Goal: Information Seeking & Learning: Find specific fact

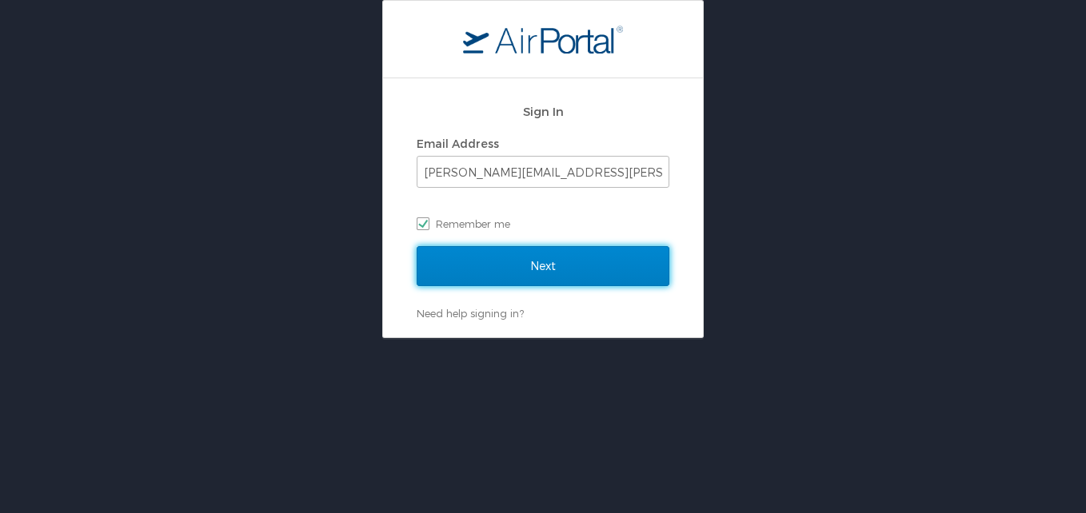
click at [505, 269] on input "Next" at bounding box center [543, 266] width 253 height 40
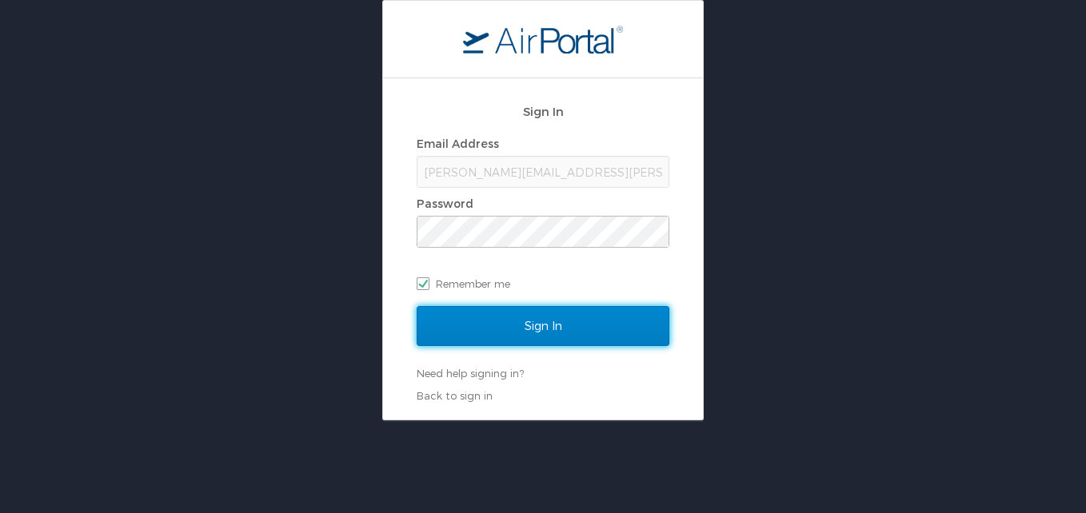
click at [519, 346] on input "Sign In" at bounding box center [543, 326] width 253 height 40
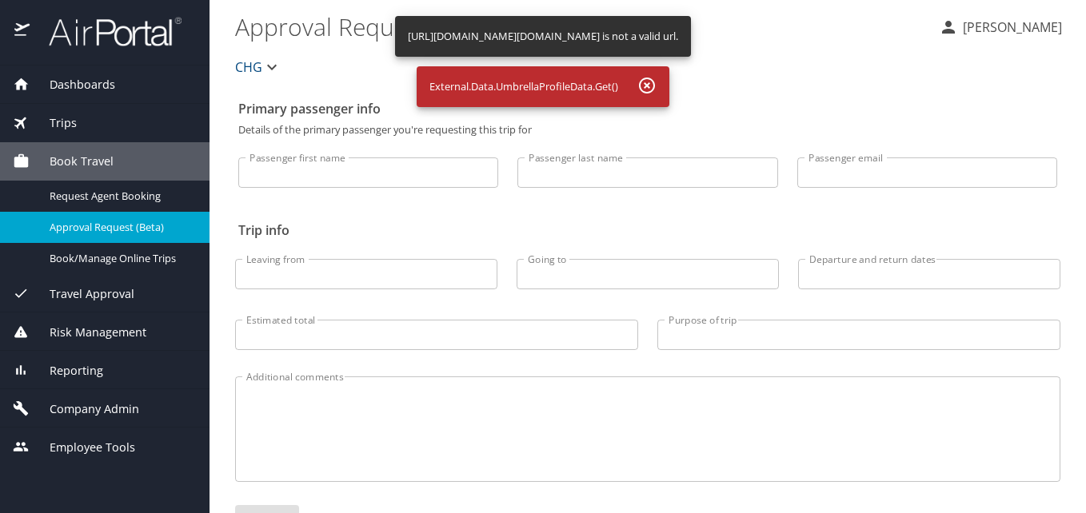
click at [148, 90] on div "Dashboards" at bounding box center [105, 85] width 184 height 18
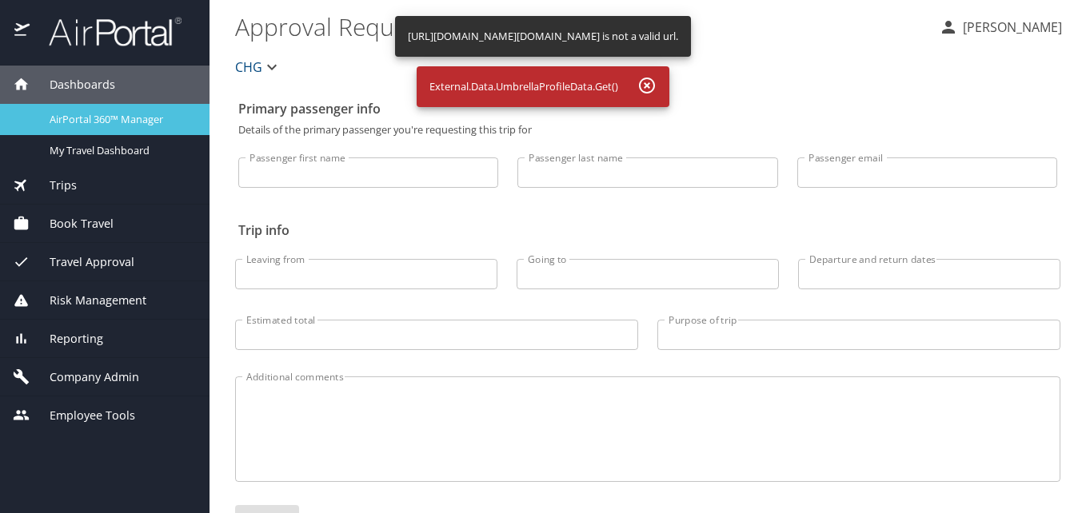
click at [96, 118] on span "AirPortal 360™ Manager" at bounding box center [120, 119] width 141 height 15
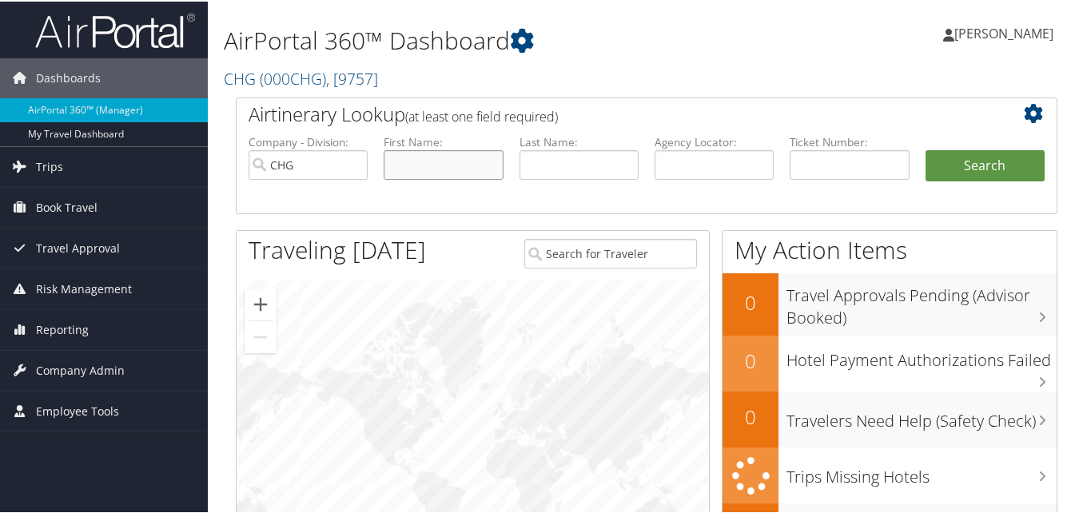
click at [436, 174] on input "text" at bounding box center [443, 164] width 119 height 30
paste input "Barfield, Ashley"
drag, startPoint x: 438, startPoint y: 166, endPoint x: 353, endPoint y: 171, distance: 85.7
click at [353, 171] on ul "Company - Division: CHG First Name: Barfield, Ashley Last Name: Agency Locator:…" at bounding box center [647, 173] width 812 height 80
type input "[PERSON_NAME]"
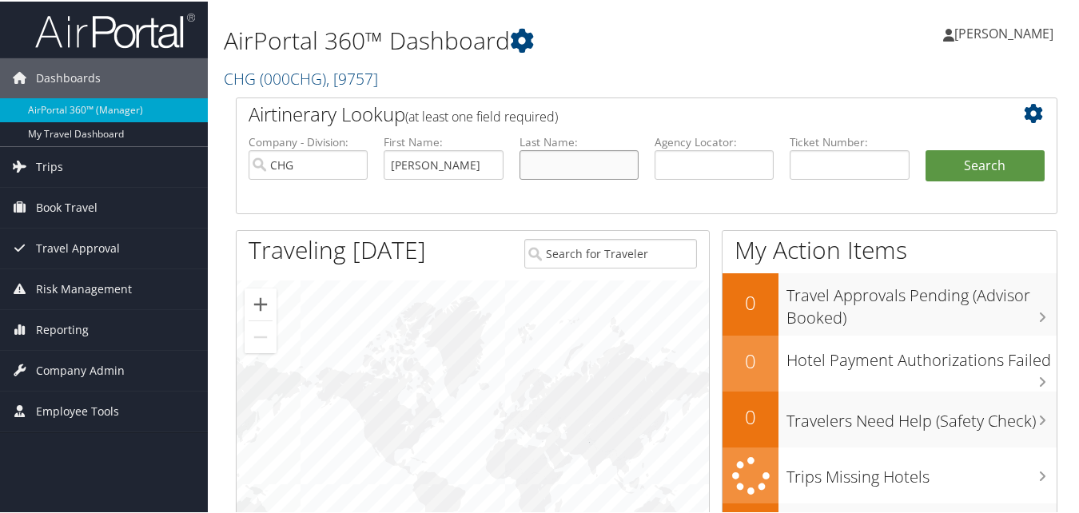
click at [560, 168] on input "text" at bounding box center [579, 164] width 119 height 30
paste input "Barfield,"
type input "Barfield"
click at [943, 157] on button "Search" at bounding box center [985, 165] width 119 height 32
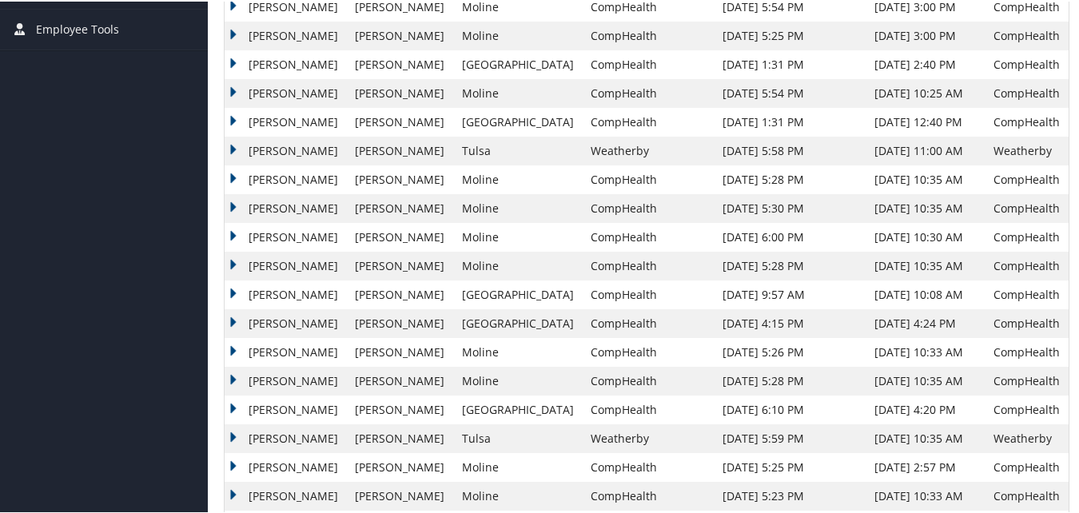
scroll to position [480, 0]
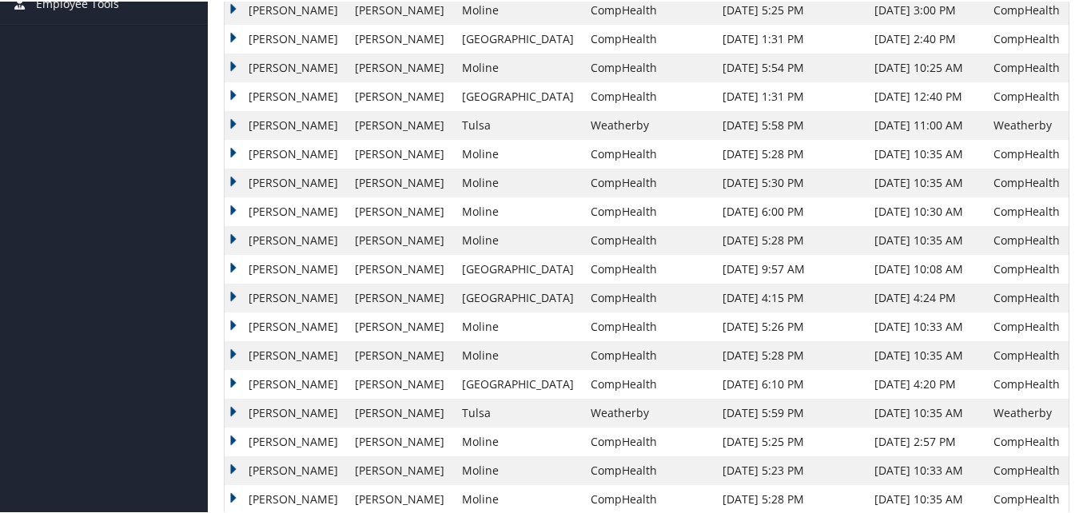
click at [237, 409] on td "[PERSON_NAME]" at bounding box center [286, 411] width 122 height 29
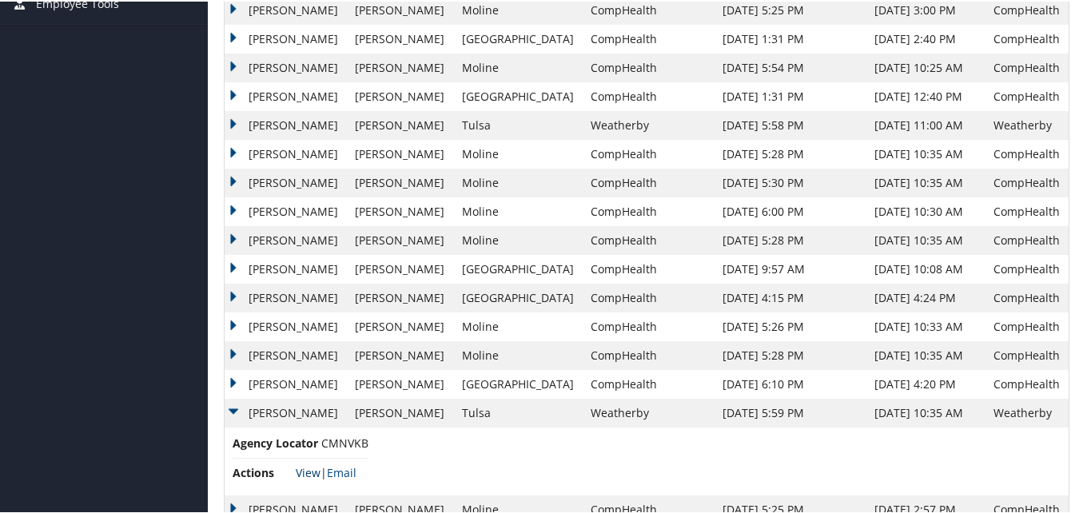
click at [309, 470] on link "View" at bounding box center [308, 471] width 25 height 15
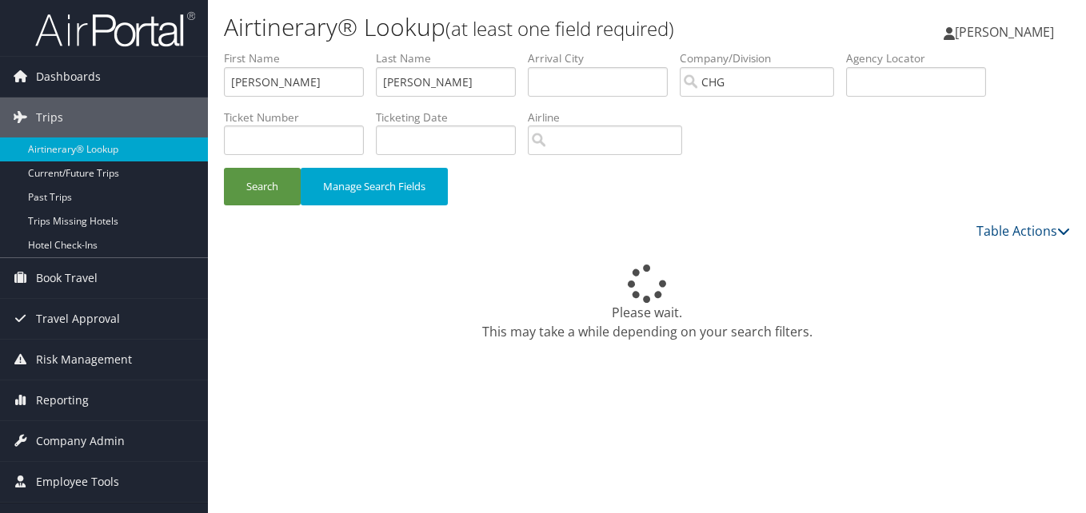
click at [339, 50] on ul "First Name [PERSON_NAME] Last Name [PERSON_NAME] Departure City Arrival City Co…" at bounding box center [647, 50] width 846 height 0
drag, startPoint x: 339, startPoint y: 83, endPoint x: 242, endPoint y: 70, distance: 97.7
click at [151, 71] on div "Dashboards AirPortal 360™ (Manager) My Travel Dashboard Trips Airtinerary® Look…" at bounding box center [543, 256] width 1086 height 513
click at [882, 77] on input "text" at bounding box center [916, 82] width 140 height 30
paste input "LEMUBF"
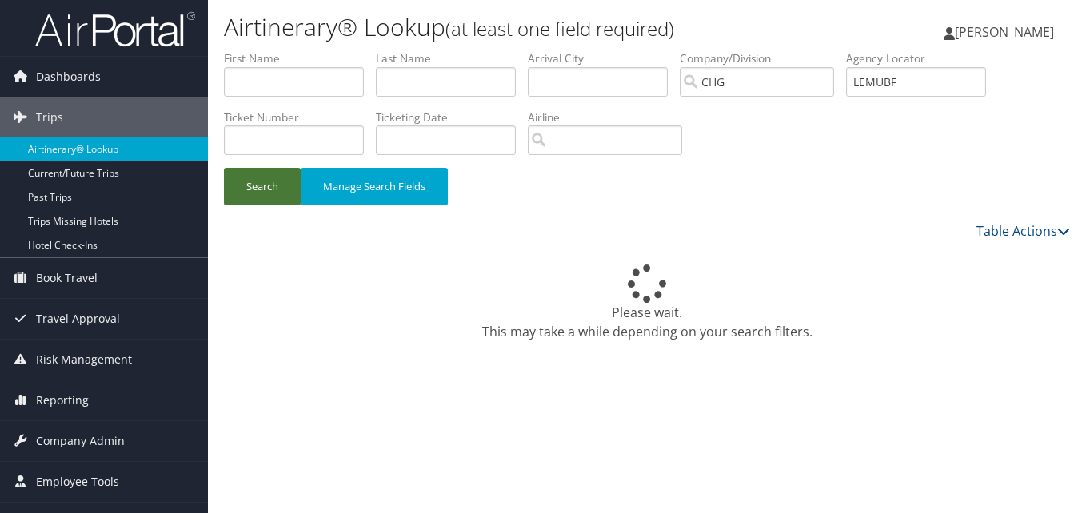
click at [252, 179] on button "Search" at bounding box center [262, 187] width 77 height 38
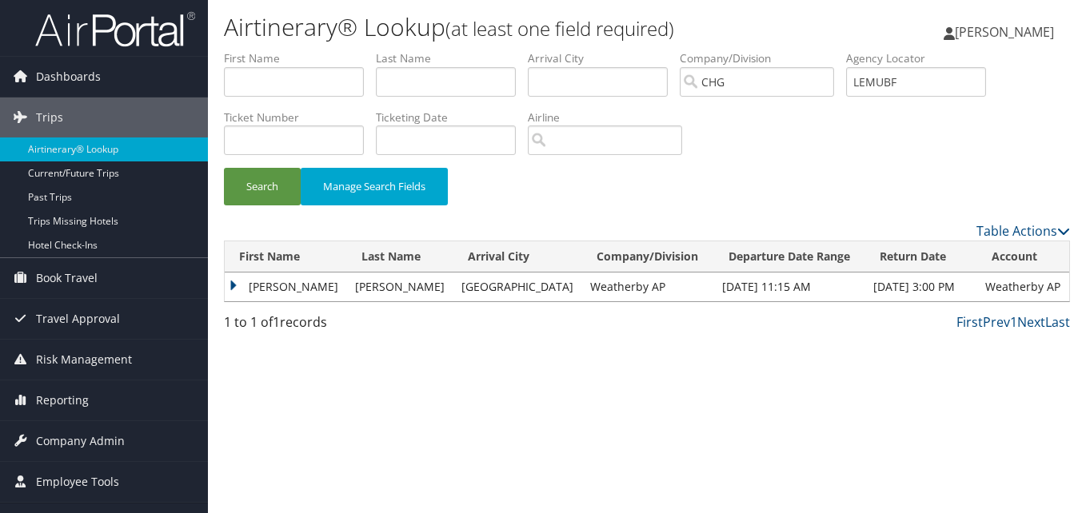
click at [252, 284] on td "Colleen" at bounding box center [286, 287] width 122 height 29
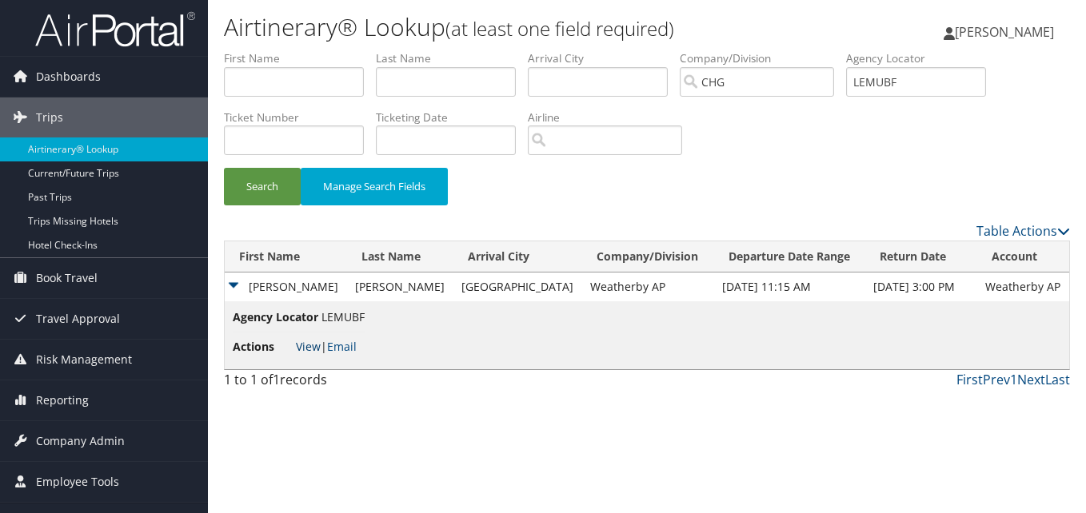
click at [305, 350] on link "View" at bounding box center [308, 346] width 25 height 15
drag, startPoint x: 923, startPoint y: 78, endPoint x: 782, endPoint y: 70, distance: 141.0
click at [782, 50] on ul "First Name Last Name Departure City Arrival City Company/Division CHG Airport/C…" at bounding box center [647, 50] width 846 height 0
paste input "MOHRQS"
type input "MOHRQS"
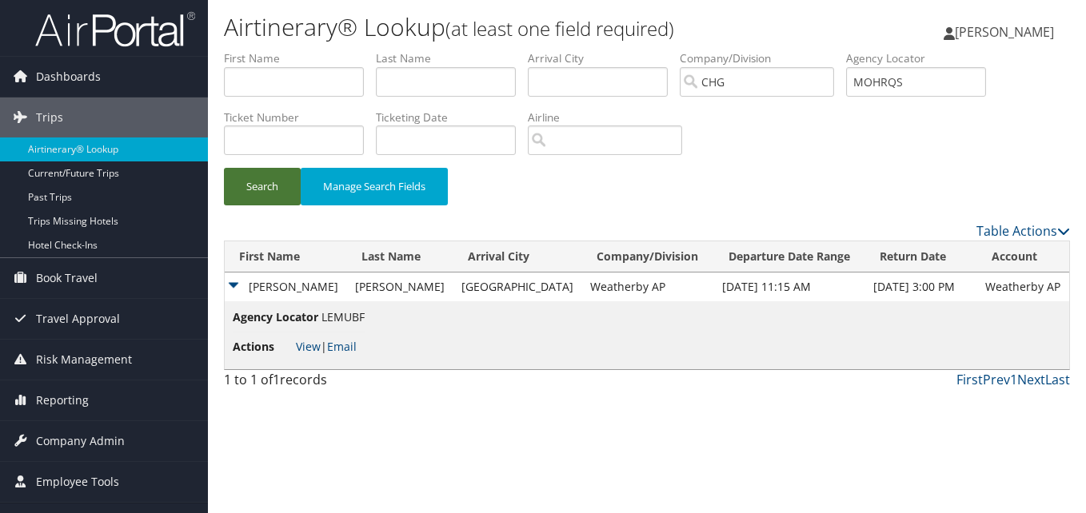
click at [278, 174] on button "Search" at bounding box center [262, 187] width 77 height 38
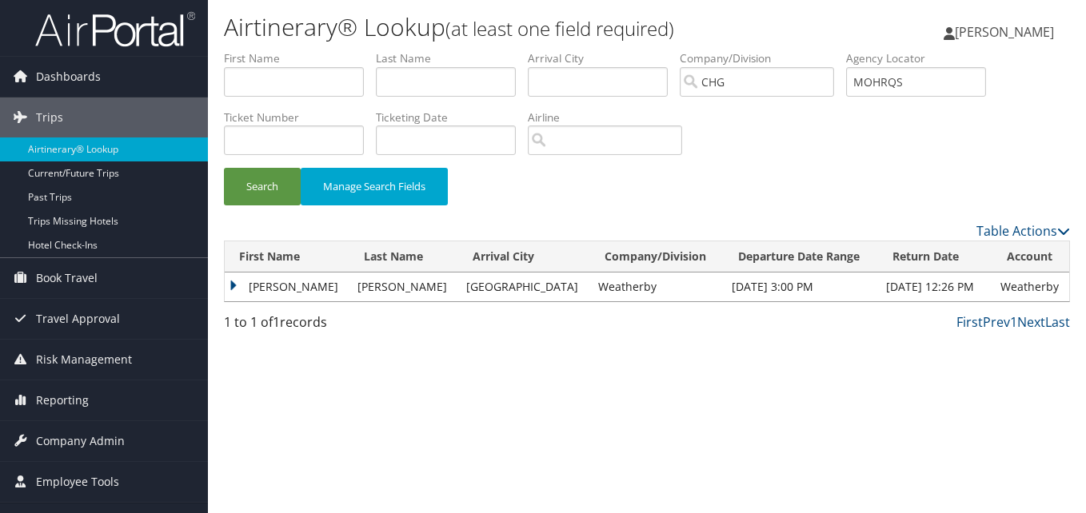
click at [269, 293] on td "Colleen" at bounding box center [287, 287] width 125 height 29
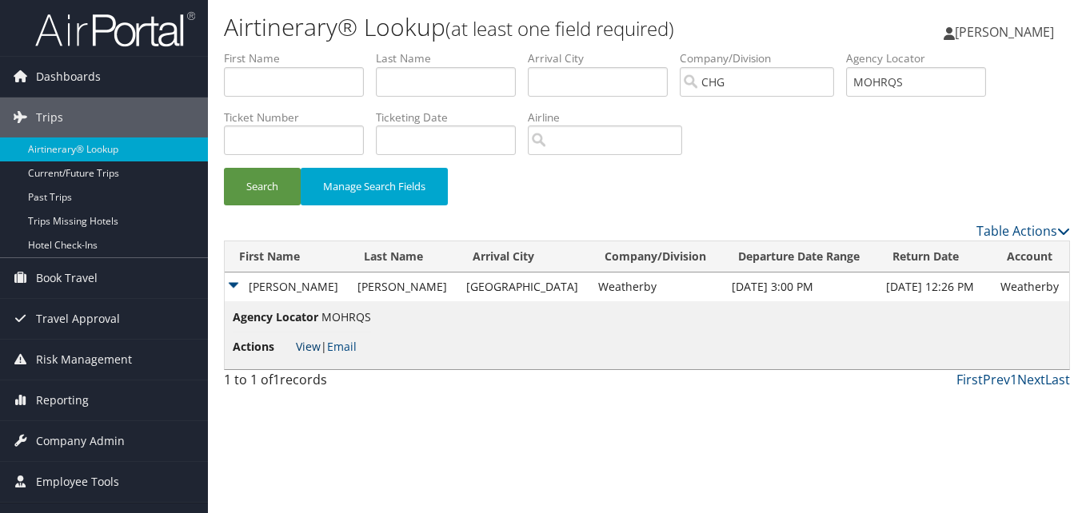
click at [306, 343] on link "View" at bounding box center [308, 346] width 25 height 15
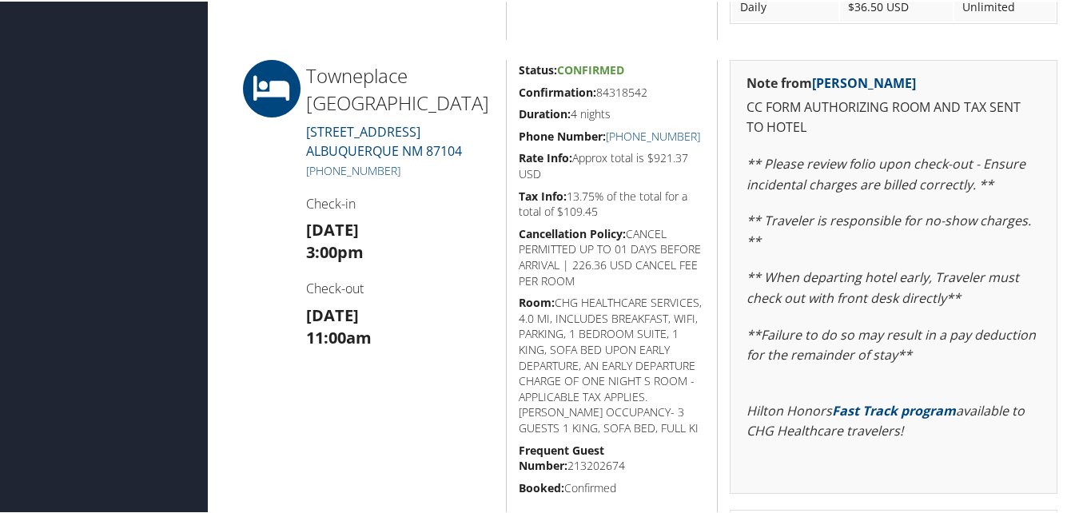
scroll to position [1058, 0]
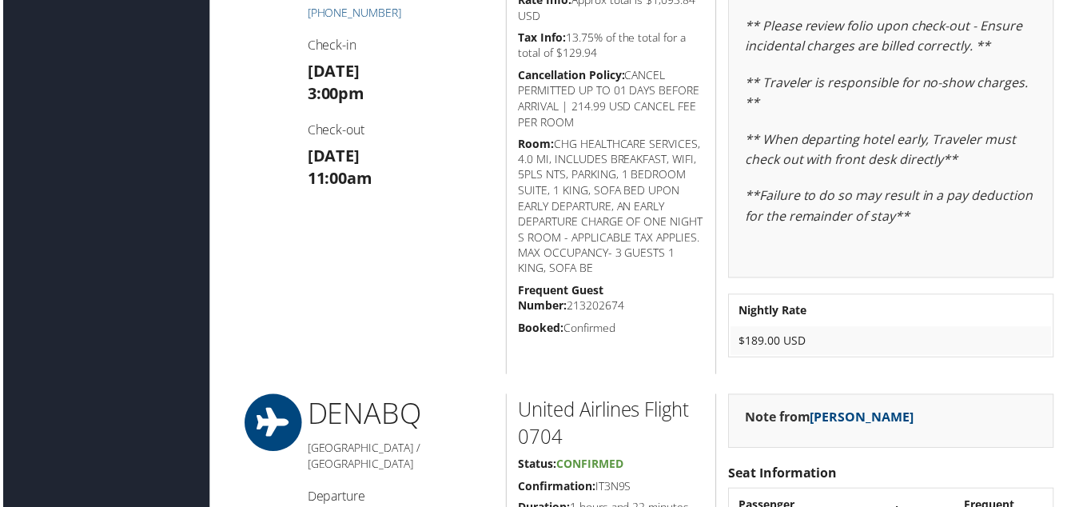
scroll to position [560, 0]
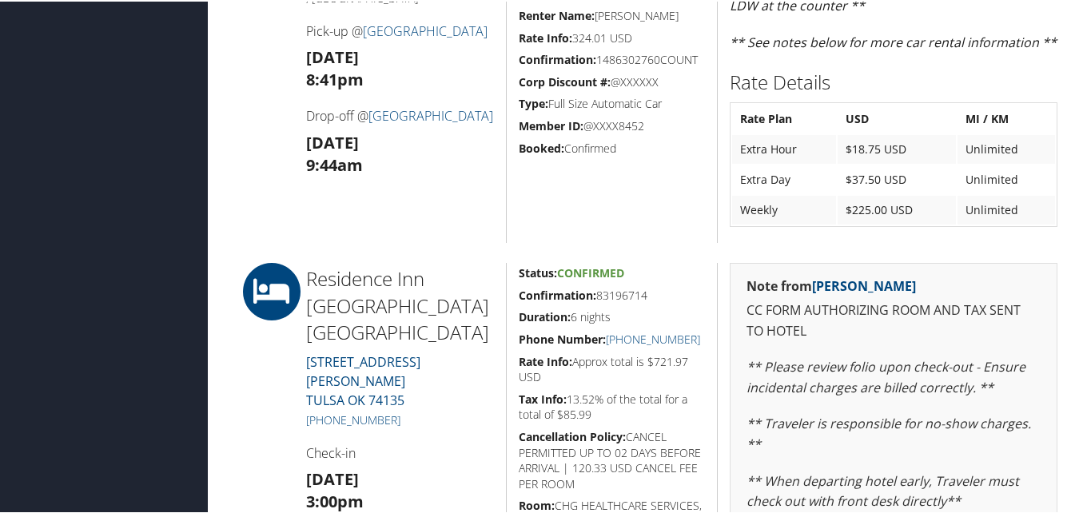
scroll to position [738, 0]
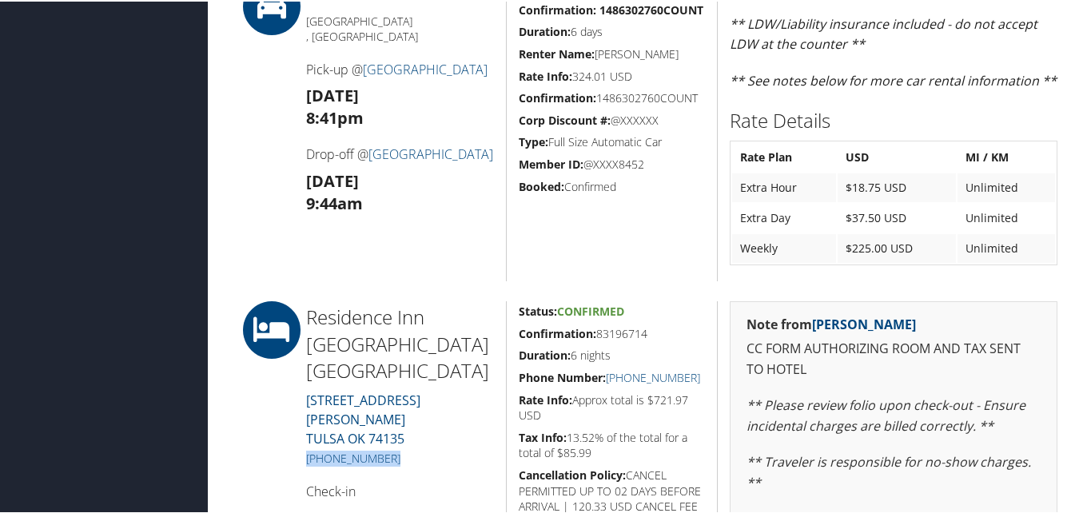
drag, startPoint x: 340, startPoint y: 408, endPoint x: 298, endPoint y: 410, distance: 41.6
copy link "(918) 984-3600"
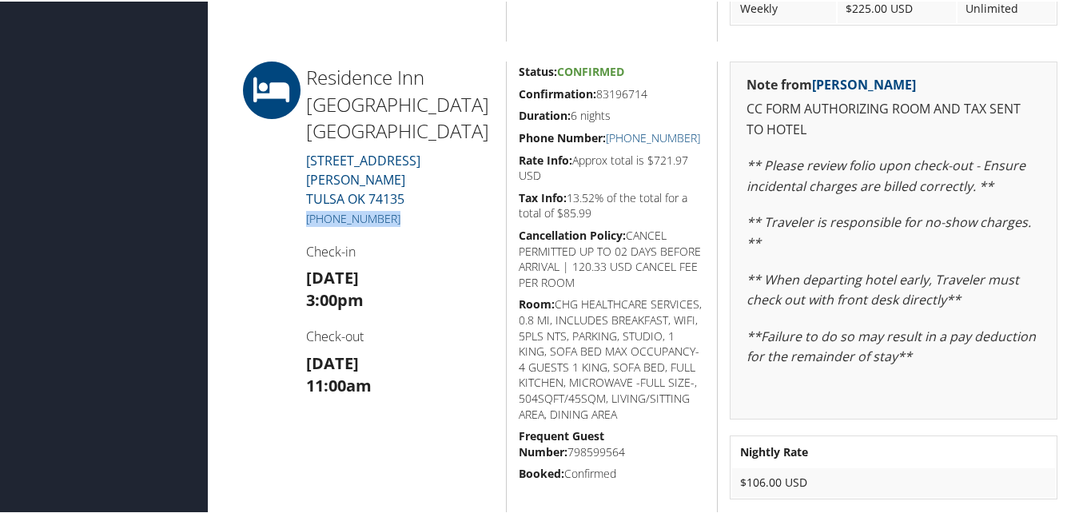
scroll to position [898, 0]
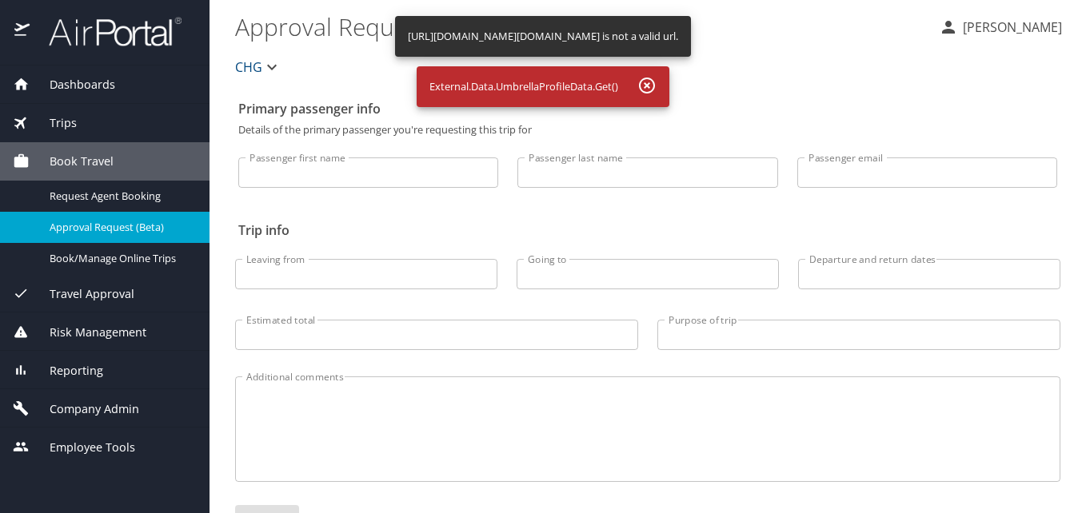
click at [133, 83] on div "Dashboards" at bounding box center [105, 85] width 184 height 18
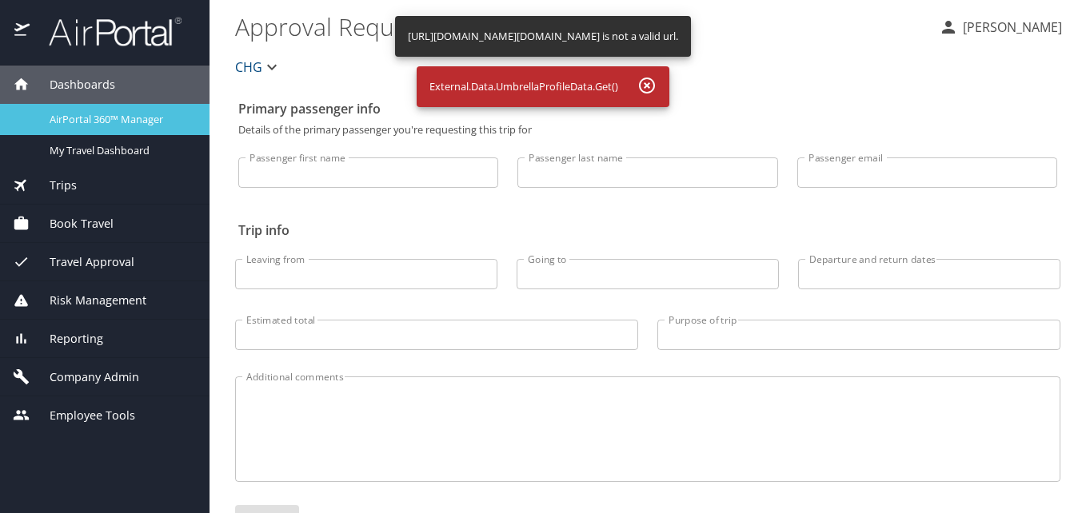
click at [97, 117] on span "AirPortal 360™ Manager" at bounding box center [120, 119] width 141 height 15
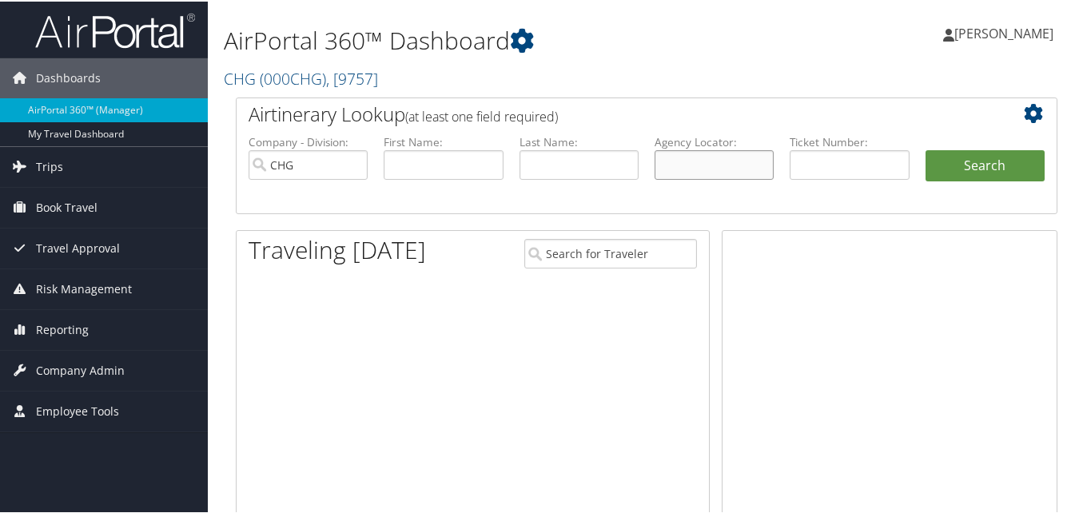
click at [671, 169] on input "text" at bounding box center [714, 164] width 119 height 30
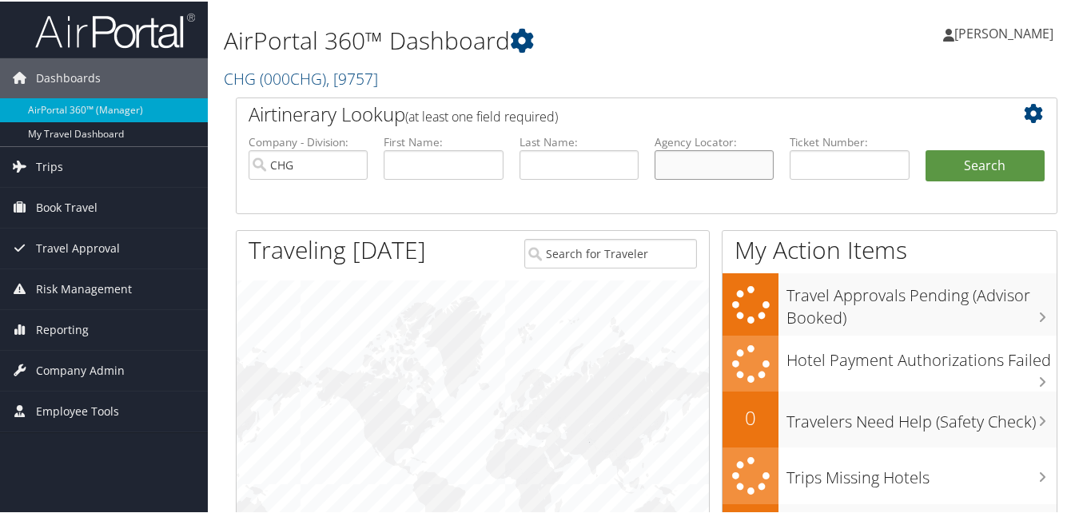
paste input "[PHONE_NUMBER]"
drag, startPoint x: 736, startPoint y: 163, endPoint x: 565, endPoint y: 163, distance: 171.1
click at [565, 163] on ul "Company - Division: CHG First Name: Last Name: Agency Locator: 252-564-8110 Dep…" at bounding box center [647, 173] width 812 height 80
paste input "SVJZCA"
click at [685, 169] on input "SVJZCA" at bounding box center [714, 164] width 119 height 30
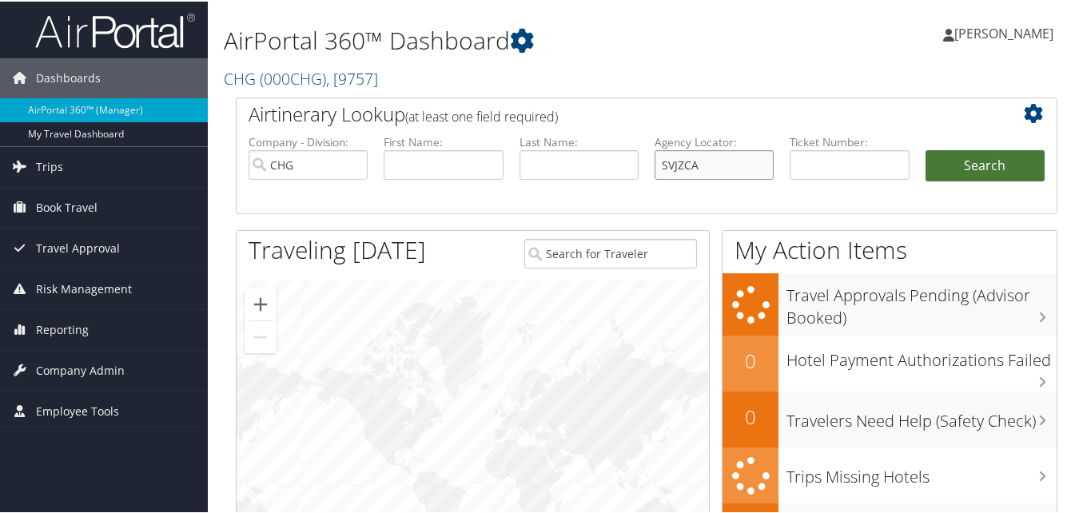
type input "SVJZCA"
click at [993, 163] on button "Search" at bounding box center [985, 165] width 119 height 32
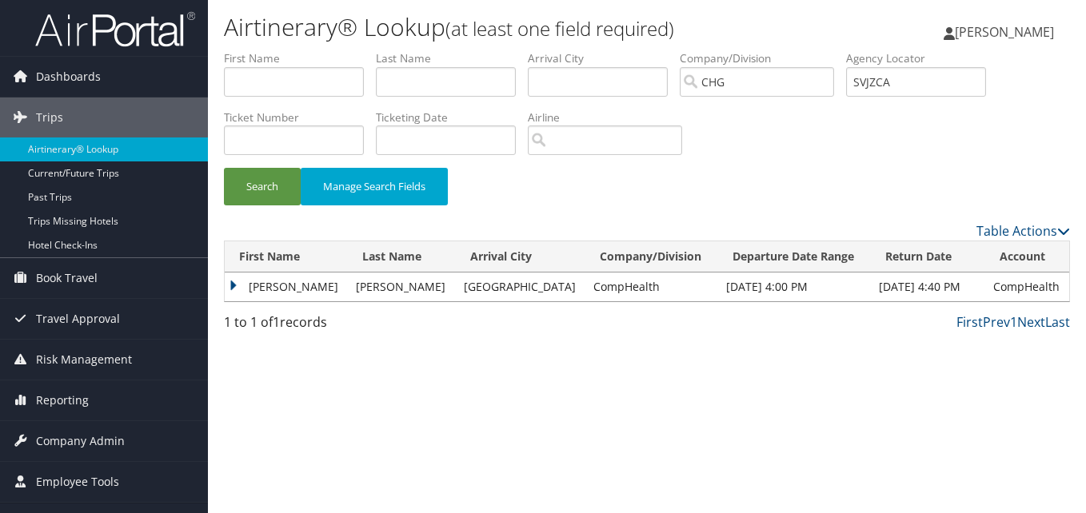
click at [269, 293] on td "[PERSON_NAME]" at bounding box center [286, 287] width 123 height 29
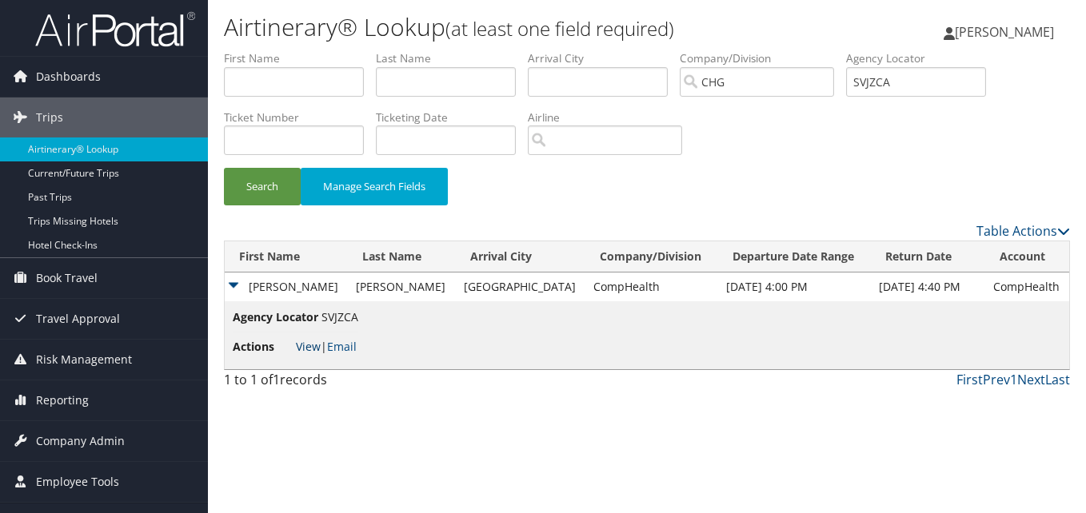
click at [308, 342] on link "View" at bounding box center [308, 346] width 25 height 15
drag, startPoint x: 305, startPoint y: 290, endPoint x: 237, endPoint y: 290, distance: 67.2
click at [237, 290] on td "Jennifer" at bounding box center [286, 287] width 123 height 29
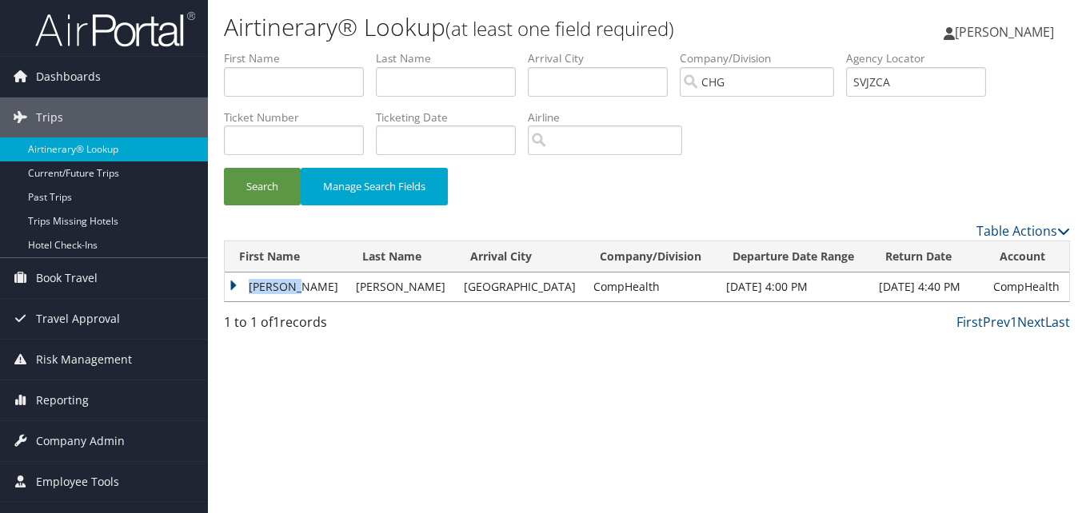
copy td "Jennifer"
click at [265, 68] on input "text" at bounding box center [294, 82] width 140 height 30
paste input "Jennifer"
type input "Jennifer"
click at [345, 383] on div "Airtinerary® Lookup (at least one field required) Luke Perry Luke Perry My Sett…" at bounding box center [647, 256] width 878 height 513
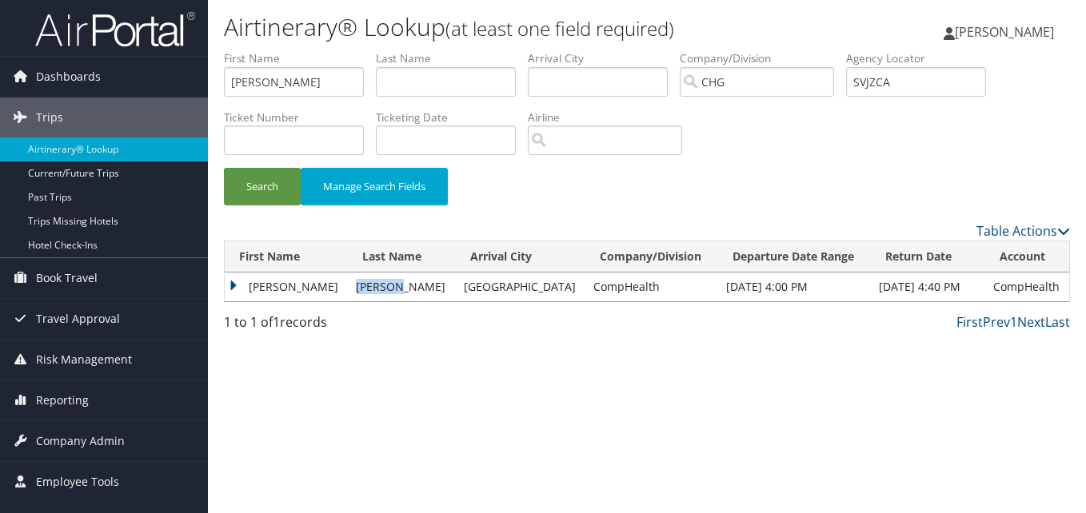
drag, startPoint x: 379, startPoint y: 285, endPoint x: 328, endPoint y: 290, distance: 51.5
click at [348, 290] on td "Allison" at bounding box center [401, 287] width 107 height 29
copy td "Allison"
click at [408, 87] on input "text" at bounding box center [446, 82] width 140 height 30
paste input "Allison"
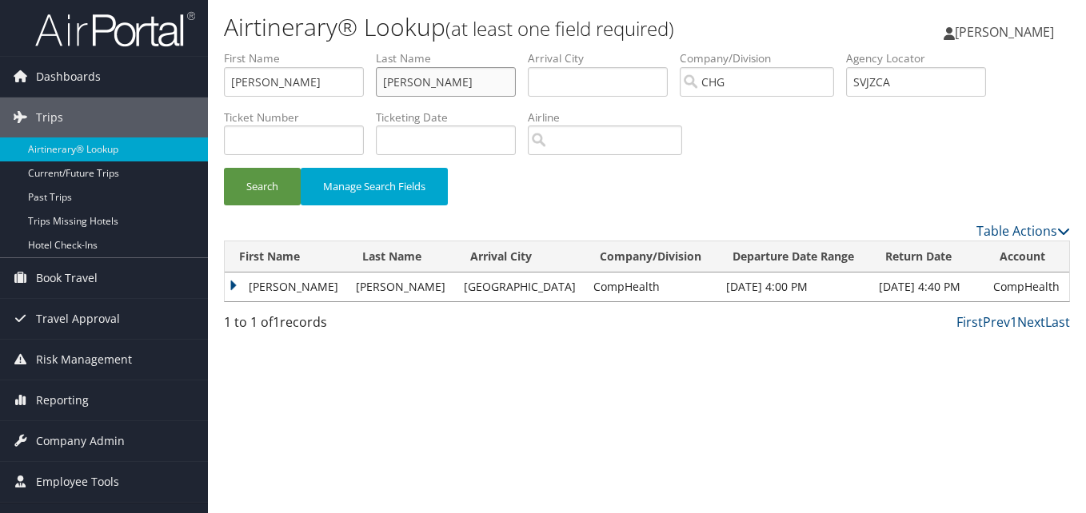
type input "[PERSON_NAME]"
drag, startPoint x: 939, startPoint y: 77, endPoint x: 656, endPoint y: 90, distance: 282.6
click at [656, 50] on ul "First Name Jennifer Last Name Allison Departure City Arrival City Company/Divis…" at bounding box center [647, 50] width 846 height 0
click at [250, 178] on button "Search" at bounding box center [262, 187] width 77 height 38
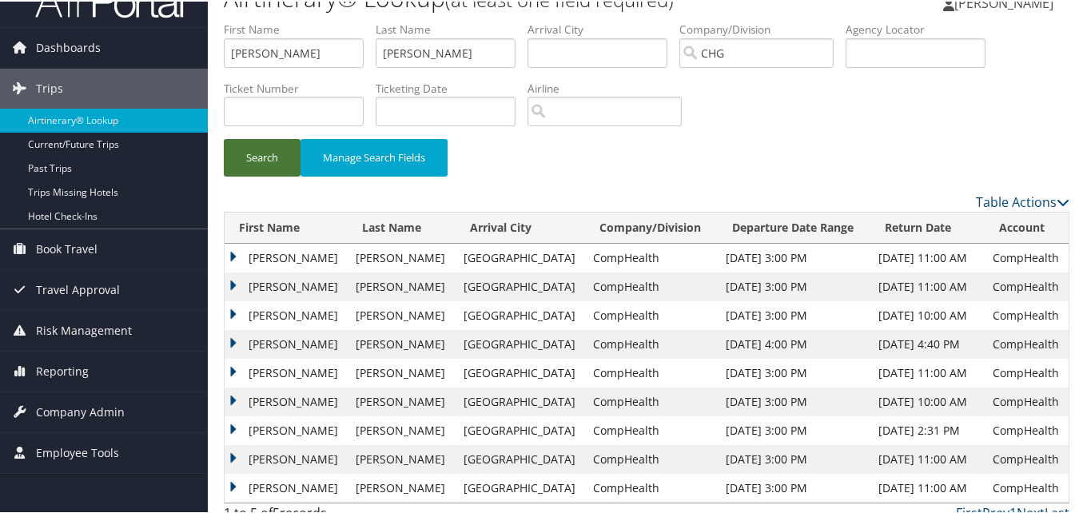
scroll to position [46, 0]
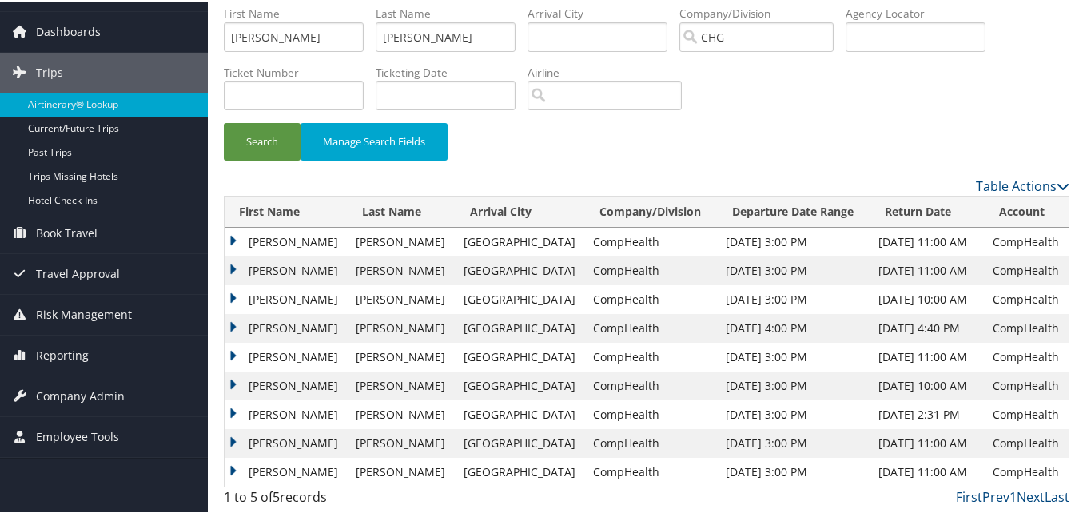
click at [274, 325] on td "[PERSON_NAME]" at bounding box center [286, 327] width 123 height 29
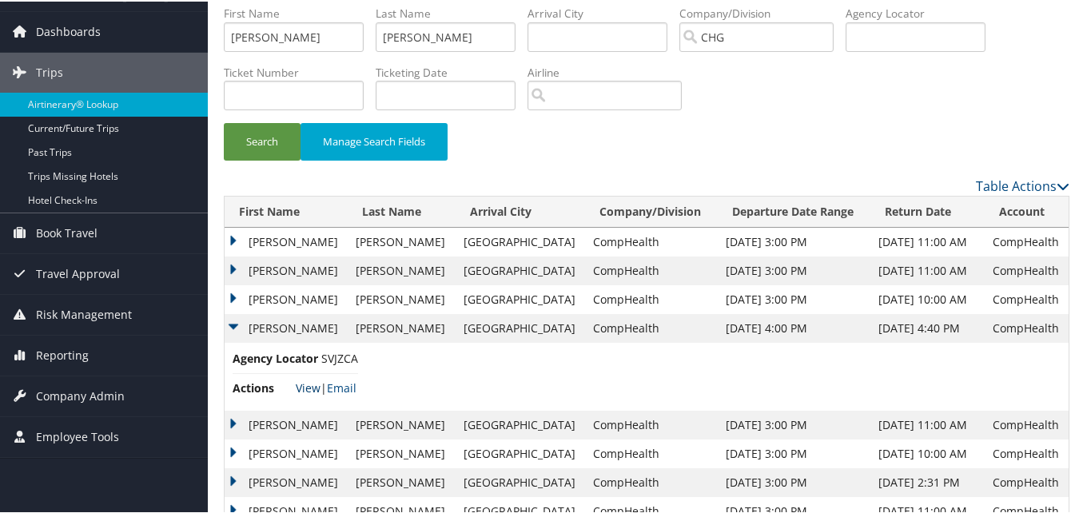
click at [309, 385] on link "View" at bounding box center [308, 386] width 25 height 15
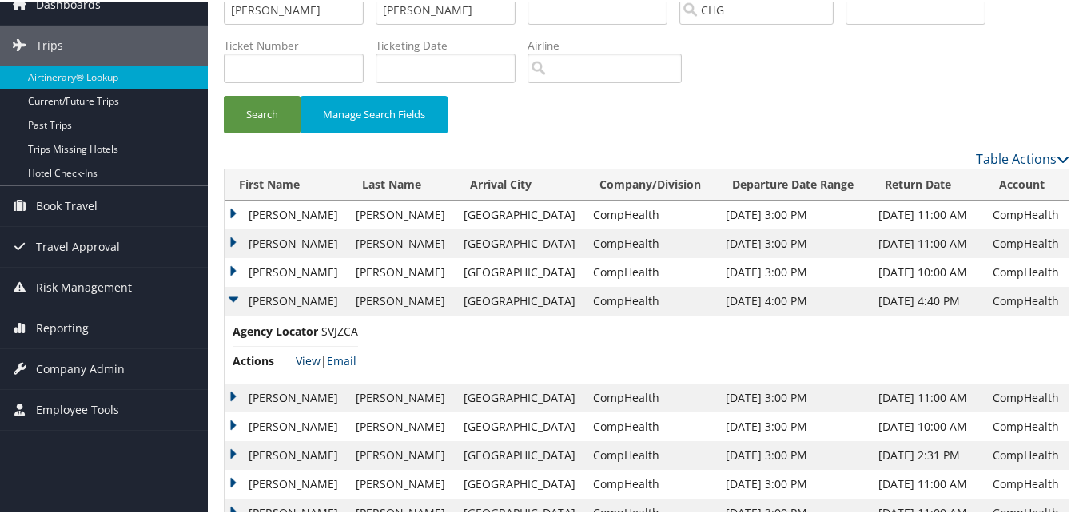
scroll to position [114, 0]
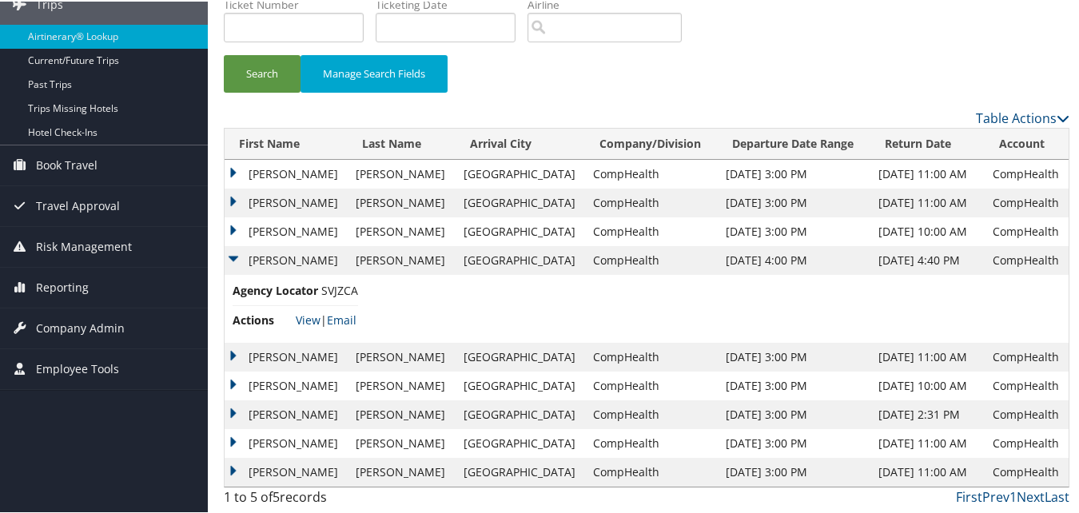
click at [274, 413] on td "Jennifer" at bounding box center [286, 413] width 123 height 29
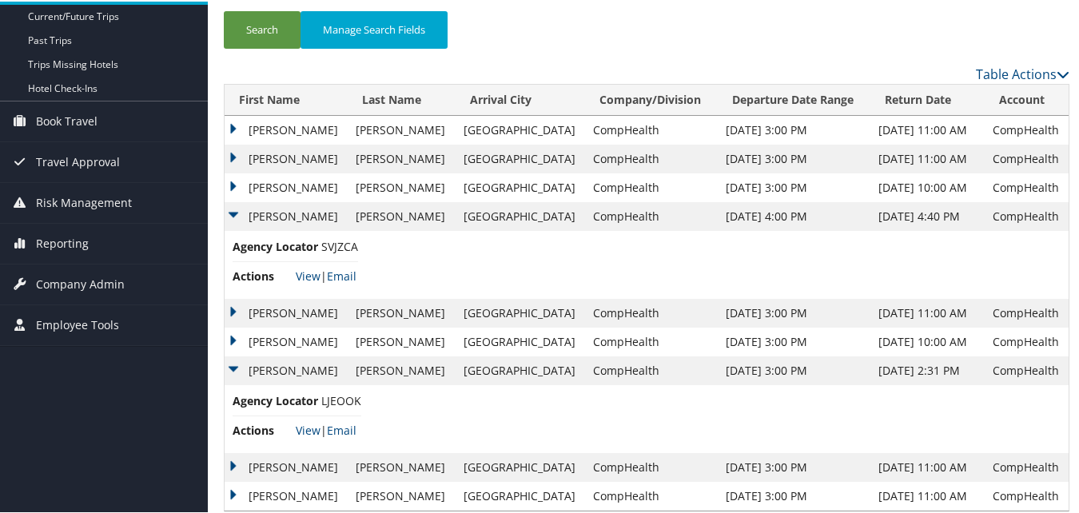
scroll to position [182, 0]
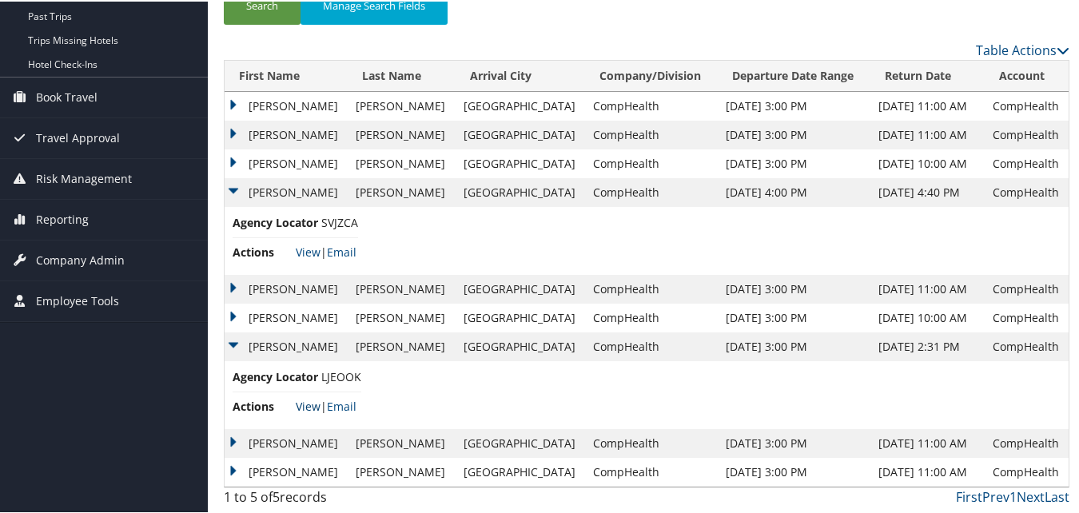
click at [298, 403] on link "View" at bounding box center [308, 404] width 25 height 15
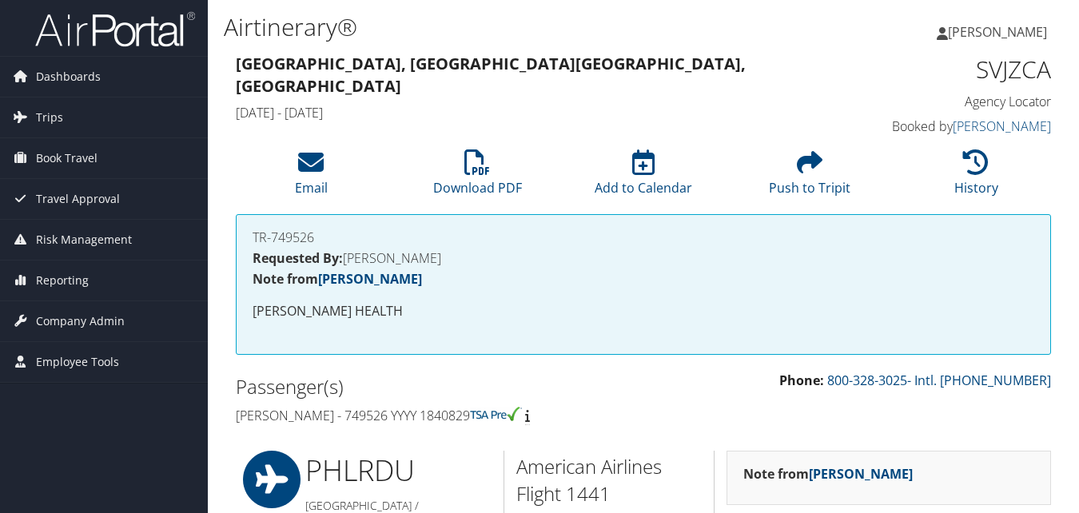
scroll to position [560, 0]
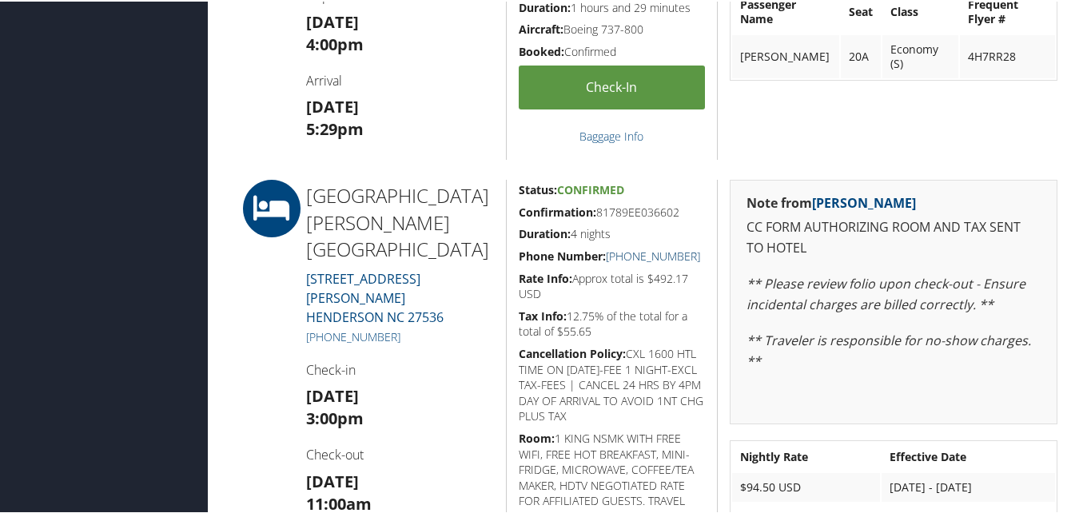
drag, startPoint x: 712, startPoint y: 258, endPoint x: 621, endPoint y: 257, distance: 91.2
click at [621, 257] on div "Status: Confirmed Confirmation: 81789EE036602 Duration: 4 nights Phone Number: …" at bounding box center [612, 380] width 212 height 405
copy link "[PHONE_NUMBER]"
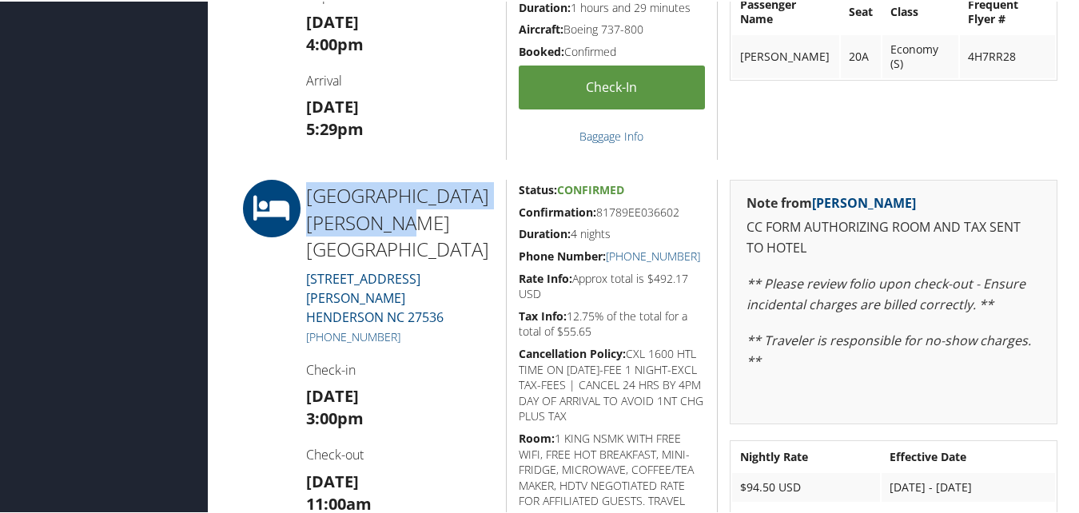
drag, startPoint x: 472, startPoint y: 219, endPoint x: 309, endPoint y: 172, distance: 169.0
copy h2 "[GEOGRAPHIC_DATA] [PERSON_NAME][GEOGRAPHIC_DATA]"
drag, startPoint x: 400, startPoint y: 293, endPoint x: 318, endPoint y: 287, distance: 81.8
click at [318, 328] on h5 "[PHONE_NUMBER]" at bounding box center [400, 336] width 188 height 16
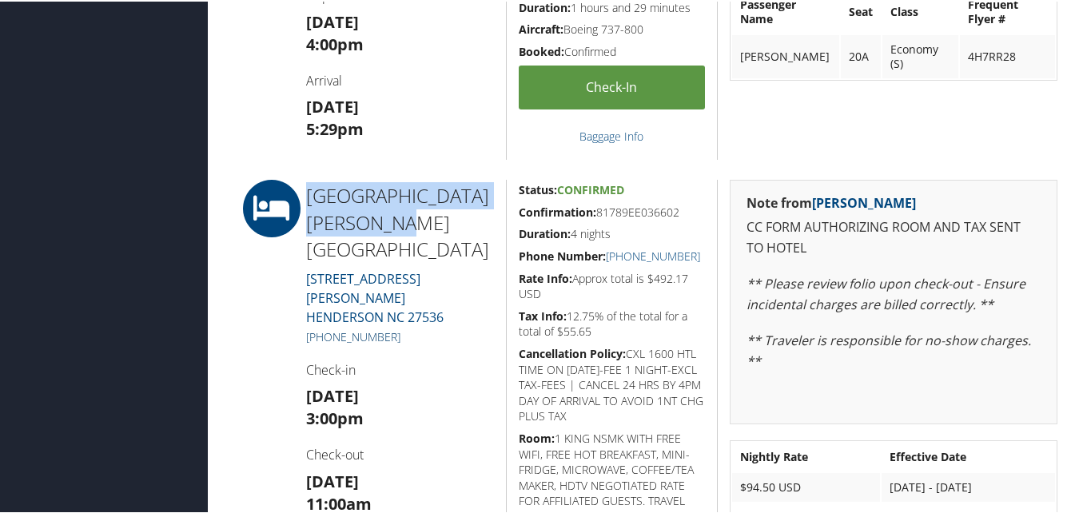
copy link "[PHONE_NUMBER]"
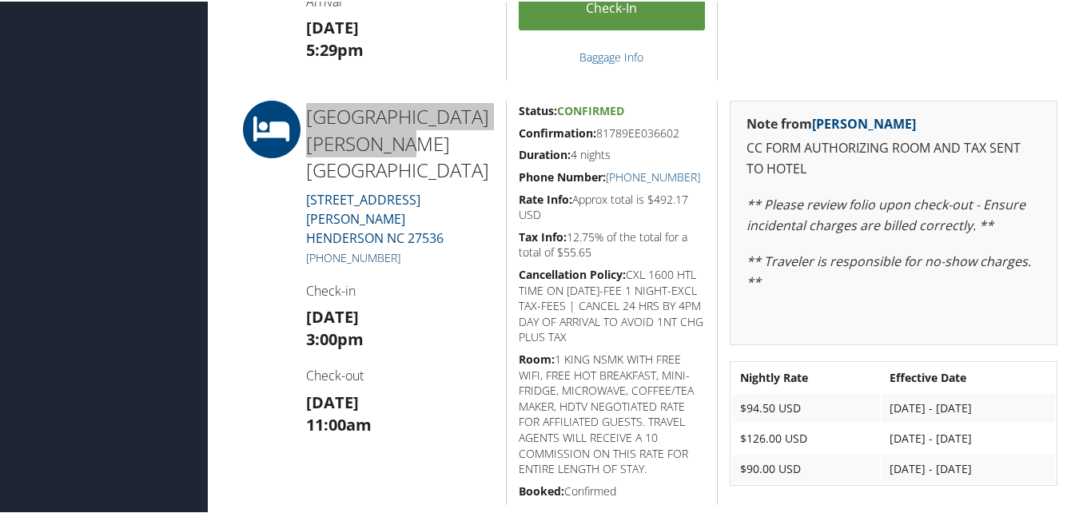
scroll to position [640, 0]
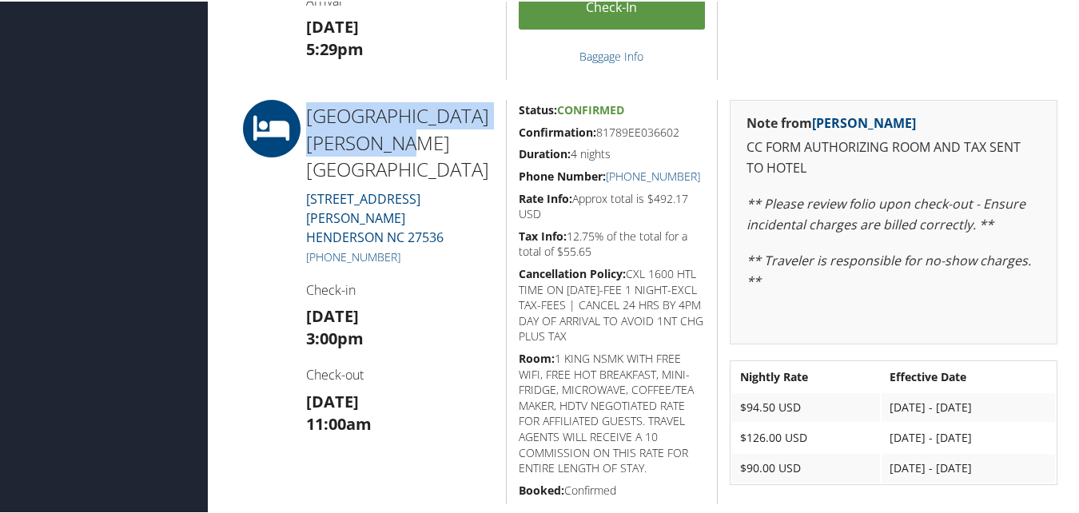
copy link "(252) 430-0247"
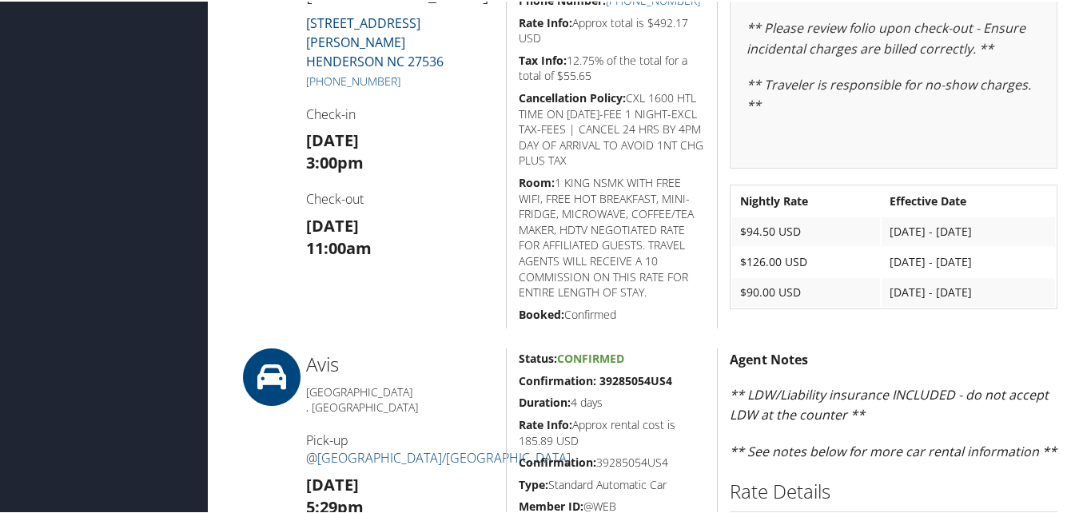
scroll to position [720, 0]
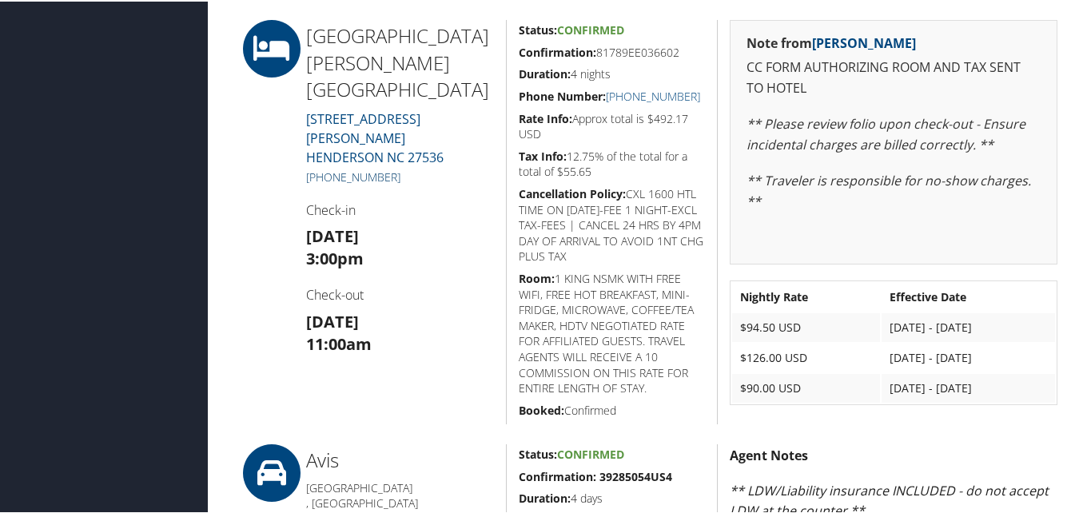
drag, startPoint x: 424, startPoint y: 133, endPoint x: 317, endPoint y: 137, distance: 106.4
click at [317, 168] on h5 "[PHONE_NUMBER]" at bounding box center [400, 176] width 188 height 16
copy link "[PHONE_NUMBER]"
click at [464, 237] on div "[GEOGRAPHIC_DATA] [GEOGRAPHIC_DATA] [GEOGRAPHIC_DATA] [STREET_ADDRESS][PERSON_N…" at bounding box center [400, 220] width 212 height 405
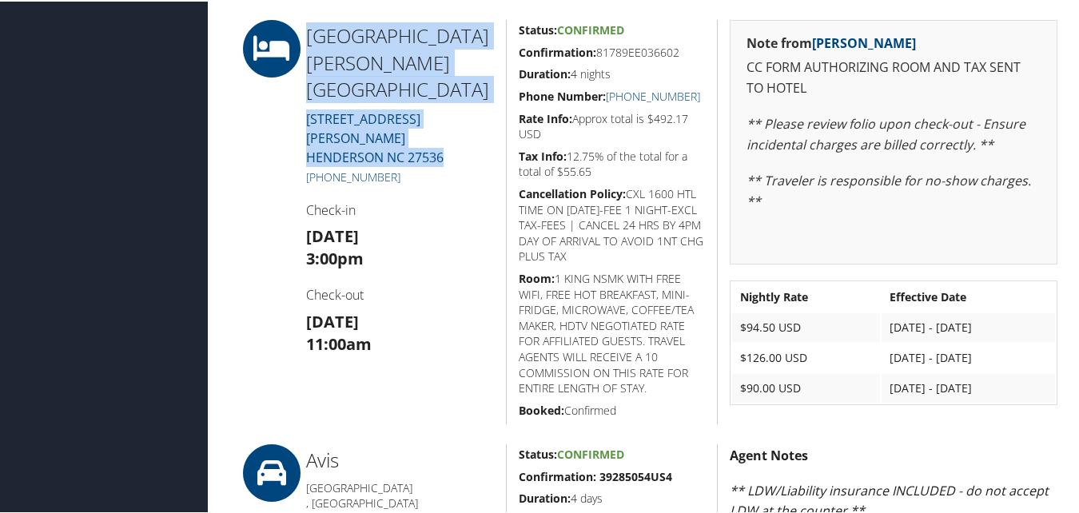
drag, startPoint x: 452, startPoint y: 114, endPoint x: 300, endPoint y: 40, distance: 168.8
click at [300, 40] on div "[GEOGRAPHIC_DATA] [GEOGRAPHIC_DATA] [GEOGRAPHIC_DATA] [STREET_ADDRESS][PERSON_N…" at bounding box center [400, 220] width 212 height 405
copy div "[GEOGRAPHIC_DATA] [GEOGRAPHIC_DATA] [GEOGRAPHIC_DATA] [STREET_ADDRESS][PERSON_N…"
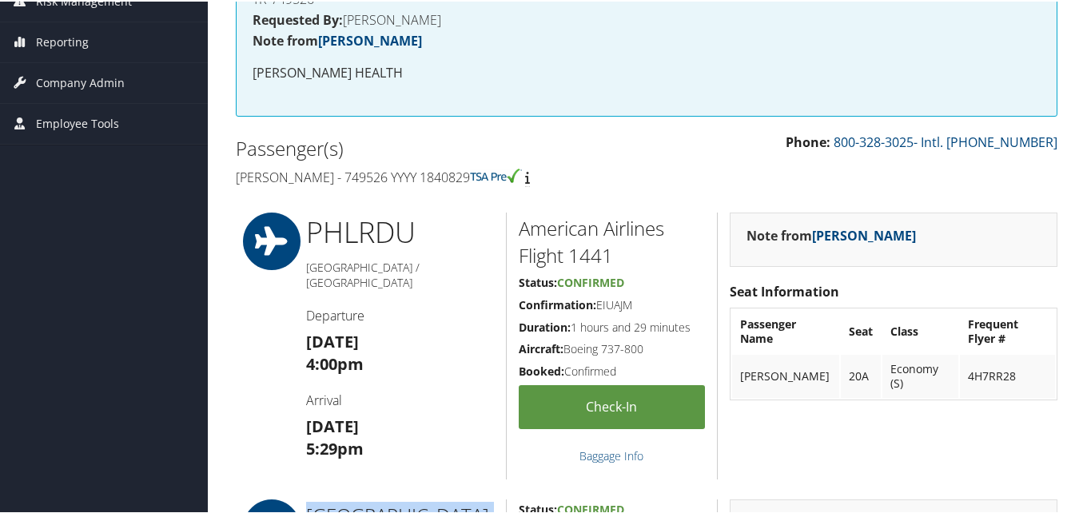
scroll to position [0, 0]
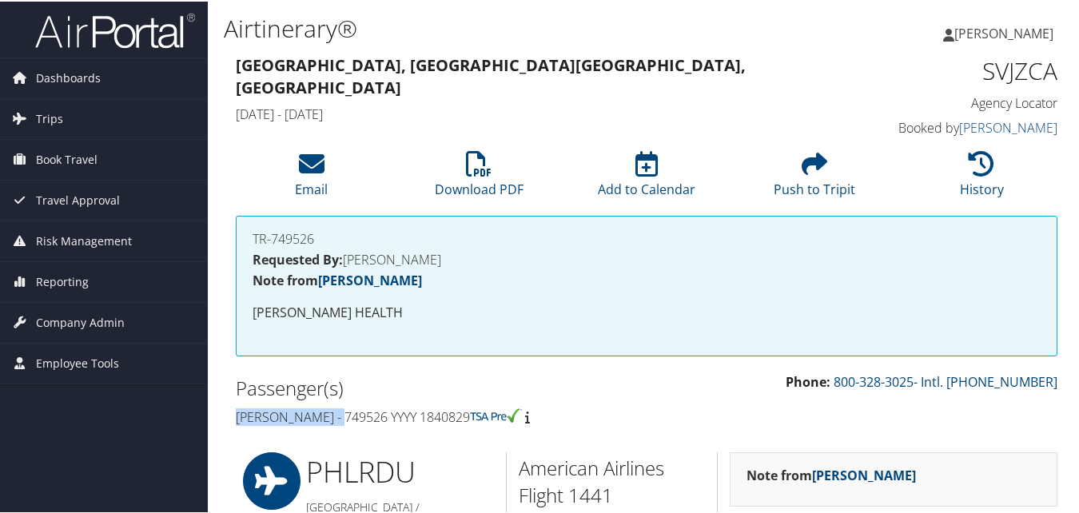
drag, startPoint x: 342, startPoint y: 411, endPoint x: 229, endPoint y: 410, distance: 112.7
click at [229, 410] on div "Passenger(s) [PERSON_NAME] - 749526 YYYY 1840829" at bounding box center [435, 401] width 423 height 60
copy h4 "[PERSON_NAME]"
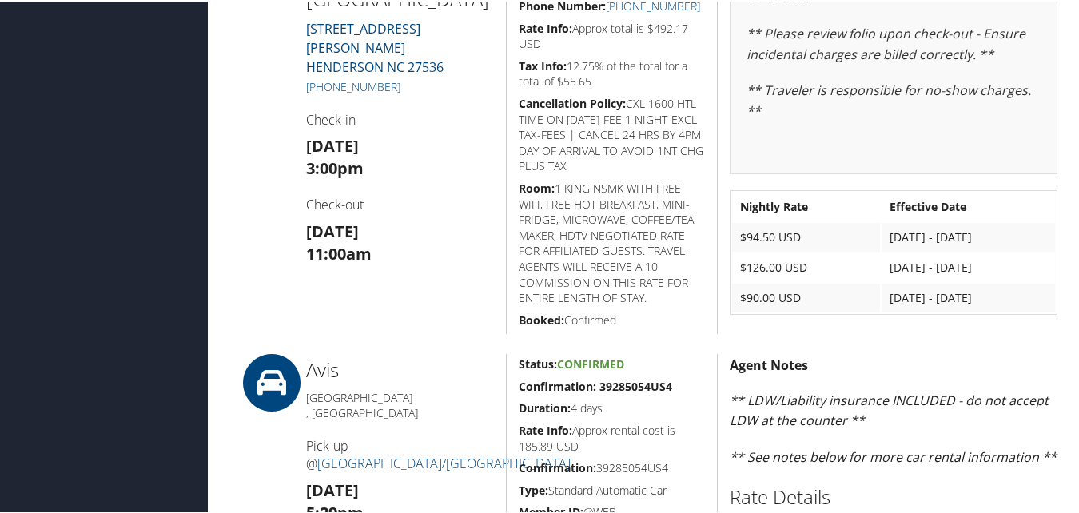
scroll to position [720, 0]
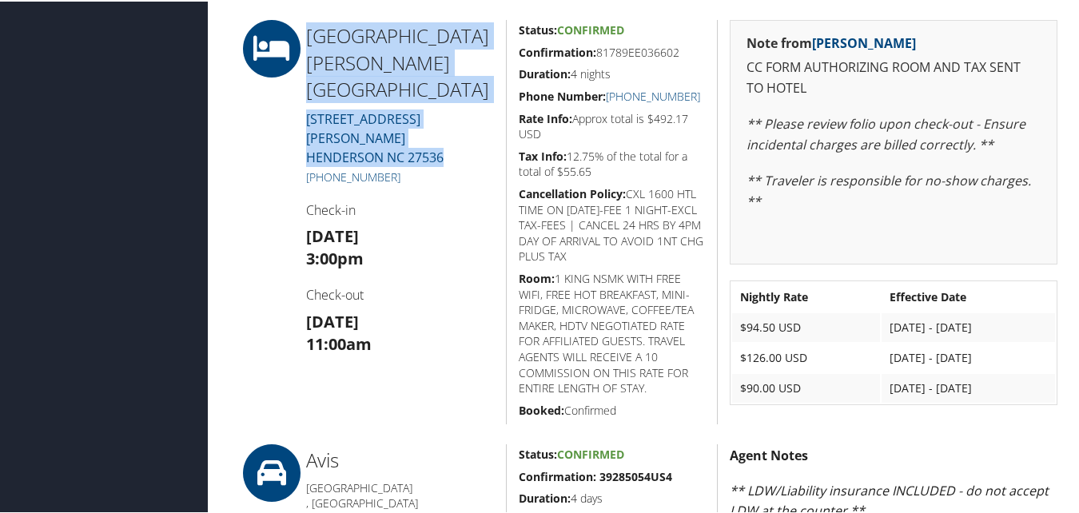
drag, startPoint x: 454, startPoint y: 110, endPoint x: 312, endPoint y: 44, distance: 157.0
click at [312, 44] on div "[GEOGRAPHIC_DATA] [GEOGRAPHIC_DATA] [GEOGRAPHIC_DATA] [STREET_ADDRESS][PERSON_N…" at bounding box center [400, 220] width 212 height 405
copy div "[GEOGRAPHIC_DATA] [GEOGRAPHIC_DATA] [GEOGRAPHIC_DATA] [STREET_ADDRESS][PERSON_N…"
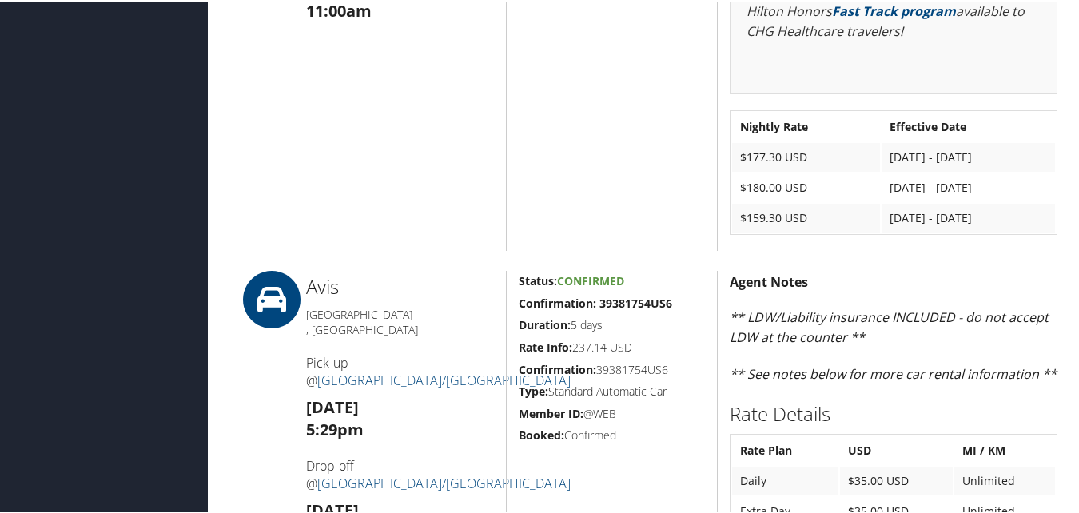
scroll to position [320, 0]
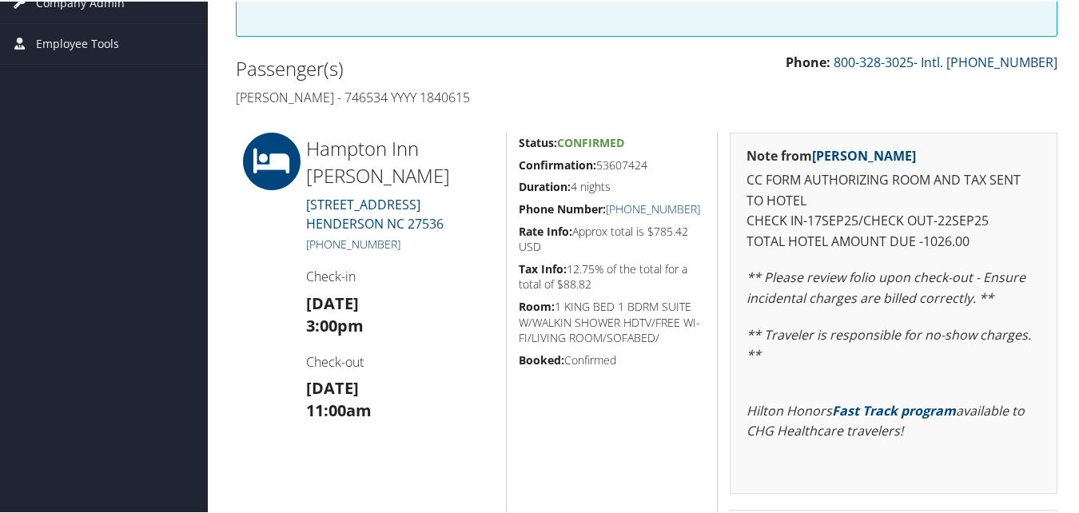
drag, startPoint x: 413, startPoint y: 247, endPoint x: 323, endPoint y: 241, distance: 89.8
click at [323, 241] on h5 "+1 (252) 492-3007" at bounding box center [400, 243] width 188 height 16
copy link "(252) 492-3007"
click at [399, 249] on h5 "+1 (252) 492-3007" at bounding box center [400, 243] width 188 height 16
drag, startPoint x: 343, startPoint y: 239, endPoint x: 318, endPoint y: 242, distance: 25.0
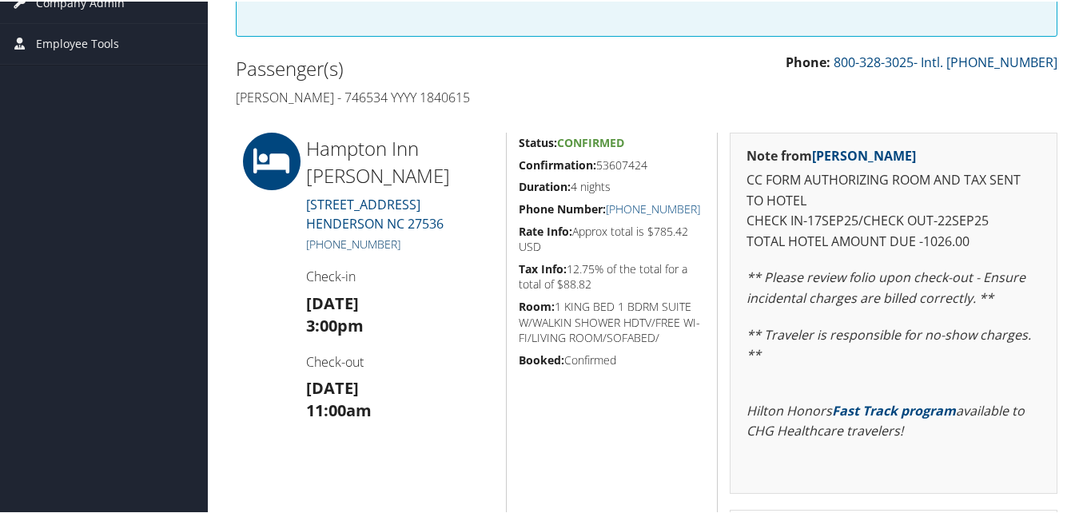
click at [318, 242] on h5 "+1 (252) 492-3007" at bounding box center [400, 243] width 188 height 16
copy link "(252) 492-3007"
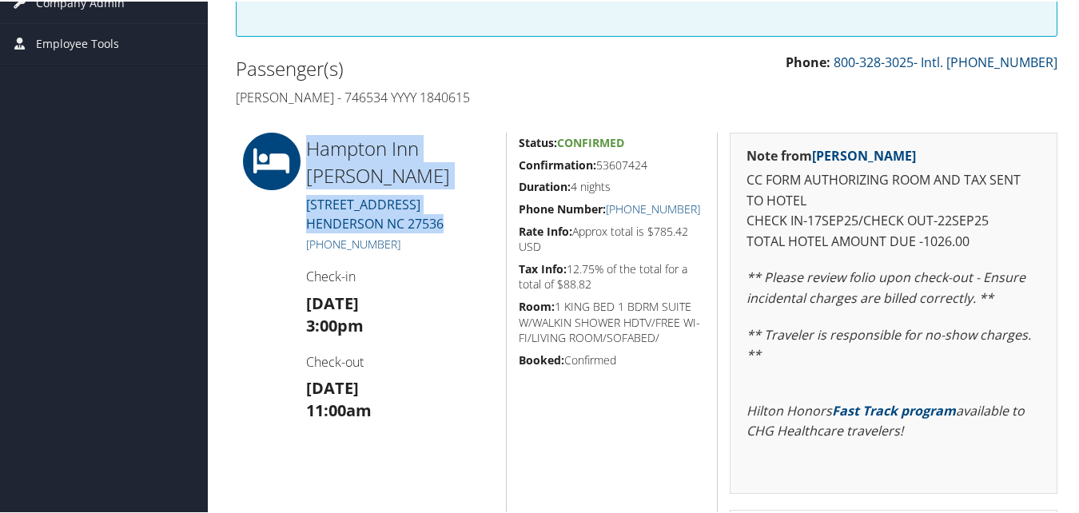
drag, startPoint x: 457, startPoint y: 223, endPoint x: 310, endPoint y: 131, distance: 172.8
click at [310, 131] on div "Hampton Inn Henderson 385 RUIN CREEK ROAD HENDERSON NC 27536 +1 (252) 492-3007 …" at bounding box center [400, 390] width 212 height 518
copy div "Hampton Inn Henderson 385 RUIN CREEK ROAD HENDERSON NC 27536"
drag, startPoint x: 417, startPoint y: 241, endPoint x: 316, endPoint y: 241, distance: 100.7
click at [316, 241] on h5 "+1 (252) 492-3007" at bounding box center [400, 243] width 188 height 16
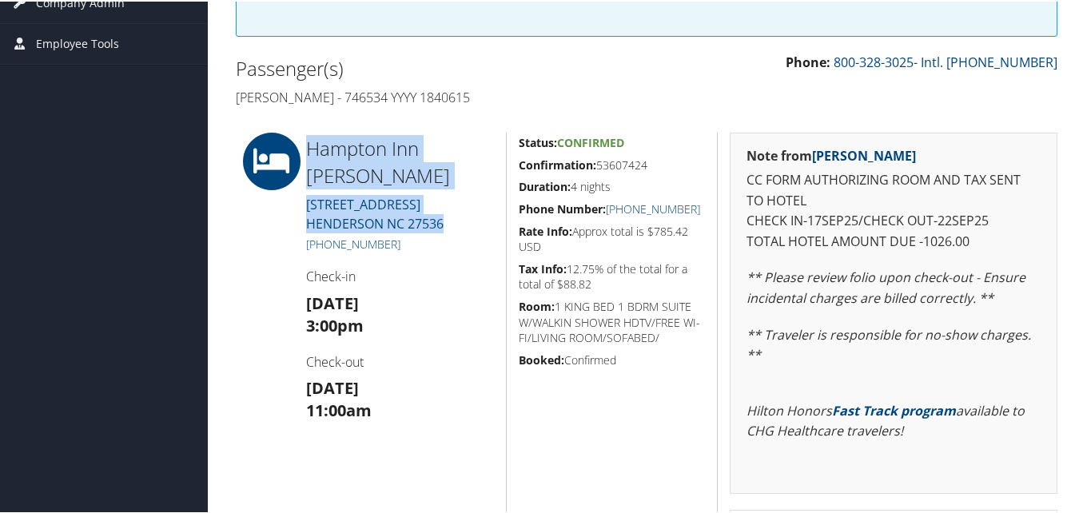
copy link "(252) 492-3007"
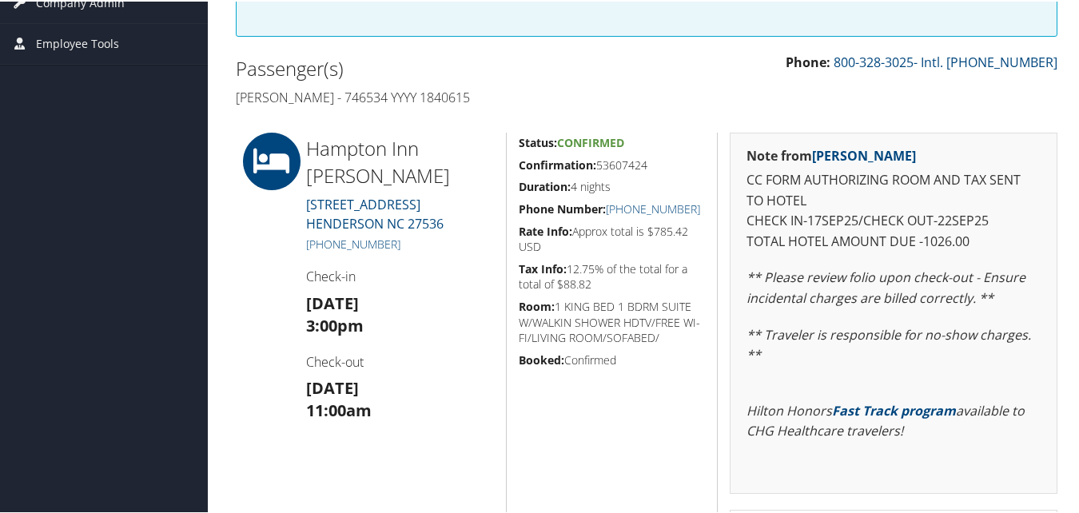
click at [383, 261] on div "Hampton Inn Henderson 385 RUIN CREEK ROAD HENDERSON NC 27536 +1 (252) 492-3007 …" at bounding box center [400, 390] width 212 height 518
drag, startPoint x: 407, startPoint y: 244, endPoint x: 320, endPoint y: 248, distance: 87.2
click at [320, 248] on h5 "+1 (252) 492-3007" at bounding box center [400, 243] width 188 height 16
click at [320, 248] on link "+1 (252) 492-3007" at bounding box center [353, 242] width 94 height 15
click at [366, 260] on div "Hampton Inn Henderson 385 RUIN CREEK ROAD HENDERSON NC 27536 +1 (252) 492-3007 …" at bounding box center [400, 390] width 212 height 518
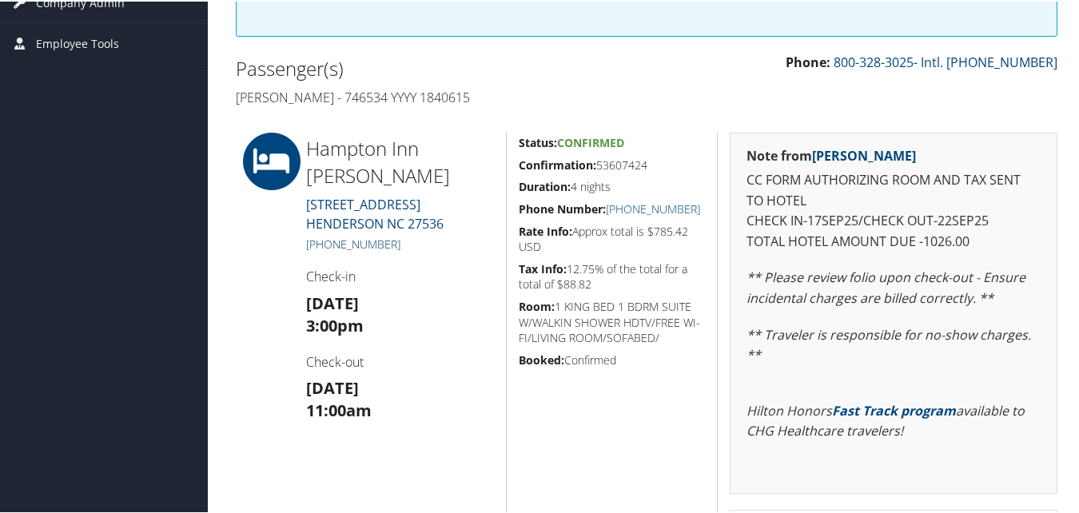
drag, startPoint x: 417, startPoint y: 241, endPoint x: 327, endPoint y: 236, distance: 89.7
click at [327, 236] on h5 "+1 (252) 492-3007" at bounding box center [400, 243] width 188 height 16
copy link "252) 492-3007"
click at [463, 280] on h4 "Check-in" at bounding box center [400, 275] width 188 height 18
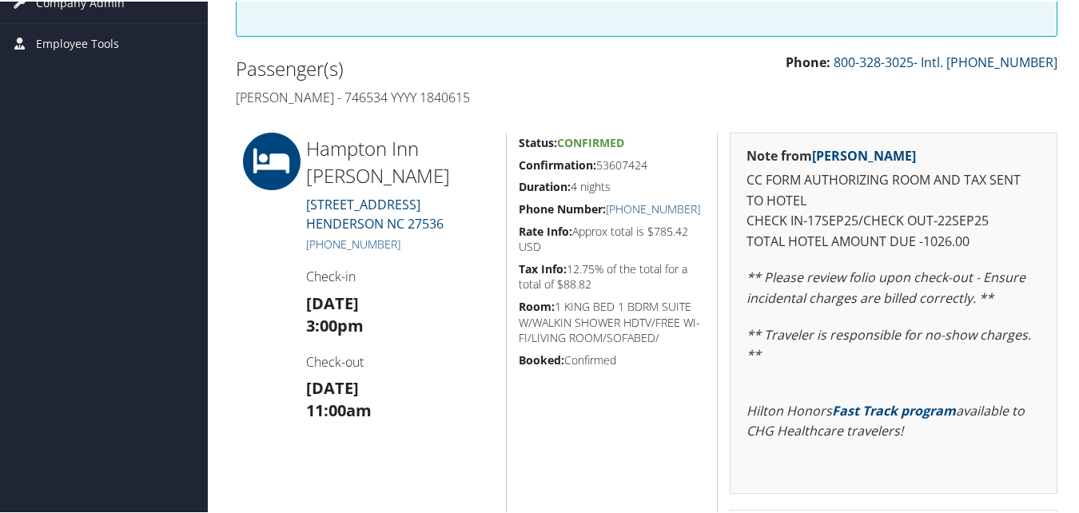
drag, startPoint x: 615, startPoint y: 155, endPoint x: 513, endPoint y: 159, distance: 101.6
click at [513, 159] on div "Status: Confirmed Confirmation: 53607424 Duration: 4 nights Phone Number: +1 (2…" at bounding box center [612, 390] width 212 height 518
copy h5 "Confirmation: 53607424"
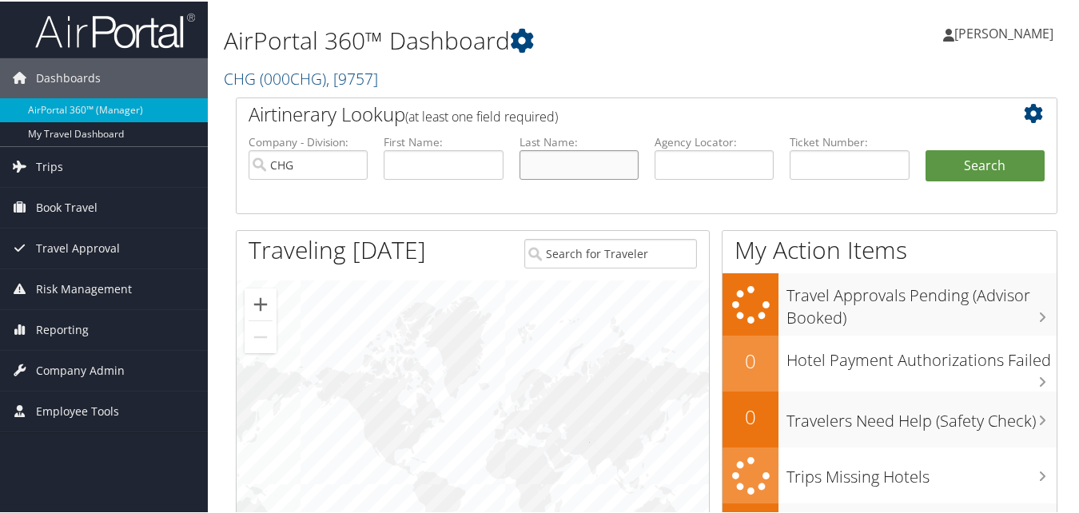
click at [557, 169] on input "text" at bounding box center [579, 164] width 119 height 30
paste input "[PERSON_NAME]"
drag, startPoint x: 558, startPoint y: 168, endPoint x: 623, endPoint y: 161, distance: 65.2
click at [623, 161] on input "Allison, Jennifer" at bounding box center [579, 164] width 119 height 30
type input "[PERSON_NAME]"
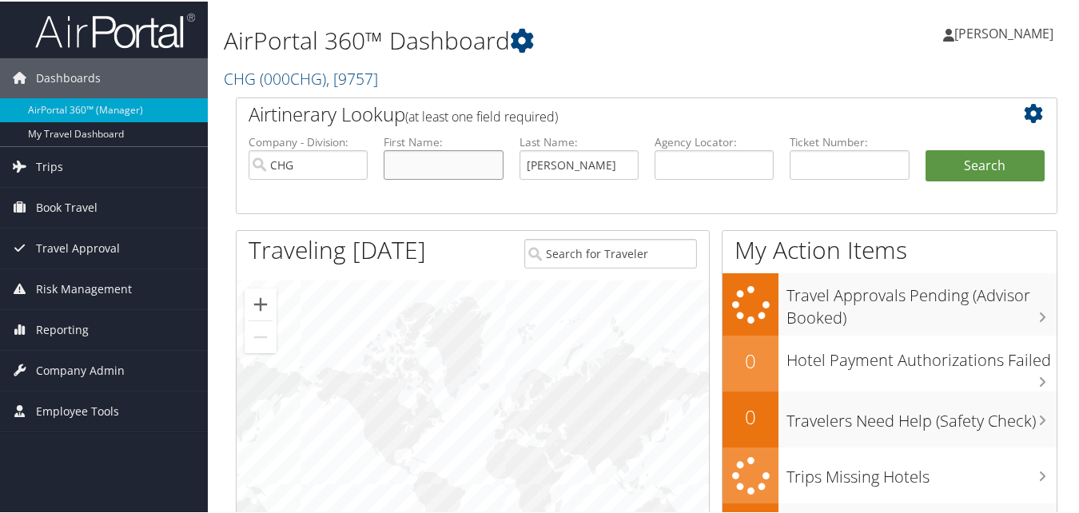
click at [413, 167] on input "text" at bounding box center [443, 164] width 119 height 30
paste input ", Jennifer"
click at [397, 166] on input ", Jennifer" at bounding box center [443, 164] width 119 height 30
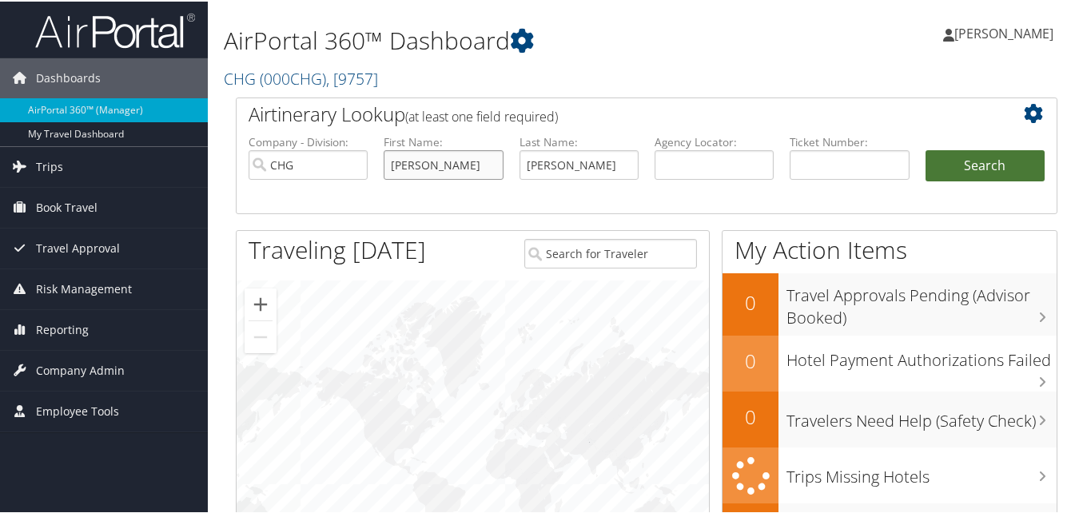
type input "[PERSON_NAME]"
click at [1020, 166] on button "Search" at bounding box center [985, 165] width 119 height 32
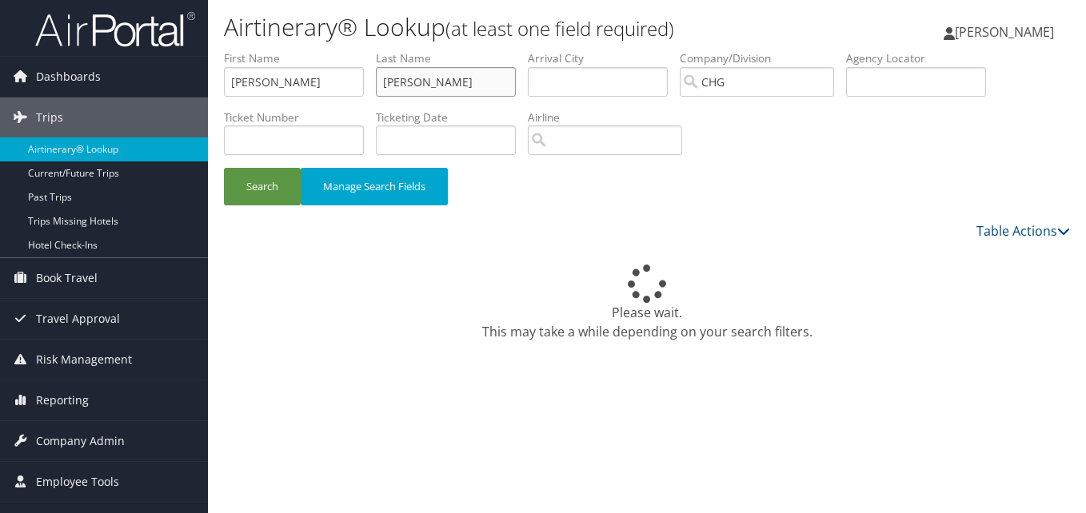
drag, startPoint x: 432, startPoint y: 92, endPoint x: 369, endPoint y: 83, distance: 63.0
click at [369, 50] on ul "First Name [PERSON_NAME] Last Name [PERSON_NAME] Departure City Arrival City Co…" at bounding box center [647, 50] width 846 height 0
drag, startPoint x: 369, startPoint y: 83, endPoint x: 238, endPoint y: 66, distance: 131.5
click at [238, 66] on li "First Name [PERSON_NAME]" at bounding box center [300, 79] width 152 height 58
copy label "st Name"
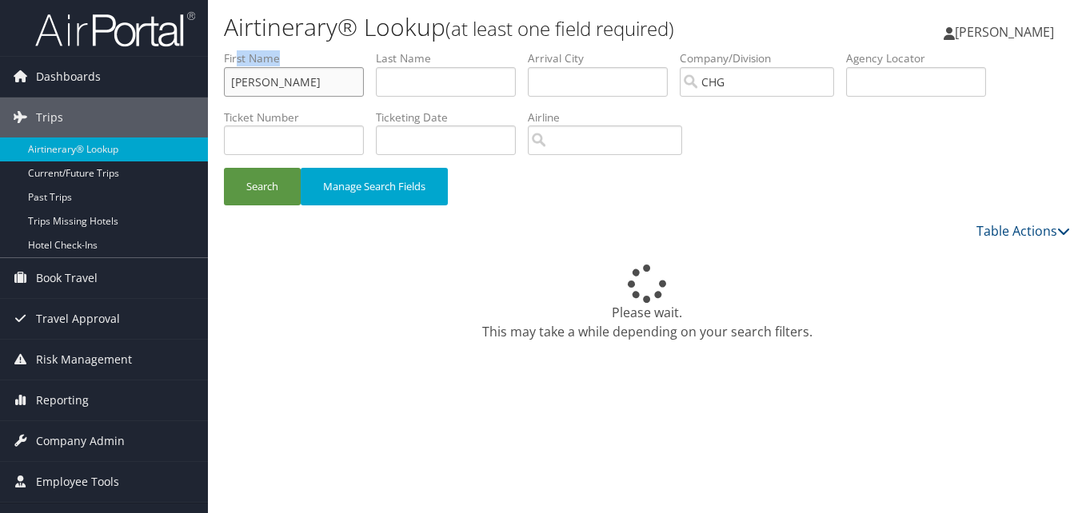
click at [308, 88] on input "[PERSON_NAME]" at bounding box center [294, 82] width 140 height 30
drag, startPoint x: 313, startPoint y: 86, endPoint x: 230, endPoint y: 76, distance: 83.7
click at [201, 79] on div "Dashboards AirPortal 360™ (Manager) My Travel Dashboard Trips Airtinerary® Look…" at bounding box center [543, 256] width 1086 height 513
click at [918, 87] on input "text" at bounding box center [916, 82] width 140 height 30
paste input "st Name Jennifer"
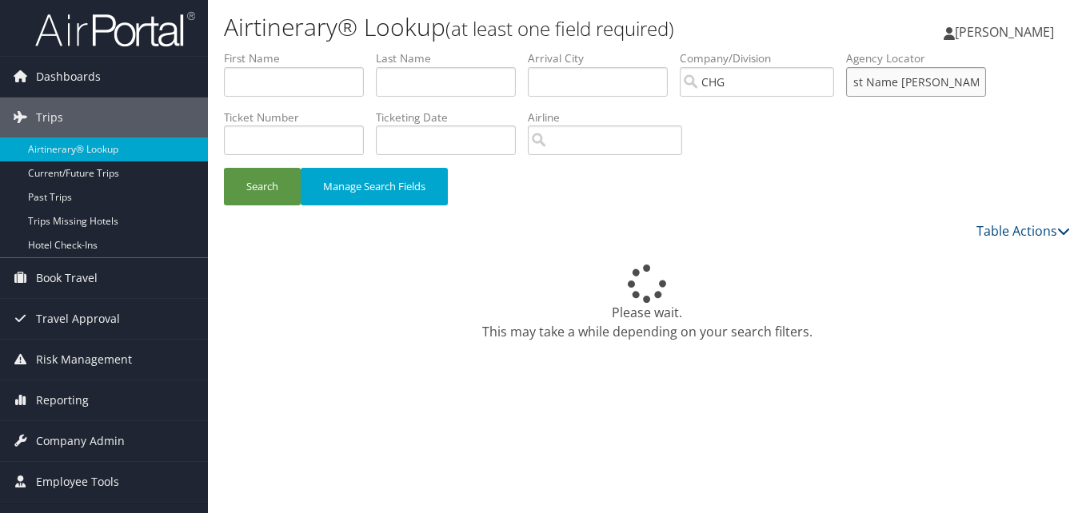
drag, startPoint x: 943, startPoint y: 80, endPoint x: 624, endPoint y: 67, distance: 318.5
click at [624, 50] on ul "First Name Last Name Departure City Arrival City Company/Division CHG Airport/C…" at bounding box center [647, 50] width 846 height 0
paste input "SVJZCA"
click at [894, 90] on input "SVJZCA" at bounding box center [916, 82] width 140 height 30
click at [892, 87] on input "SVJZCA" at bounding box center [916, 82] width 140 height 30
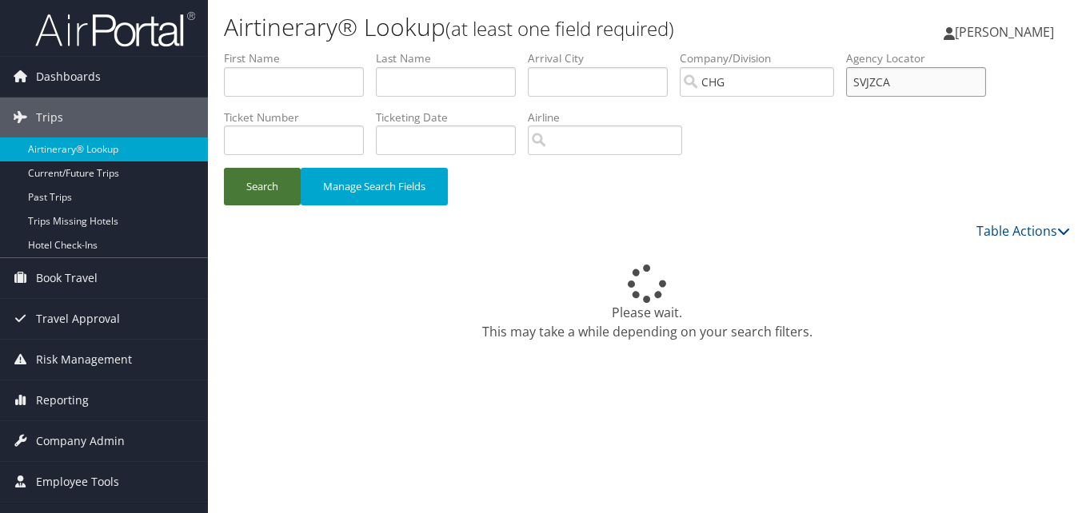
type input "SVJZCA"
click at [291, 198] on button "Search" at bounding box center [262, 187] width 77 height 38
click at [265, 184] on button "Search" at bounding box center [262, 187] width 77 height 38
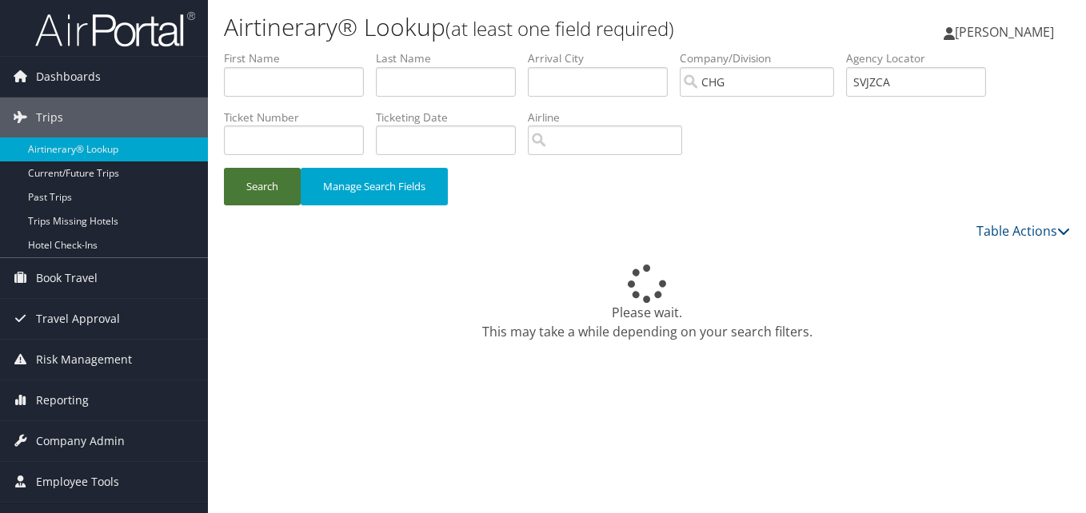
click at [265, 184] on button "Search" at bounding box center [262, 187] width 77 height 38
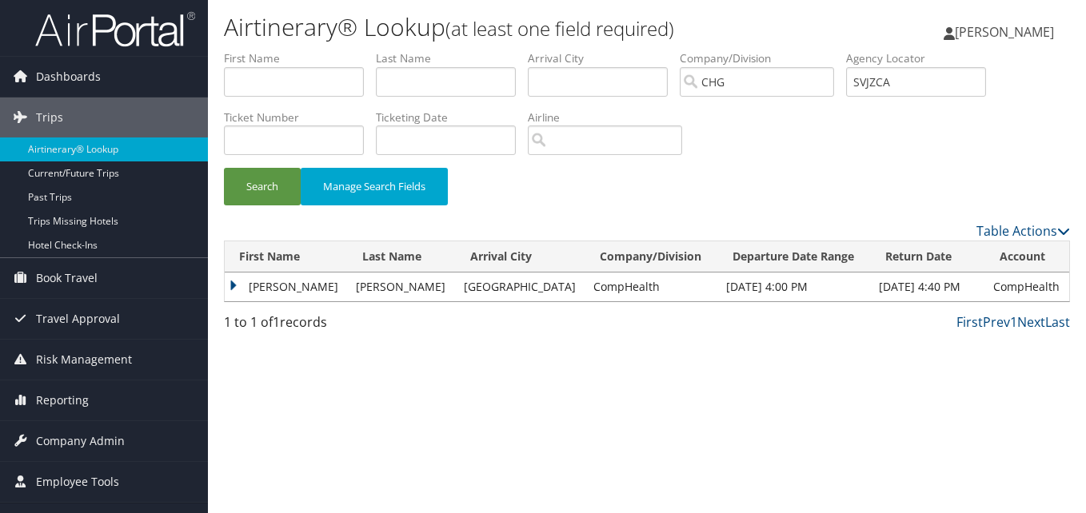
click at [247, 290] on td "Jennifer" at bounding box center [286, 287] width 123 height 29
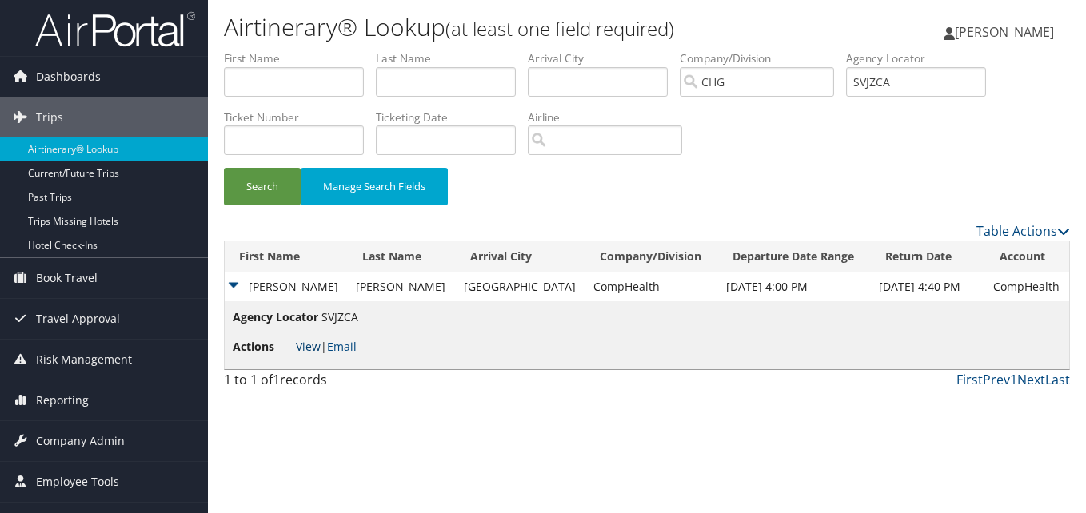
click at [303, 353] on link "View" at bounding box center [308, 346] width 25 height 15
click at [343, 80] on input "text" at bounding box center [294, 82] width 140 height 30
paste input "Hopkins, Harvey"
drag, startPoint x: 281, startPoint y: 78, endPoint x: 191, endPoint y: 84, distance: 89.7
click at [191, 84] on div "Dashboards AirPortal 360™ (Manager) My Travel Dashboard Trips Airtinerary® Look…" at bounding box center [543, 256] width 1086 height 513
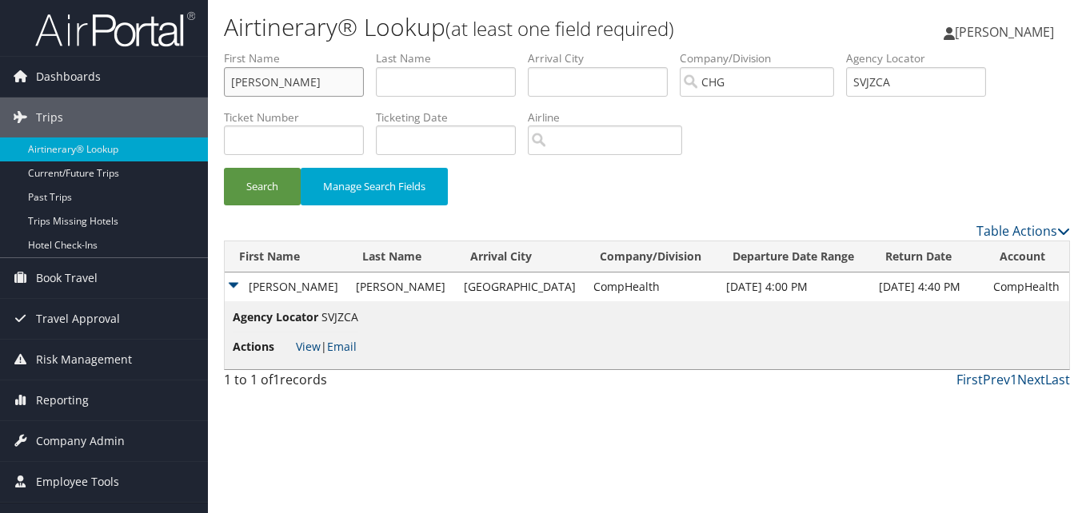
type input "Harvey"
click at [423, 76] on input "text" at bounding box center [446, 82] width 140 height 30
paste input "Hopkins,"
type input "Hopkins"
click at [941, 83] on input "SVJZCA" at bounding box center [916, 82] width 140 height 30
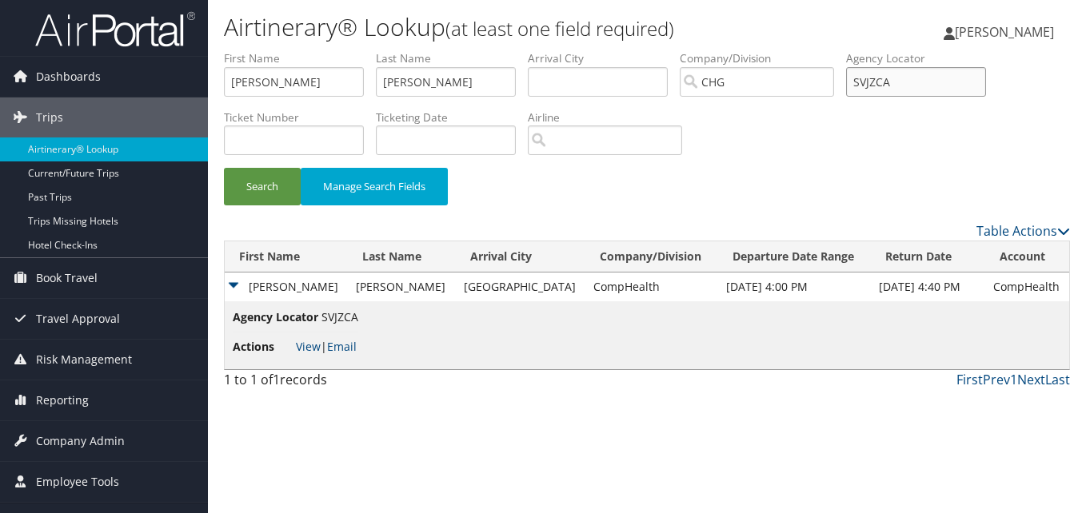
click at [749, 110] on form "First Name Harvey Last Name Hopkins Departure City Arrival City Company/Divisio…" at bounding box center [647, 135] width 846 height 171
click at [259, 182] on button "Search" at bounding box center [262, 187] width 77 height 38
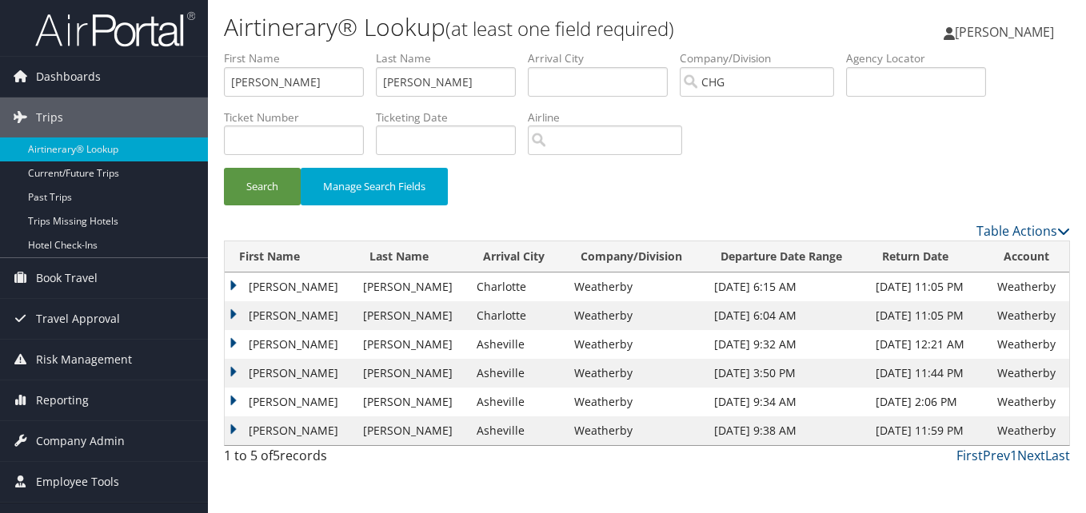
click at [274, 319] on td "Harvey" at bounding box center [290, 315] width 130 height 29
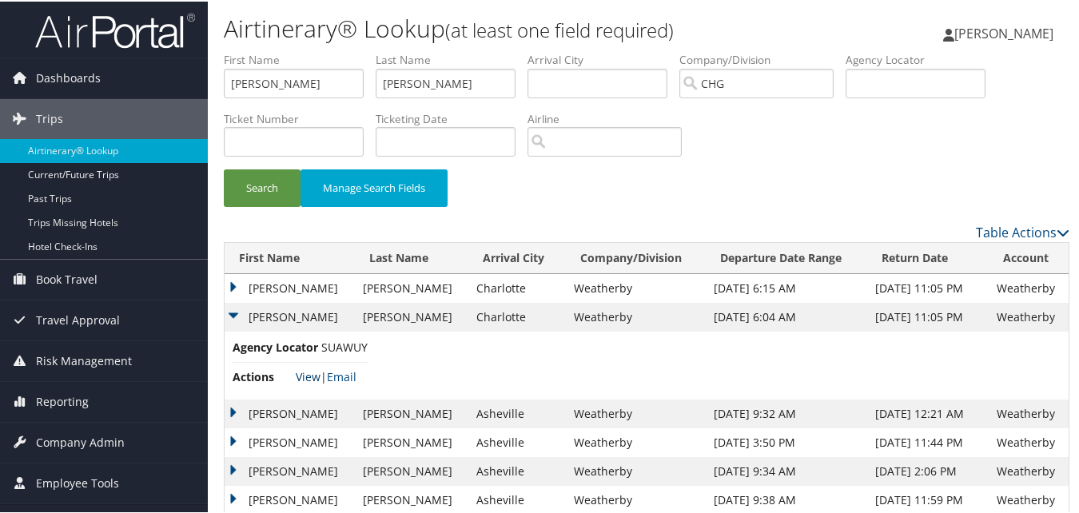
click at [306, 377] on link "View" at bounding box center [308, 375] width 25 height 15
drag, startPoint x: 441, startPoint y: 77, endPoint x: 361, endPoint y: 78, distance: 80.0
click at [361, 50] on ul "First Name Harvey Last Name Hopkins Departure City Arrival City Company/Divisio…" at bounding box center [647, 50] width 846 height 0
drag, startPoint x: 349, startPoint y: 83, endPoint x: 56, endPoint y: 27, distance: 297.9
click at [0, 27] on html "Menu Dashboards ► AirPortal 360™ (Manager) My Travel Dashboard Trips ► Airtiner…" at bounding box center [543, 256] width 1086 height 513
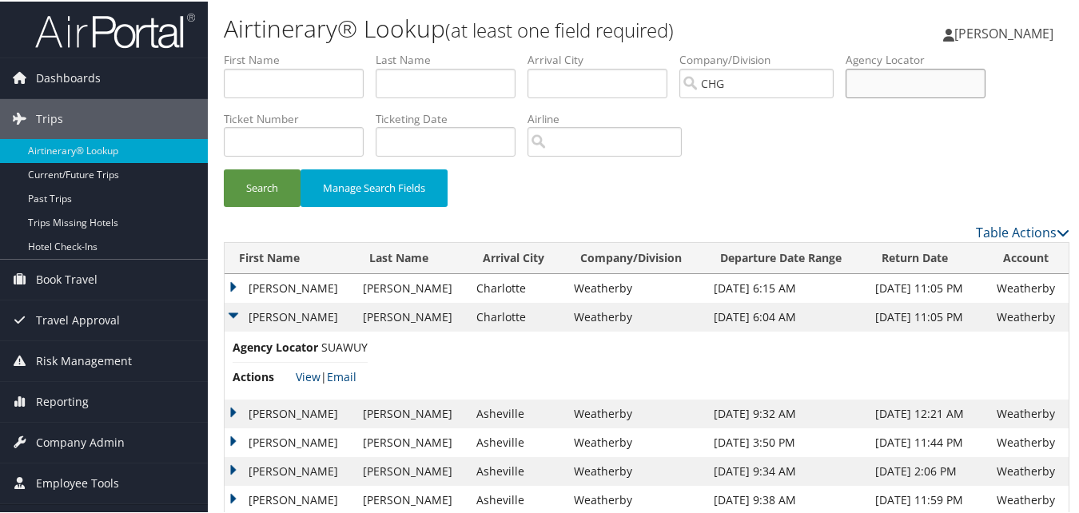
click at [933, 72] on input "text" at bounding box center [916, 82] width 140 height 30
paste input "YDVZGQ"
click at [889, 88] on input "YDVZGQ" at bounding box center [916, 82] width 140 height 30
type input "YDVZGQ"
click at [265, 194] on button "Search" at bounding box center [262, 187] width 77 height 38
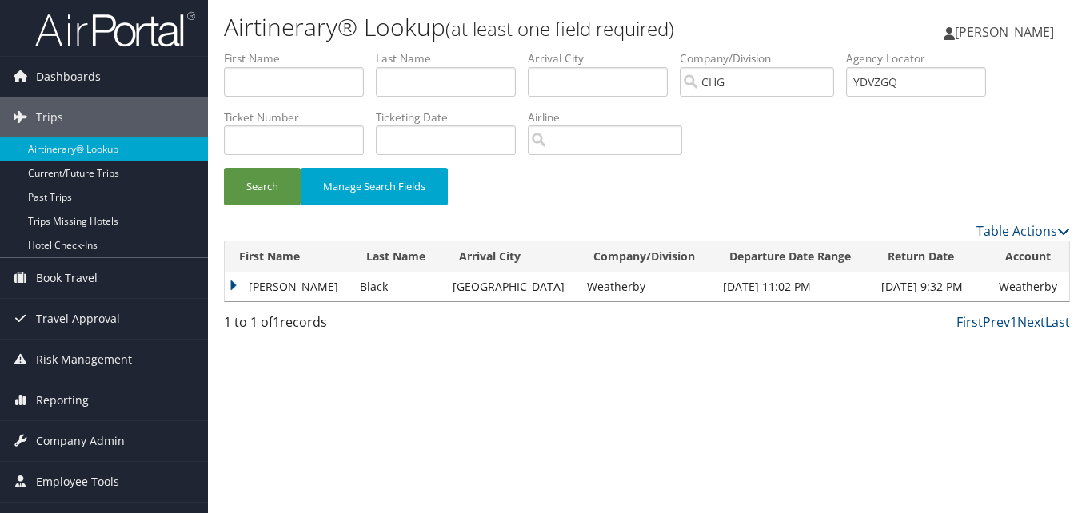
click at [273, 286] on td "Brandee" at bounding box center [288, 287] width 127 height 29
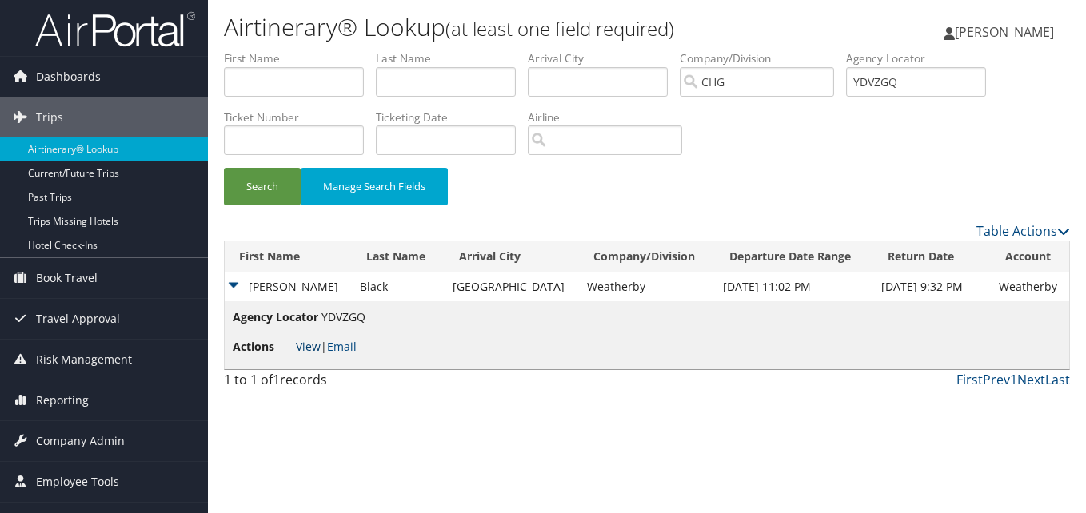
click at [311, 352] on link "View" at bounding box center [308, 346] width 25 height 15
click at [324, 74] on input "text" at bounding box center [294, 82] width 140 height 30
paste input "Sharon, Bazak"
drag, startPoint x: 277, startPoint y: 74, endPoint x: 167, endPoint y: 67, distance: 110.5
click at [167, 67] on div "Dashboards AirPortal 360™ (Manager) My Travel Dashboard Trips Airtinerary® Look…" at bounding box center [543, 256] width 1086 height 513
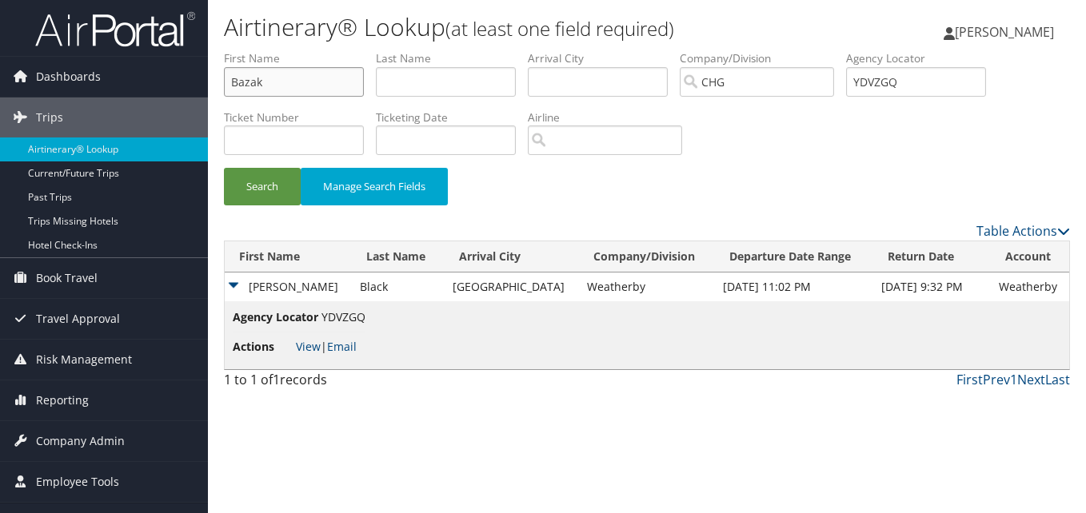
type input "Bazak"
click at [413, 78] on input "text" at bounding box center [446, 82] width 140 height 30
paste input "Sharon,"
type input "Sharon"
drag, startPoint x: 735, startPoint y: 89, endPoint x: 719, endPoint y: 89, distance: 16.0
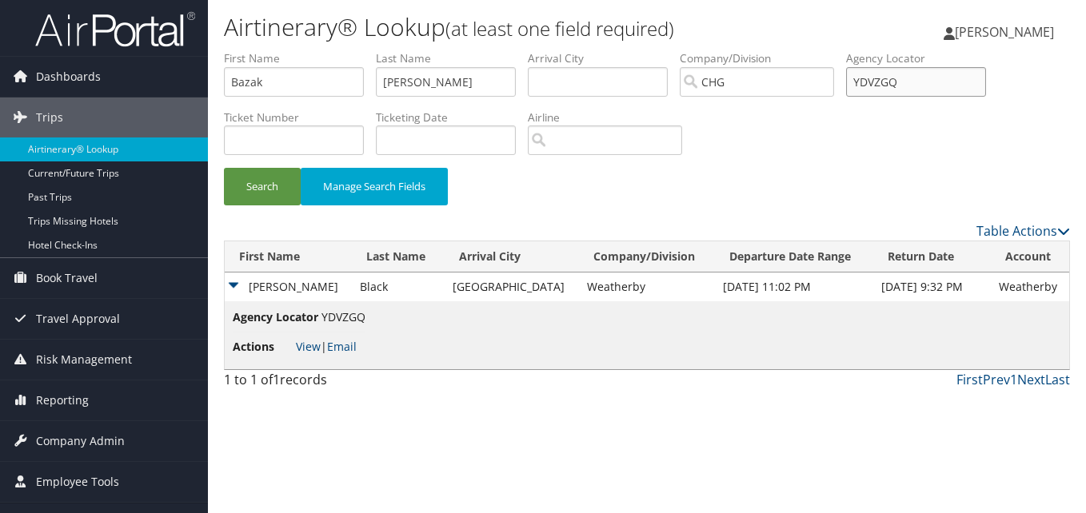
click at [719, 50] on ul "First Name Bazak Last Name Sharon Departure City Arrival City Company/Division …" at bounding box center [647, 50] width 846 height 0
click at [385, 78] on input "Sharon" at bounding box center [446, 82] width 140 height 30
click at [232, 81] on input "Bazak" at bounding box center [294, 82] width 140 height 30
click at [250, 180] on button "Search" at bounding box center [262, 187] width 77 height 38
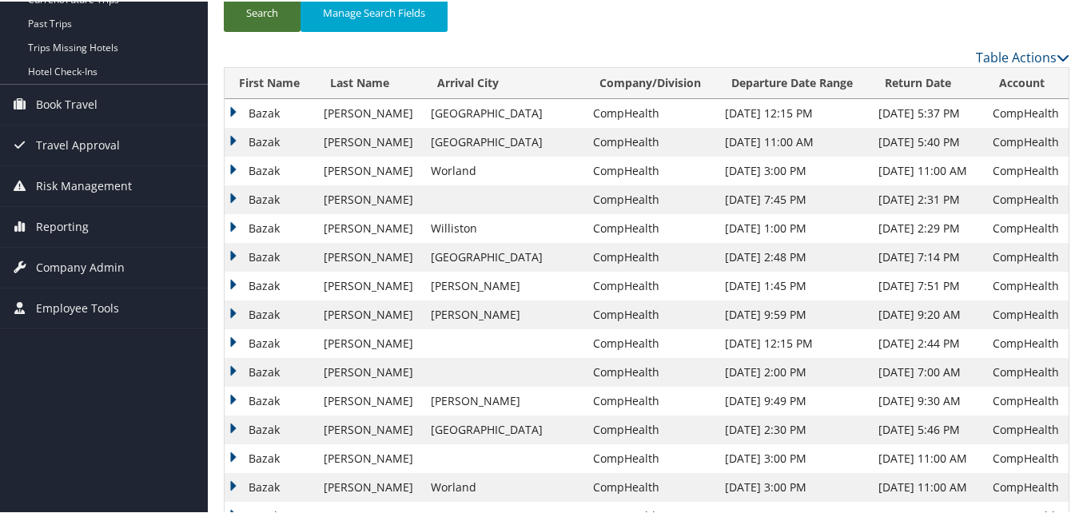
scroll to position [160, 0]
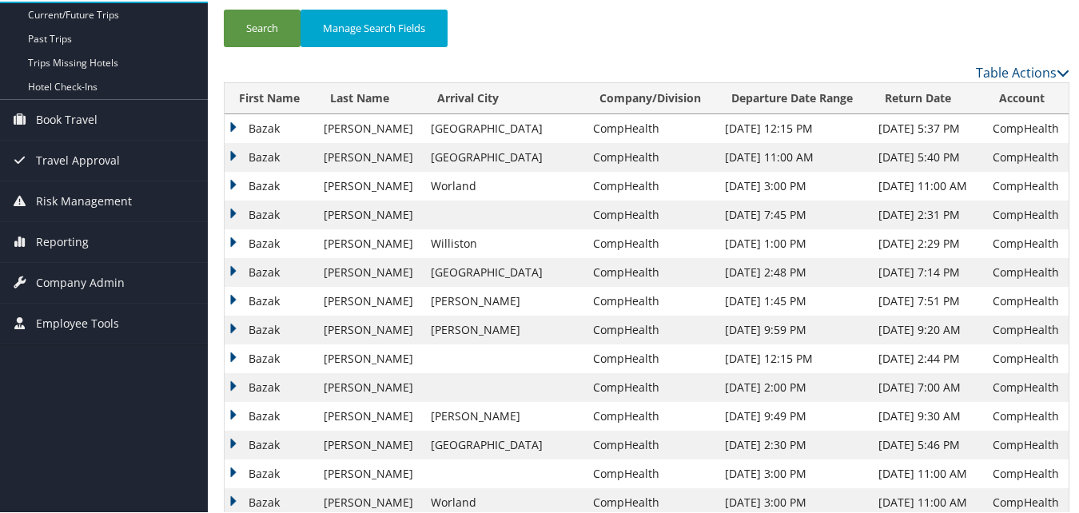
click at [275, 306] on td "Bazak" at bounding box center [270, 299] width 91 height 29
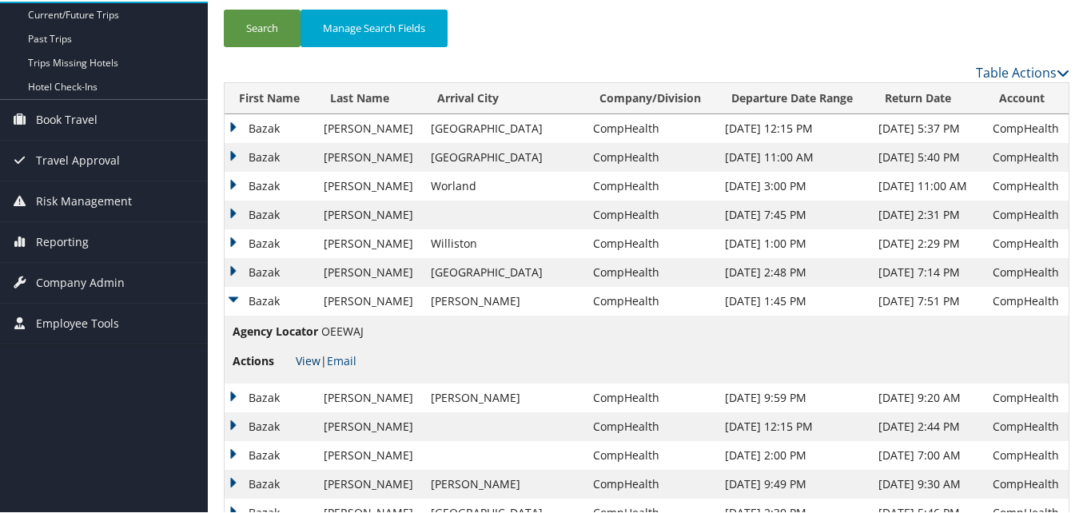
click at [317, 354] on link "View" at bounding box center [308, 359] width 25 height 15
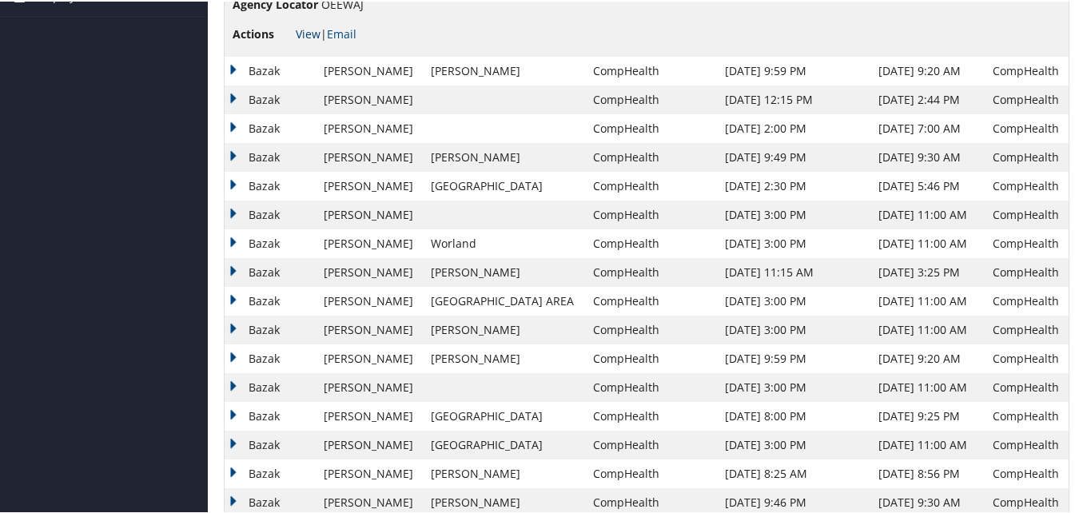
scroll to position [546, 0]
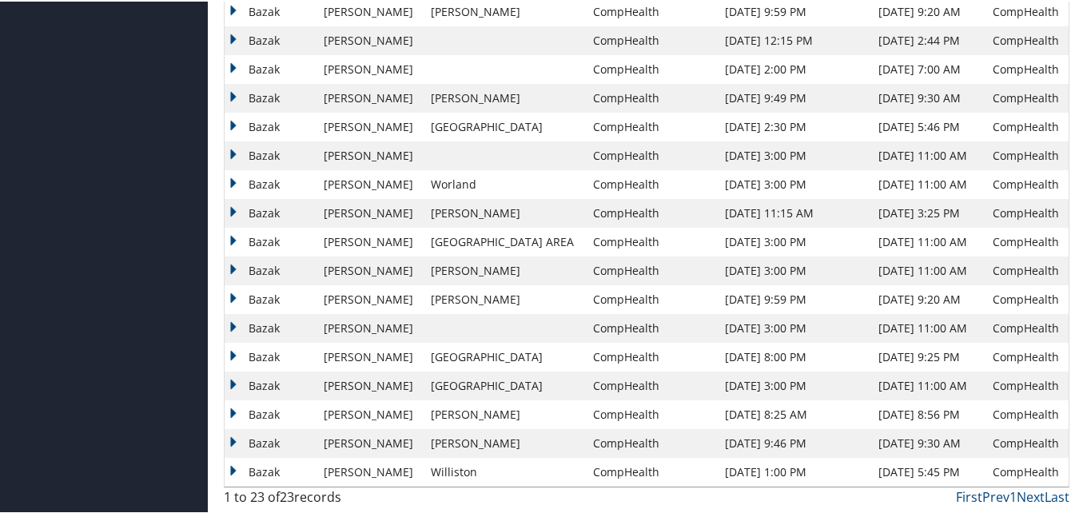
click at [300, 353] on td "Bazak" at bounding box center [270, 355] width 91 height 29
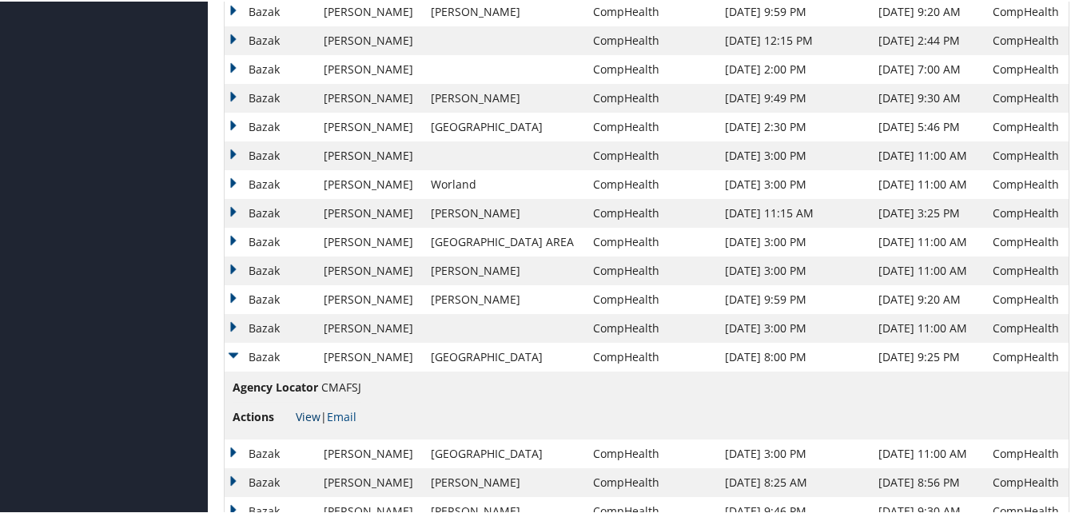
click at [306, 411] on link "View" at bounding box center [308, 415] width 25 height 15
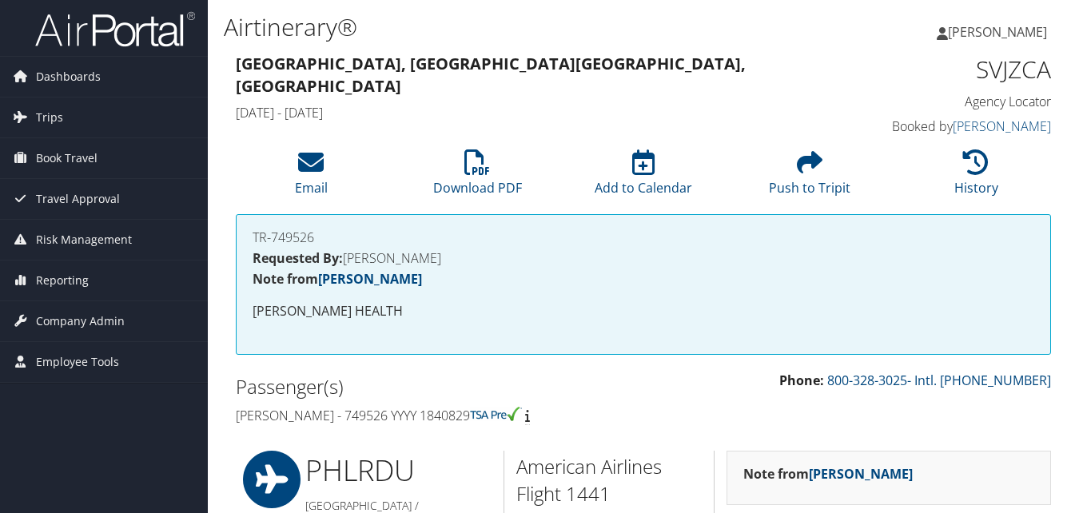
scroll to position [728, 0]
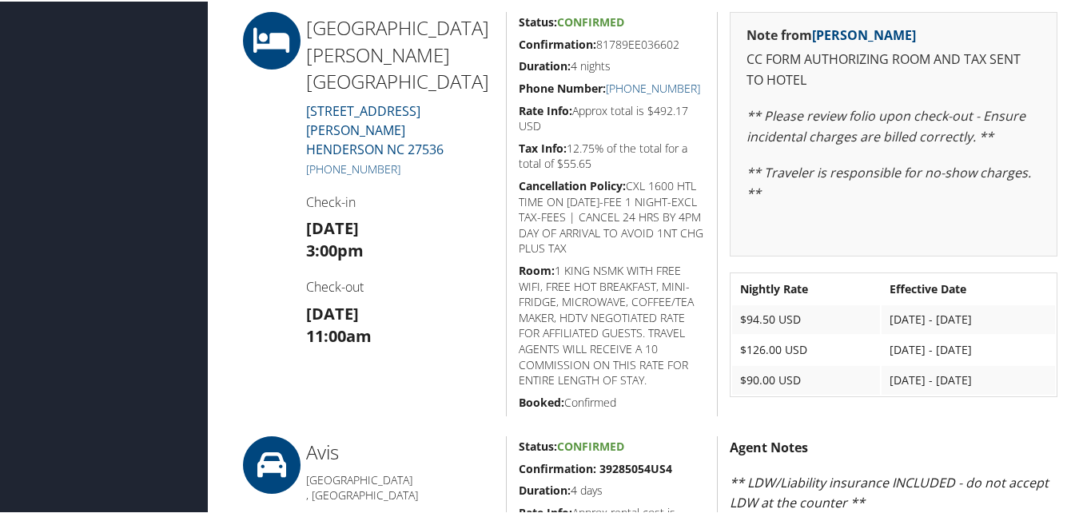
click at [485, 301] on div "[GEOGRAPHIC_DATA] [GEOGRAPHIC_DATA] [GEOGRAPHIC_DATA] [STREET_ADDRESS][PERSON_N…" at bounding box center [400, 212] width 212 height 405
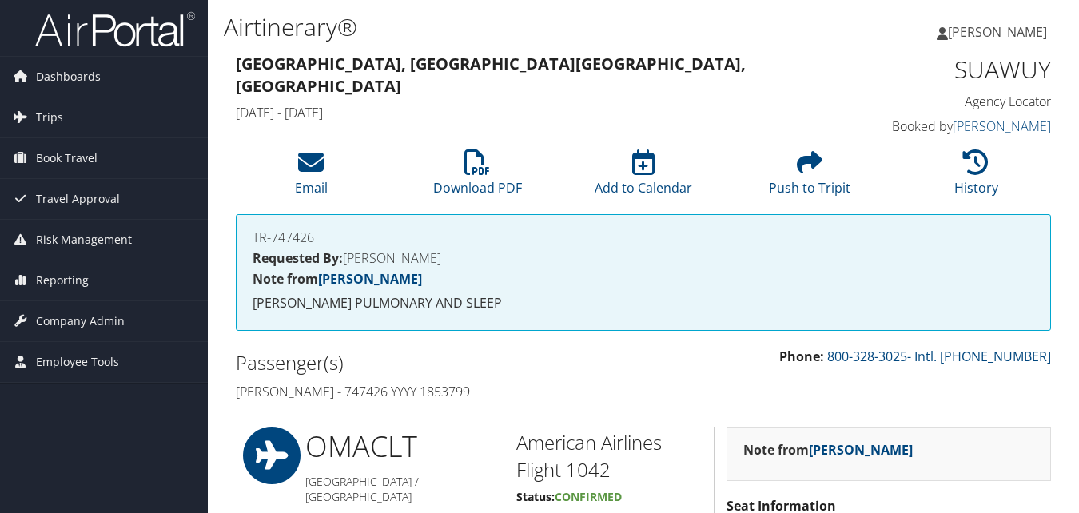
scroll to position [808, 0]
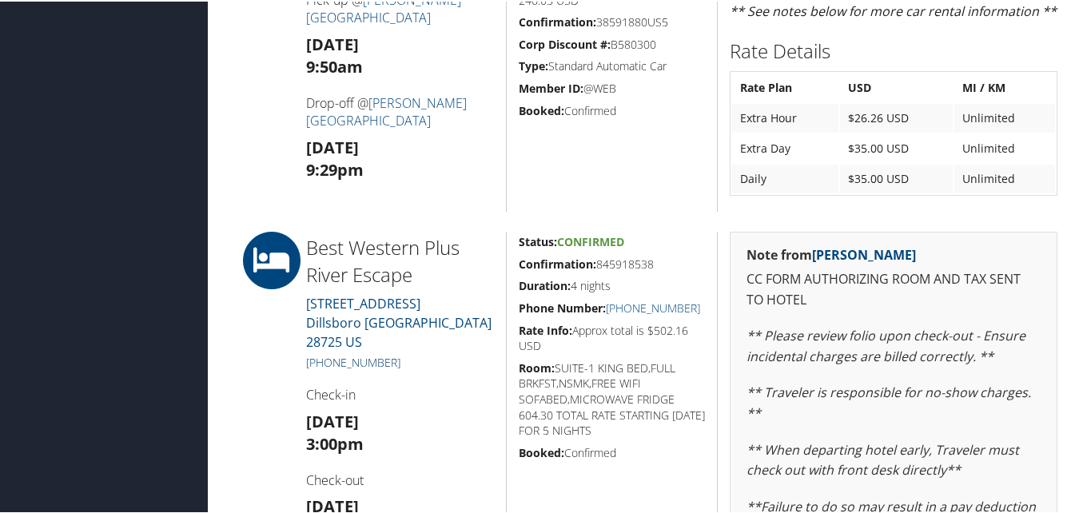
drag, startPoint x: 417, startPoint y: 341, endPoint x: 323, endPoint y: 347, distance: 94.5
click at [323, 353] on h5 "[PHONE_NUMBER]" at bounding box center [400, 361] width 188 height 16
copy link "[PHONE_NUMBER]"
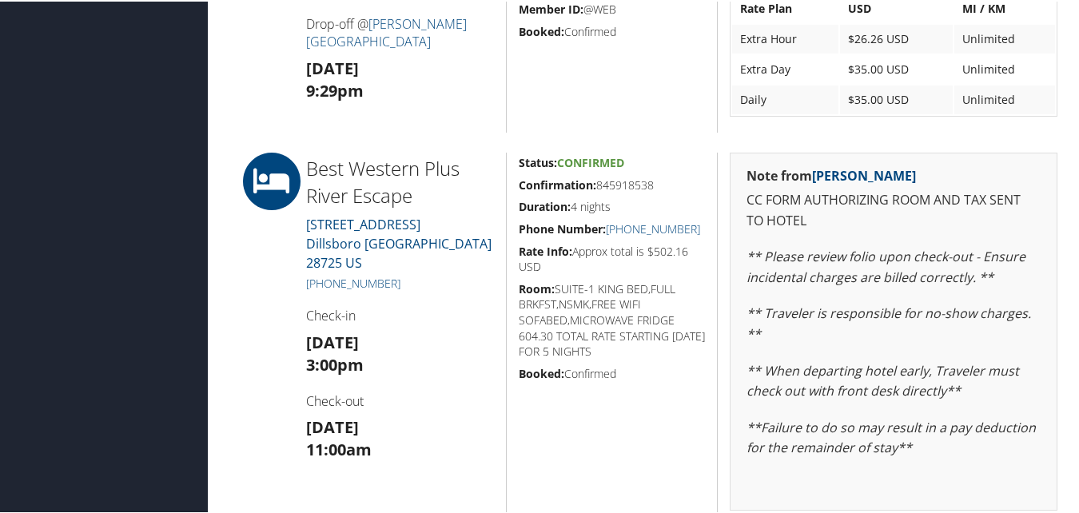
scroll to position [888, 0]
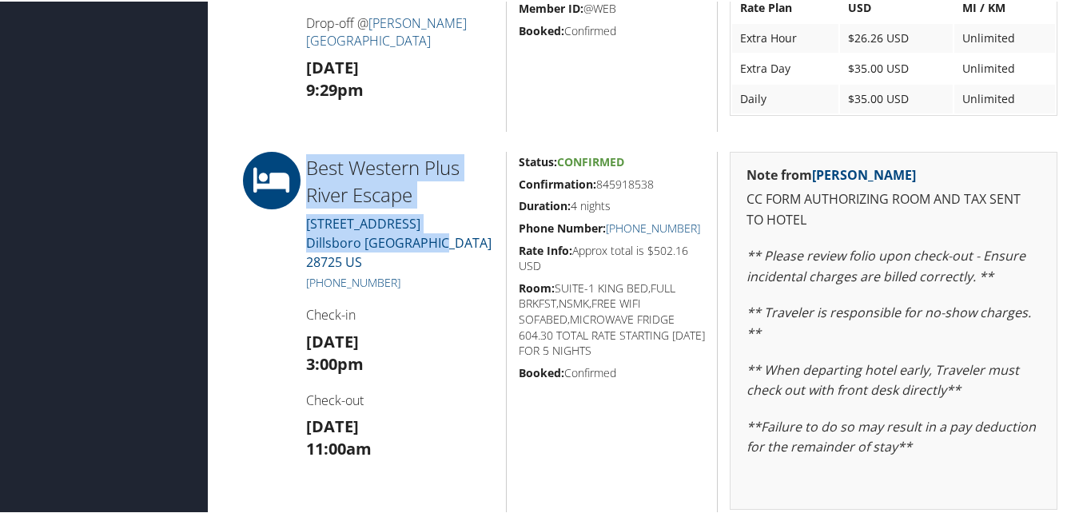
drag, startPoint x: 457, startPoint y: 246, endPoint x: 308, endPoint y: 170, distance: 167.4
click at [308, 170] on div "Best Western Plus River Escape [STREET_ADDRESS] [PHONE_NUMBER] Check-in [DATE] …" at bounding box center [400, 377] width 212 height 454
copy div "Best Western Plus River Escape [STREET_ADDRESS]"
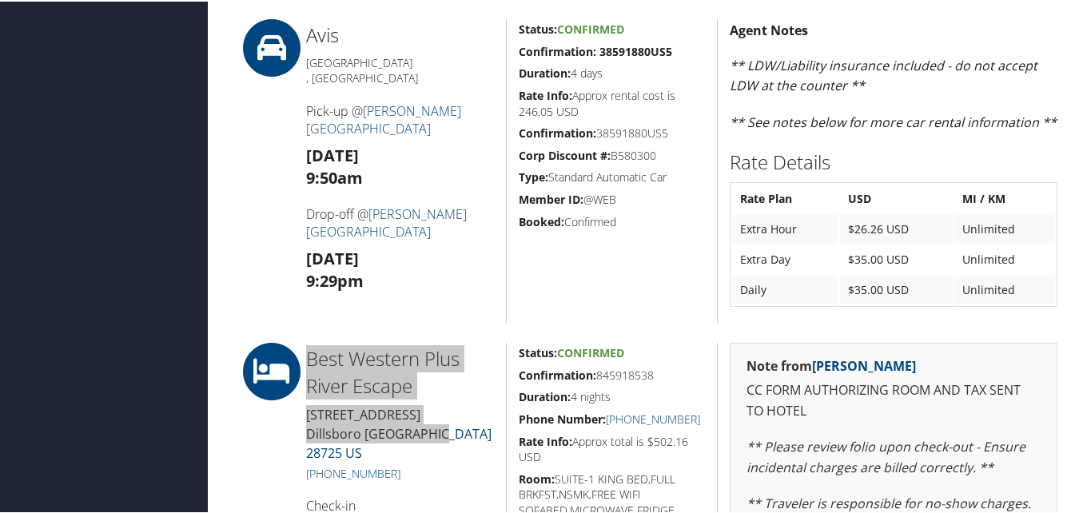
scroll to position [967, 0]
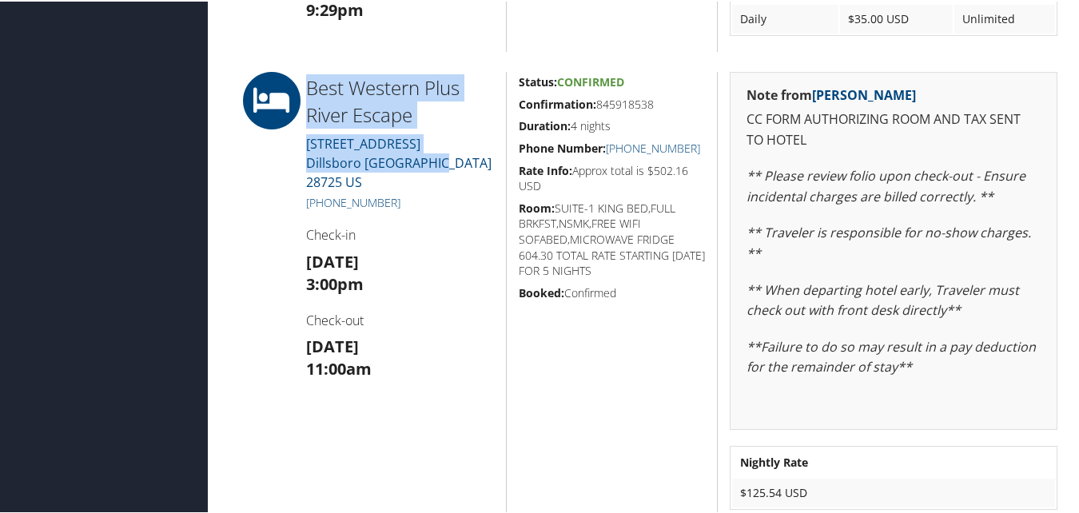
click at [487, 96] on h2 "Best Western Plus River Escape" at bounding box center [400, 100] width 188 height 54
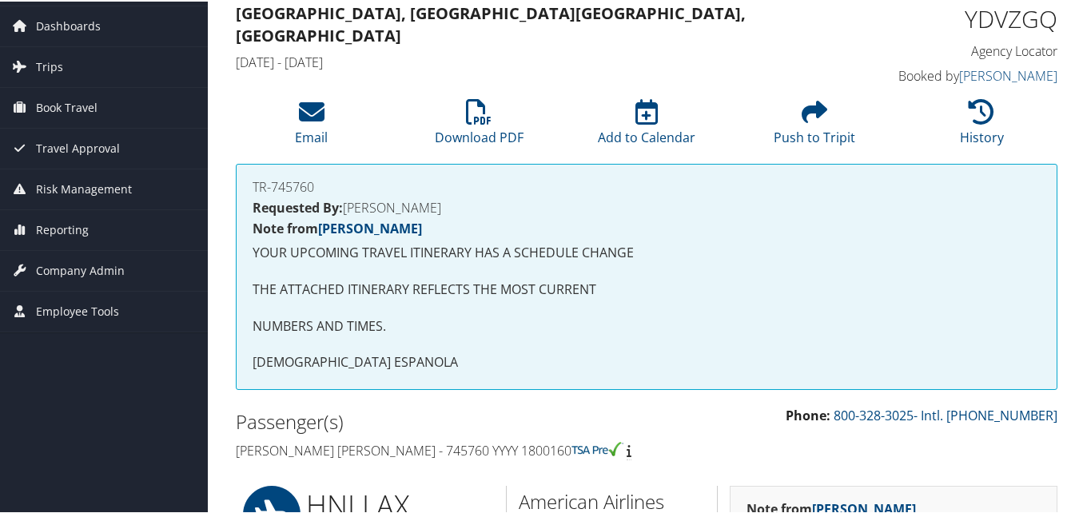
scroll to position [80, 0]
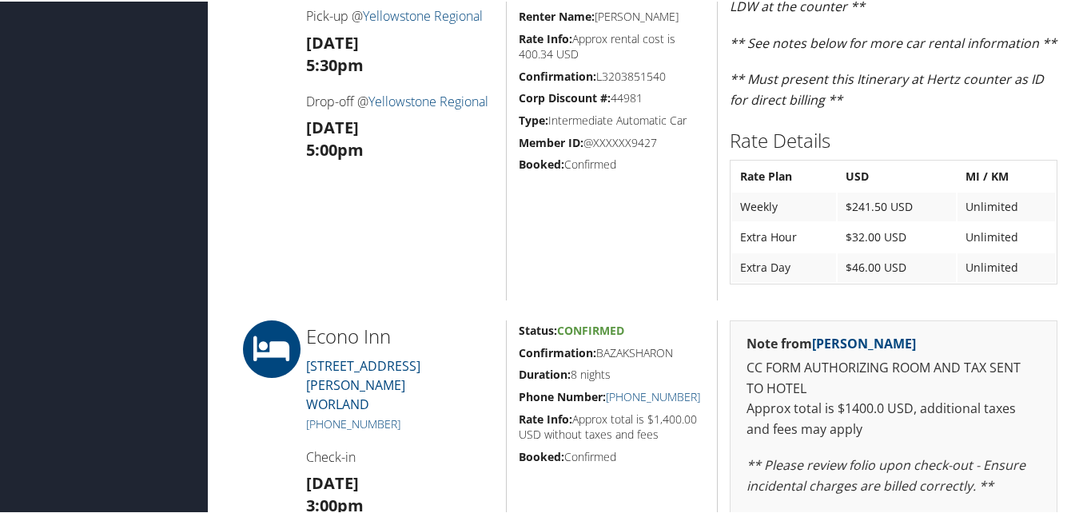
scroll to position [1279, 0]
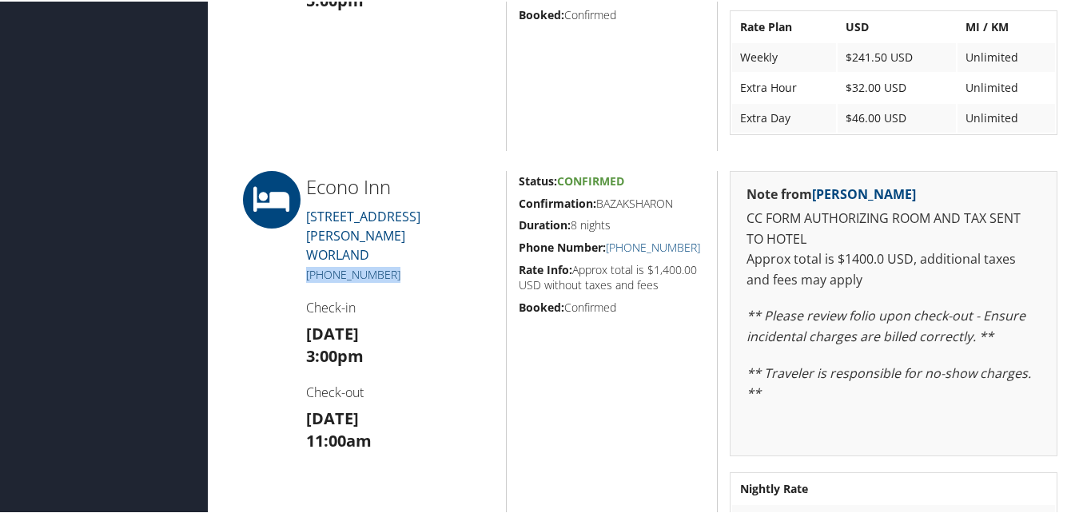
drag, startPoint x: 400, startPoint y: 256, endPoint x: 306, endPoint y: 256, distance: 93.5
click at [306, 265] on h5 "(307) 347-3249" at bounding box center [400, 273] width 188 height 16
copy link "(307) 347-3249"
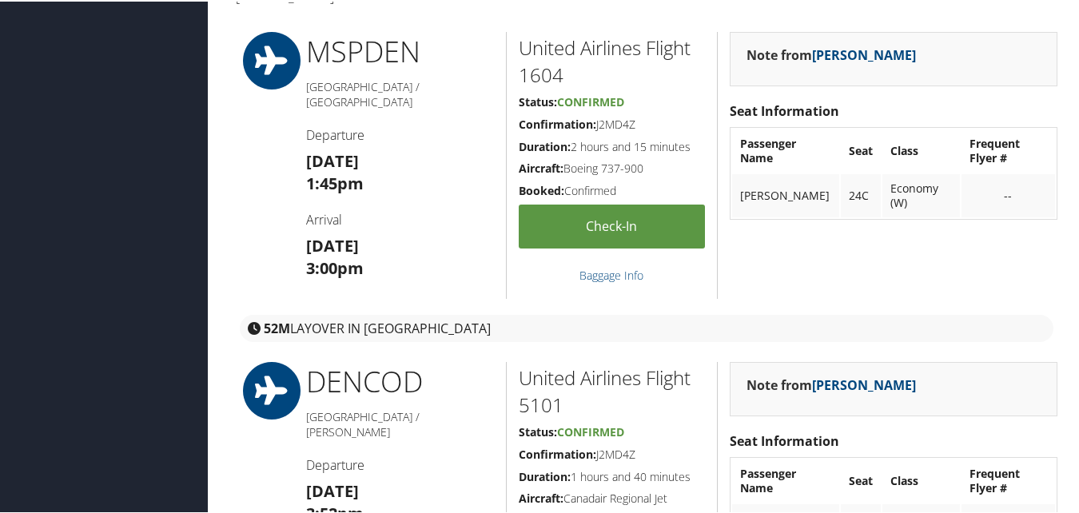
scroll to position [240, 0]
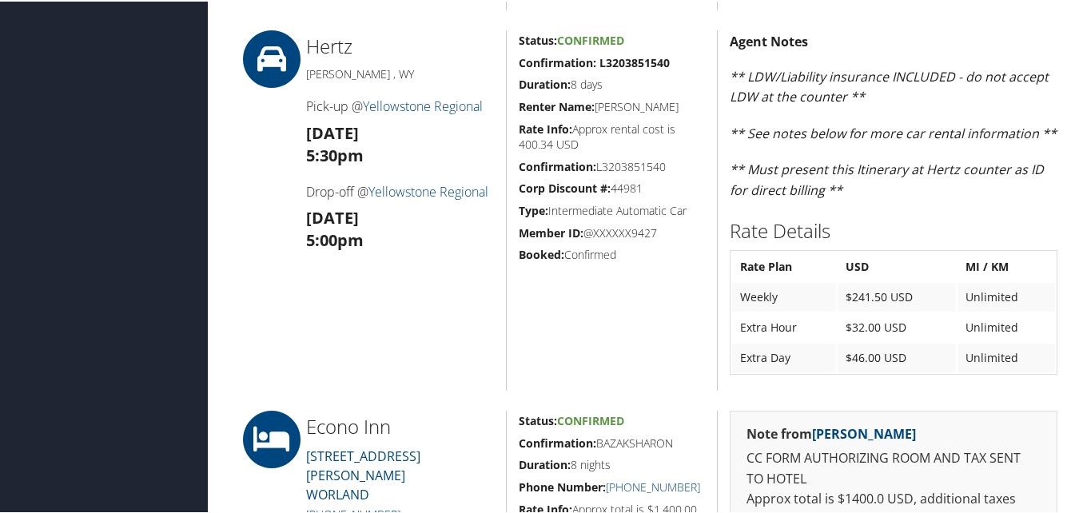
scroll to position [1359, 0]
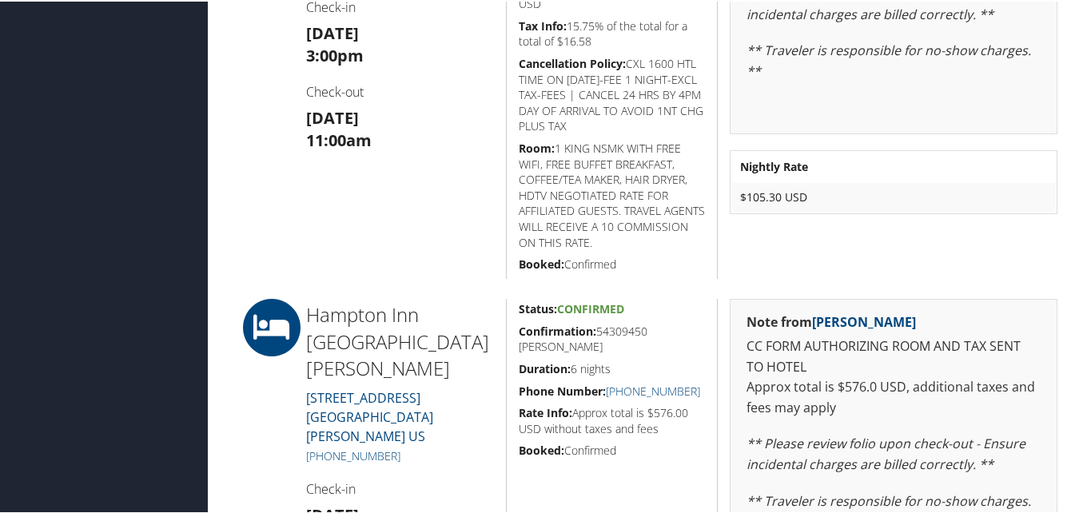
scroll to position [720, 0]
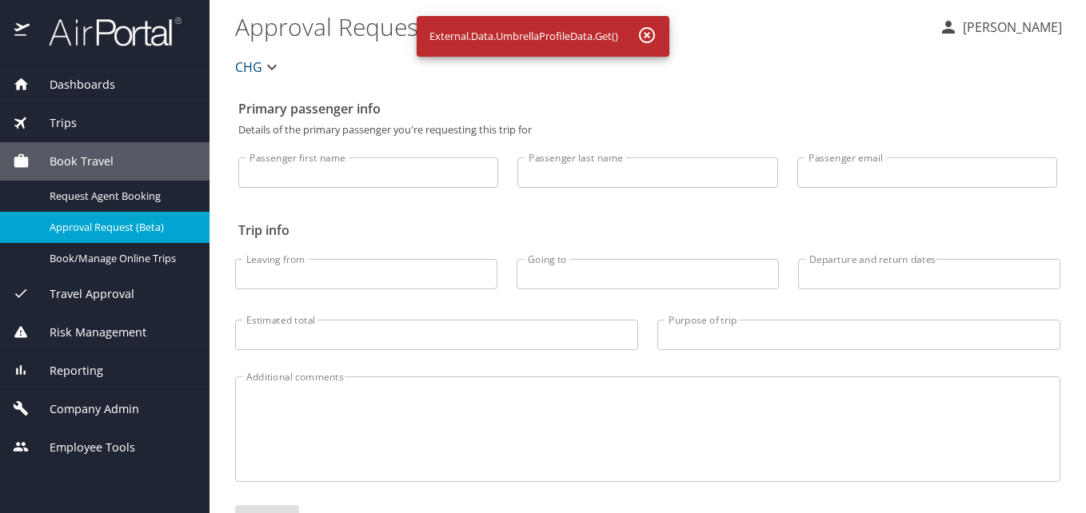
click at [80, 360] on div "Reporting" at bounding box center [104, 370] width 209 height 38
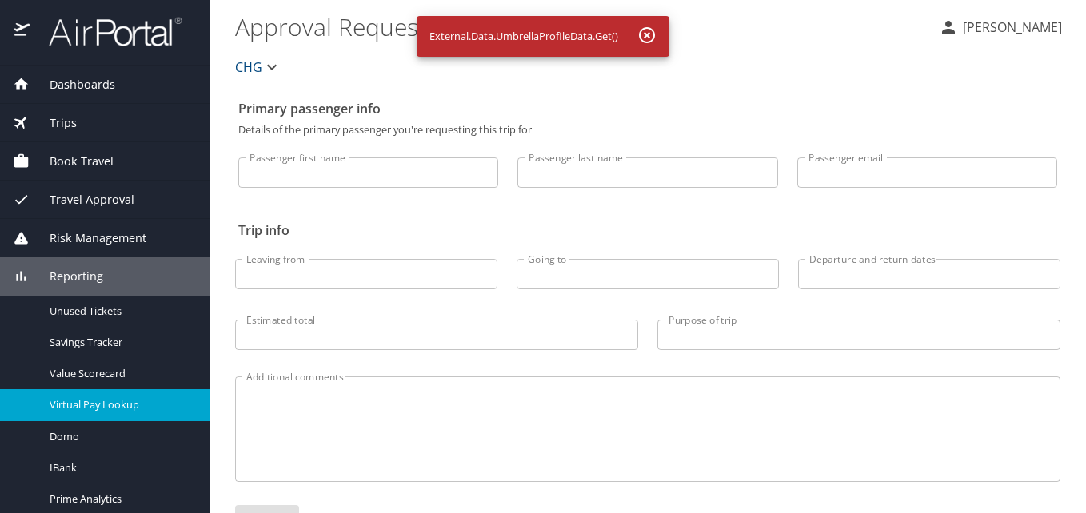
click at [98, 400] on span "Virtual Pay Lookup" at bounding box center [120, 404] width 141 height 15
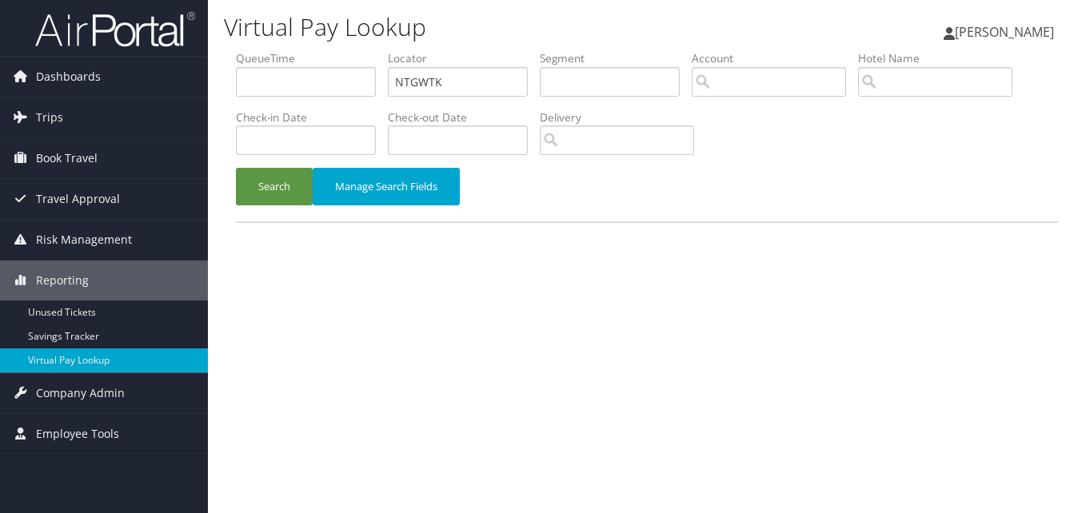
click at [427, 85] on input "NTGWTK" at bounding box center [458, 82] width 140 height 30
type input "NTGWTK"
click at [267, 185] on button "Search" at bounding box center [274, 187] width 77 height 38
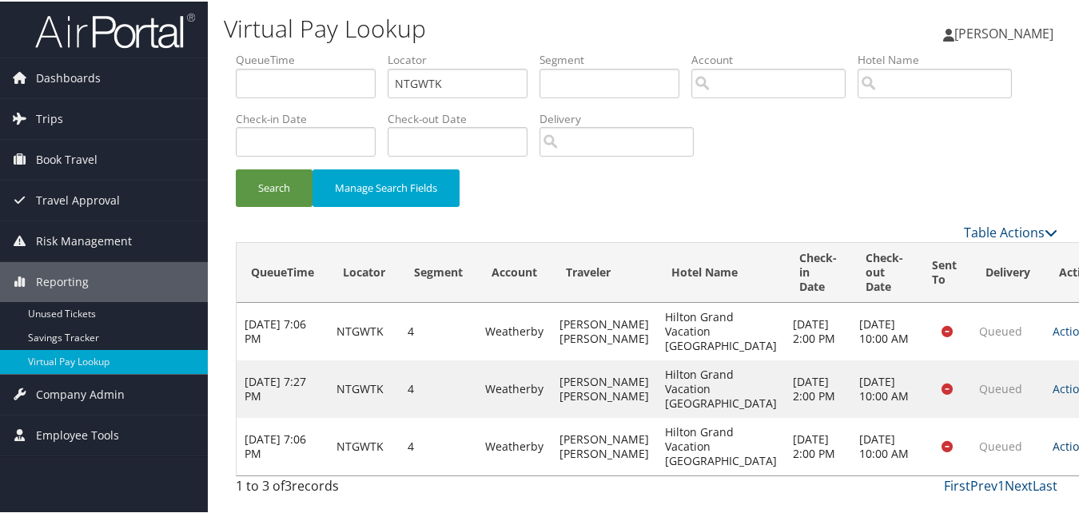
click at [1053, 446] on link "Actions" at bounding box center [1078, 444] width 50 height 15
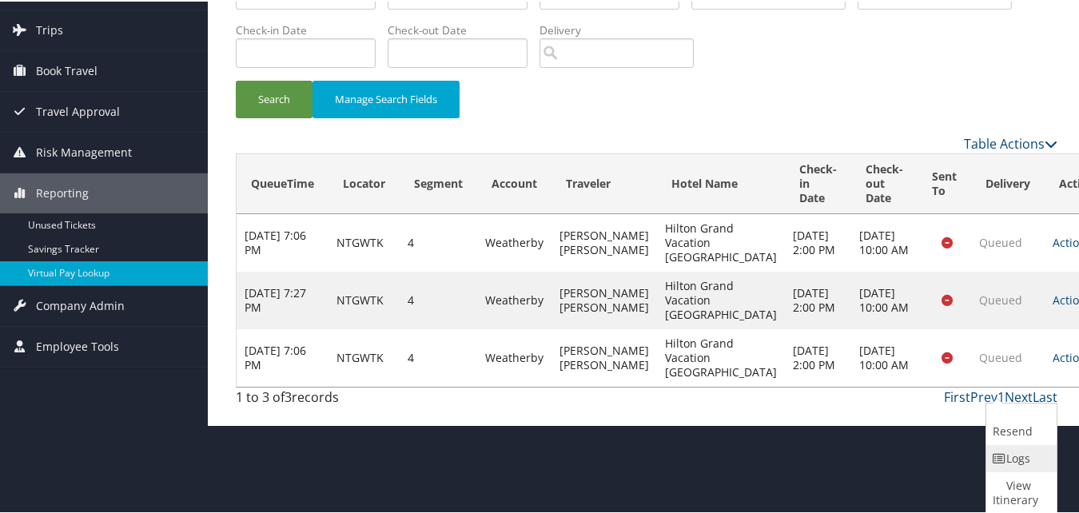
click at [996, 450] on link "Logs" at bounding box center [1020, 457] width 66 height 27
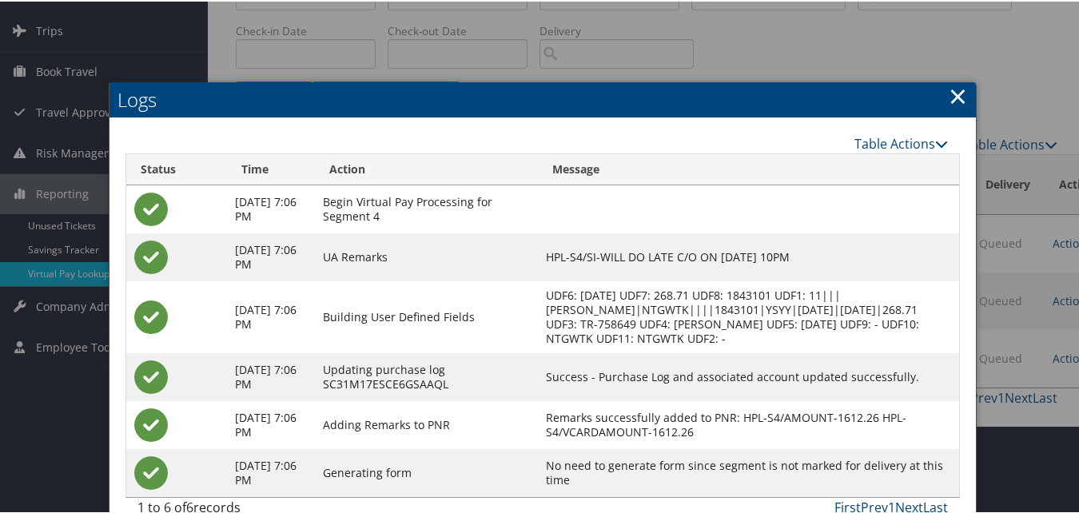
scroll to position [115, 0]
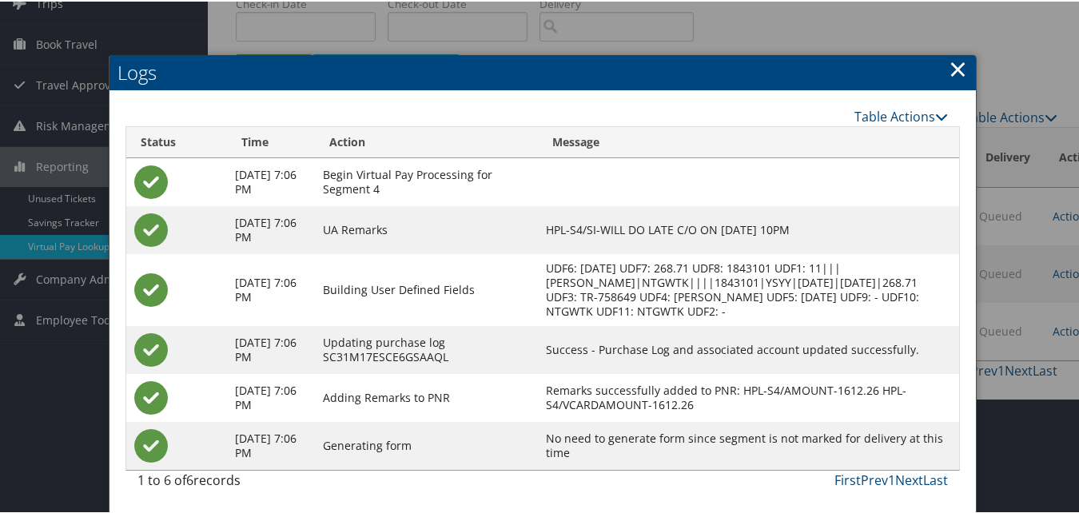
click at [954, 62] on link "×" at bounding box center [958, 67] width 18 height 32
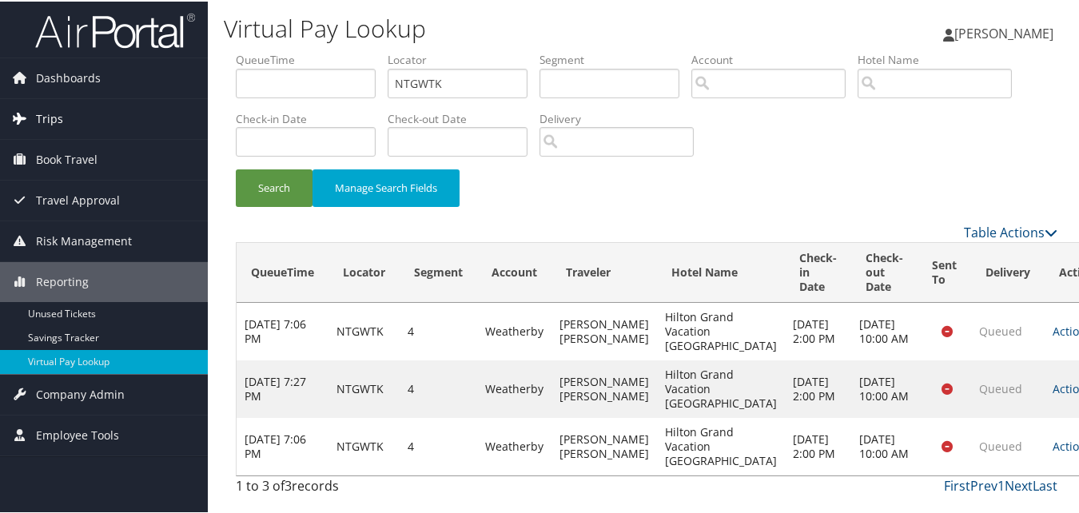
scroll to position [0, 0]
click at [102, 85] on link "Dashboards" at bounding box center [104, 77] width 208 height 40
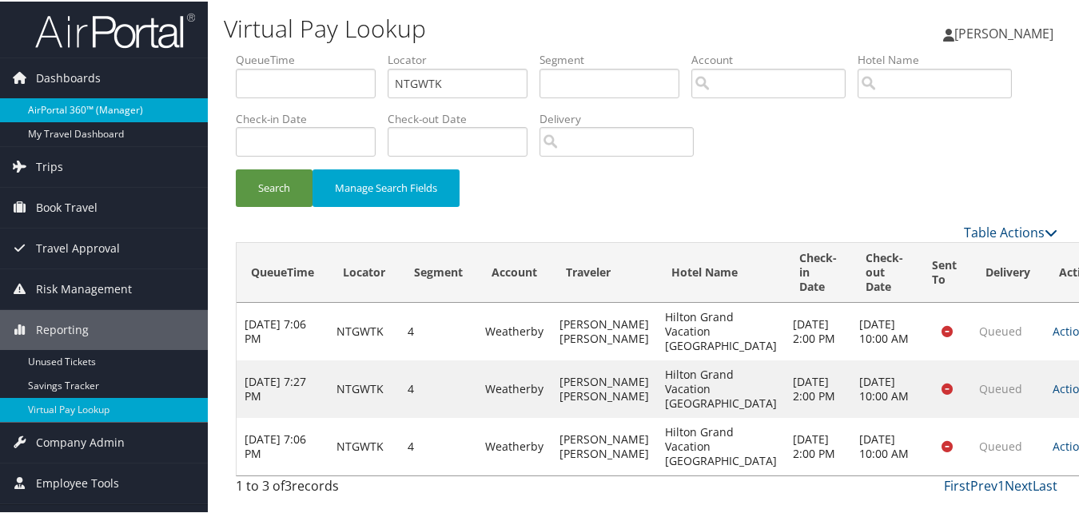
click at [120, 106] on link "AirPortal 360™ (Manager)" at bounding box center [104, 109] width 208 height 24
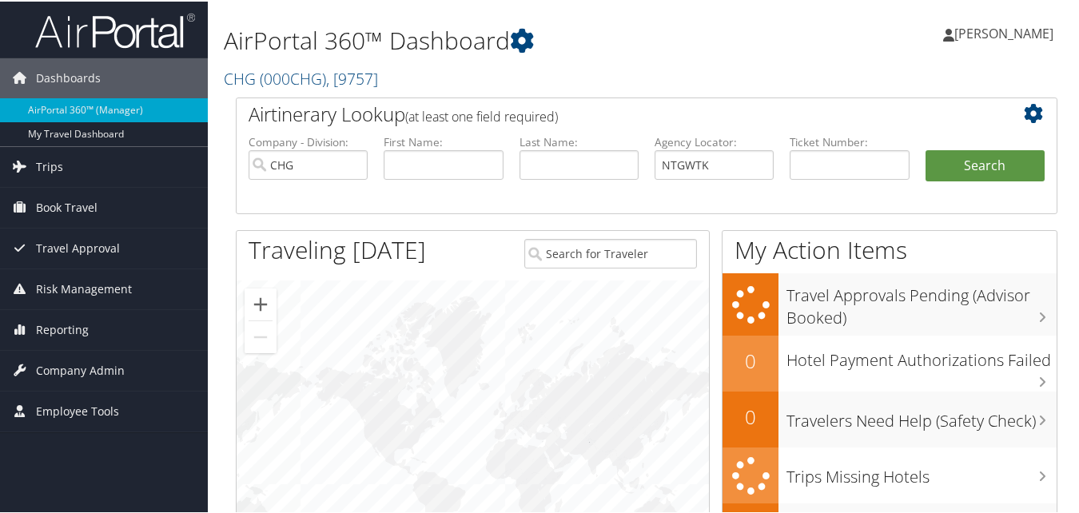
click at [687, 168] on input "NTGWTK" at bounding box center [714, 164] width 119 height 30
type input "NTGWTK"
click at [971, 170] on button "Search" at bounding box center [985, 165] width 119 height 32
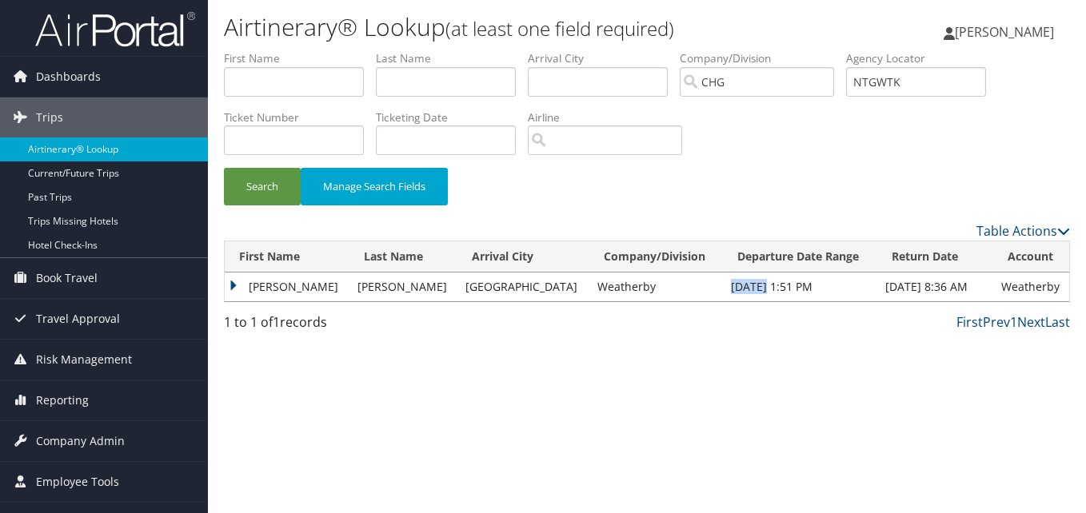
drag, startPoint x: 676, startPoint y: 287, endPoint x: 714, endPoint y: 285, distance: 38.5
click at [723, 285] on td "Oct 16, 2025 1:51 PM" at bounding box center [800, 287] width 154 height 29
copy td "Oct 16"
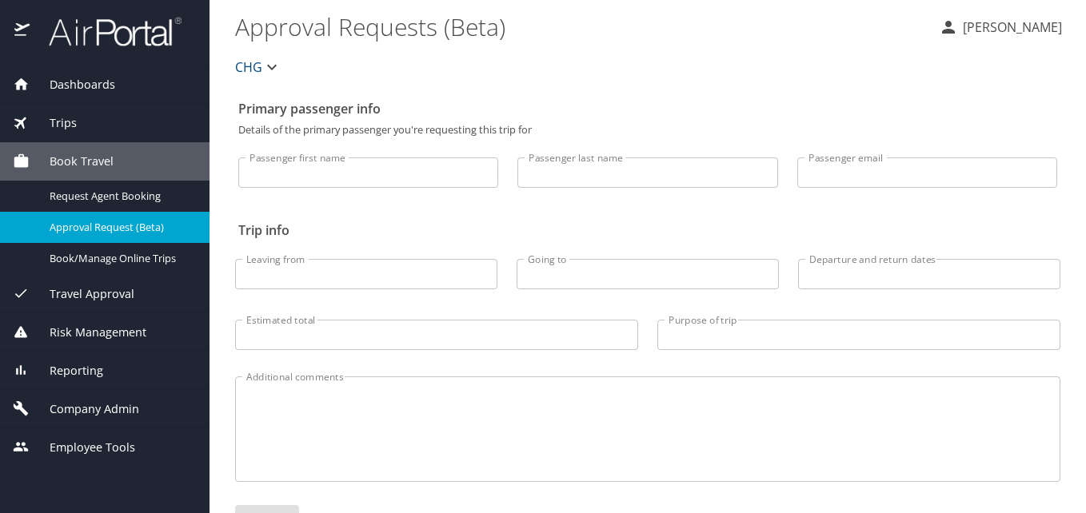
click at [59, 81] on span "Dashboards" at bounding box center [73, 85] width 86 height 18
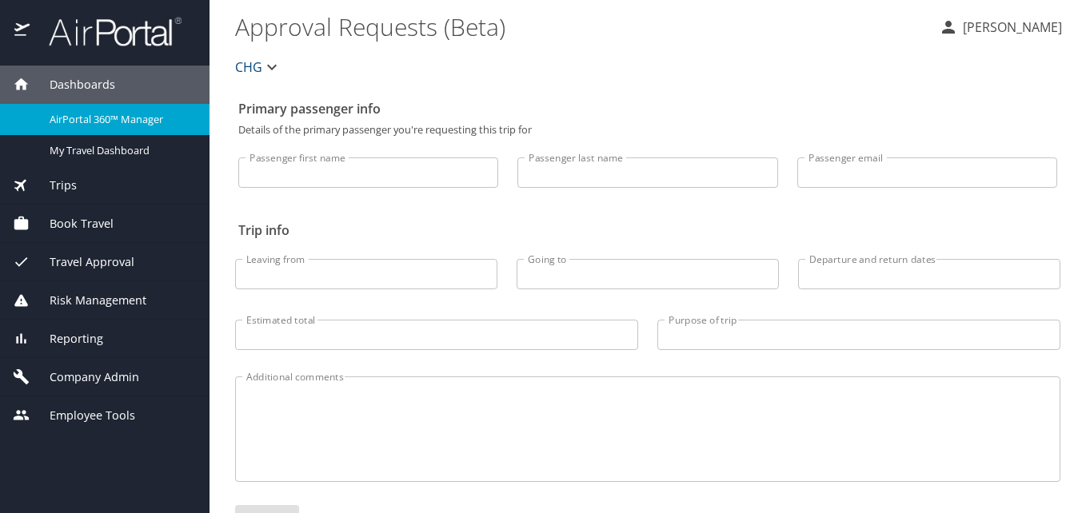
click at [102, 126] on span "AirPortal 360™ Manager" at bounding box center [120, 119] width 141 height 15
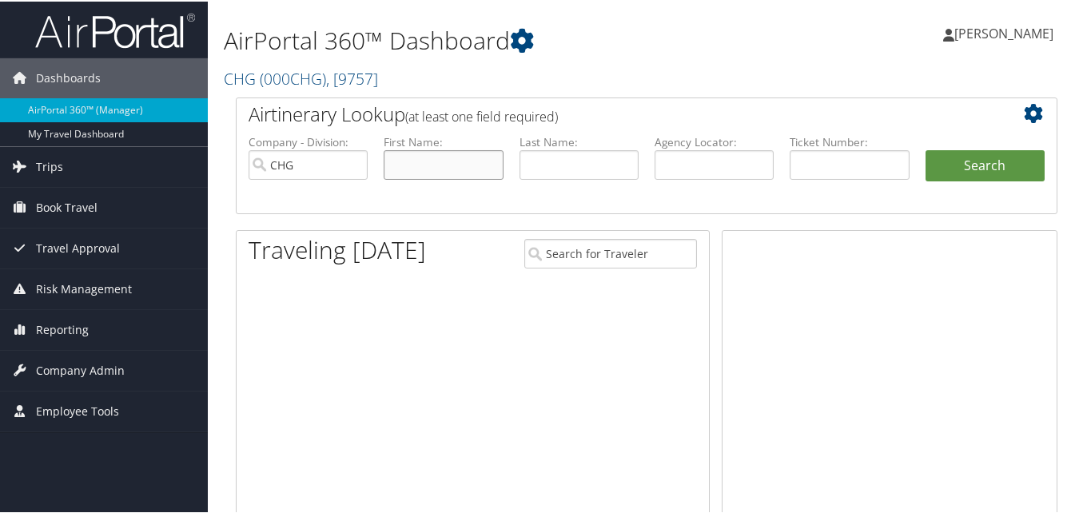
click at [470, 157] on input "text" at bounding box center [443, 164] width 119 height 30
paste input "[PERSON_NAME]"
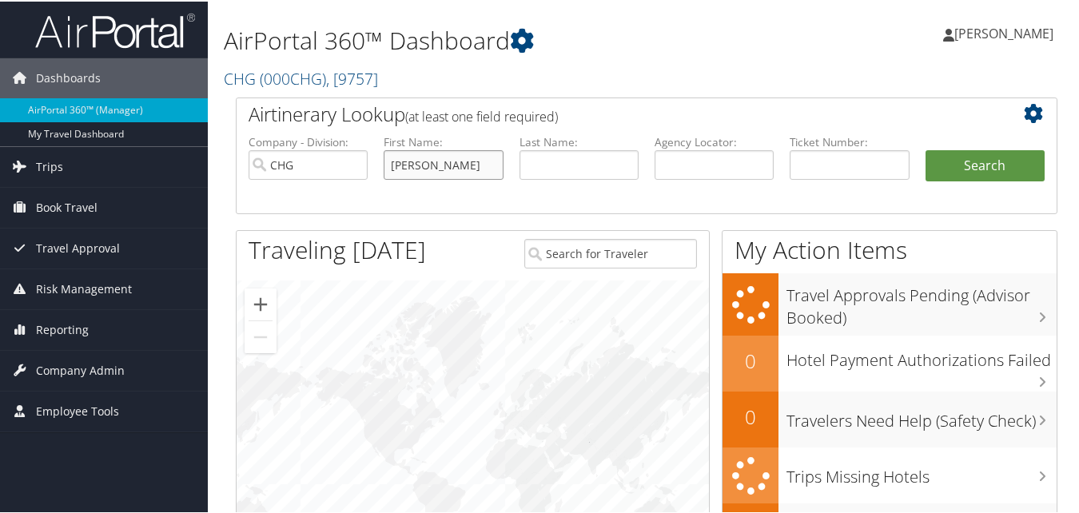
drag, startPoint x: 431, startPoint y: 166, endPoint x: 325, endPoint y: 158, distance: 105.8
click at [325, 158] on ul "Company - Division: CHG First Name: [PERSON_NAME] Last Name: Agency Locator: De…" at bounding box center [647, 173] width 812 height 80
type input "[PERSON_NAME]"
click at [542, 157] on input "text" at bounding box center [579, 164] width 119 height 30
paste input "[PERSON_NAME],"
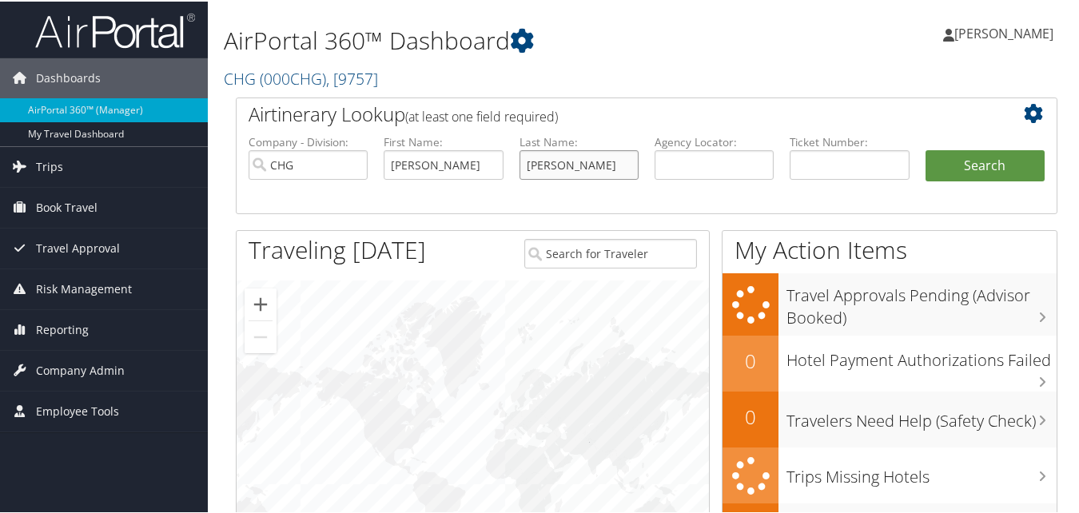
type input "[PERSON_NAME]"
click at [963, 147] on ul "Company - Division: CHG First Name: [PERSON_NAME] Last Name: [PERSON_NAME] Agen…" at bounding box center [647, 173] width 812 height 80
click at [951, 170] on button "Search" at bounding box center [985, 165] width 119 height 32
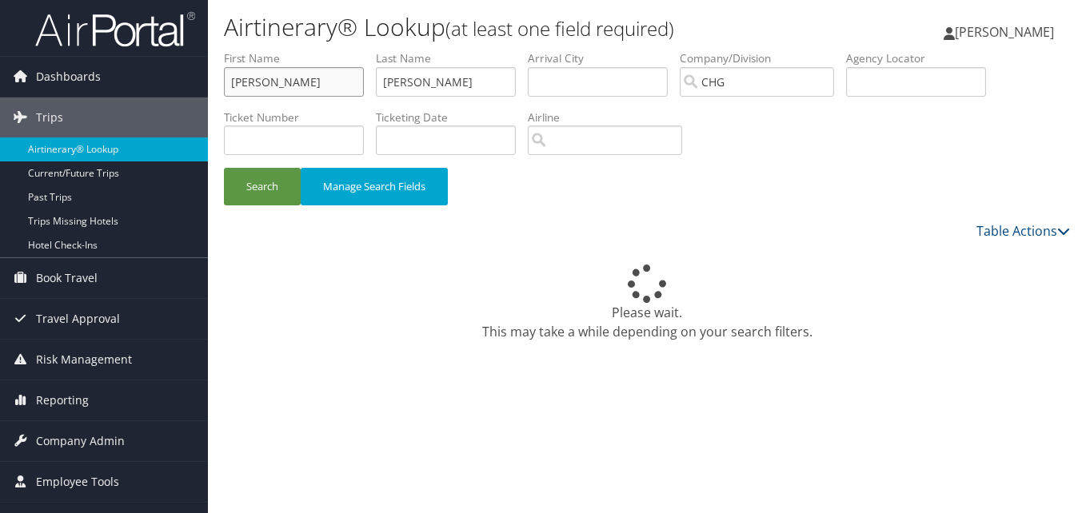
drag, startPoint x: 0, startPoint y: 0, endPoint x: 233, endPoint y: 90, distance: 250.1
click at [233, 90] on input "Jennifer" at bounding box center [294, 82] width 140 height 30
click at [230, 90] on input "Jennifer" at bounding box center [294, 82] width 140 height 30
click at [382, 86] on input "Allison" at bounding box center [446, 82] width 140 height 30
click at [298, 189] on button "Search" at bounding box center [262, 187] width 77 height 38
